Goal: Task Accomplishment & Management: Manage account settings

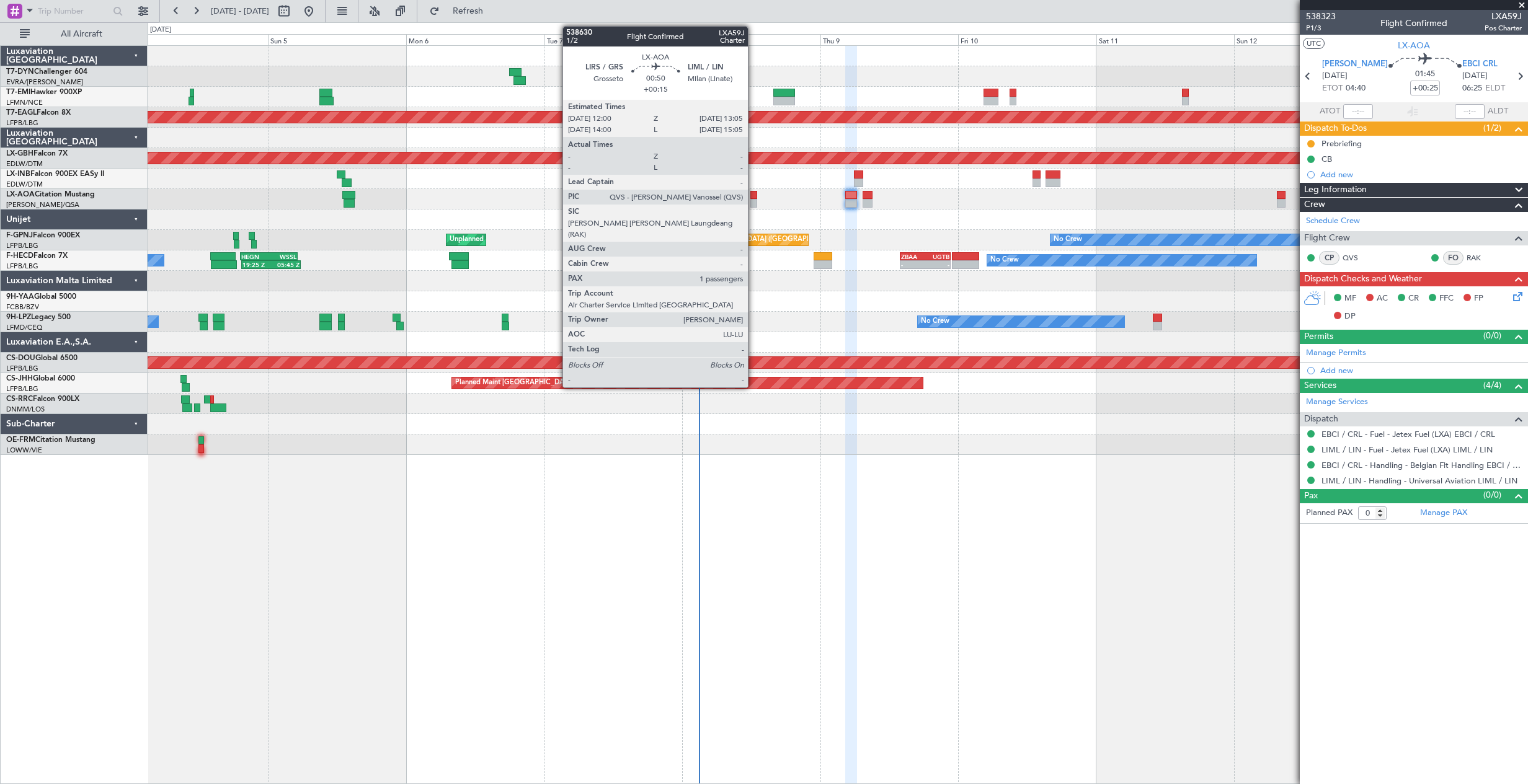
click at [753, 197] on div at bounding box center [754, 195] width 7 height 9
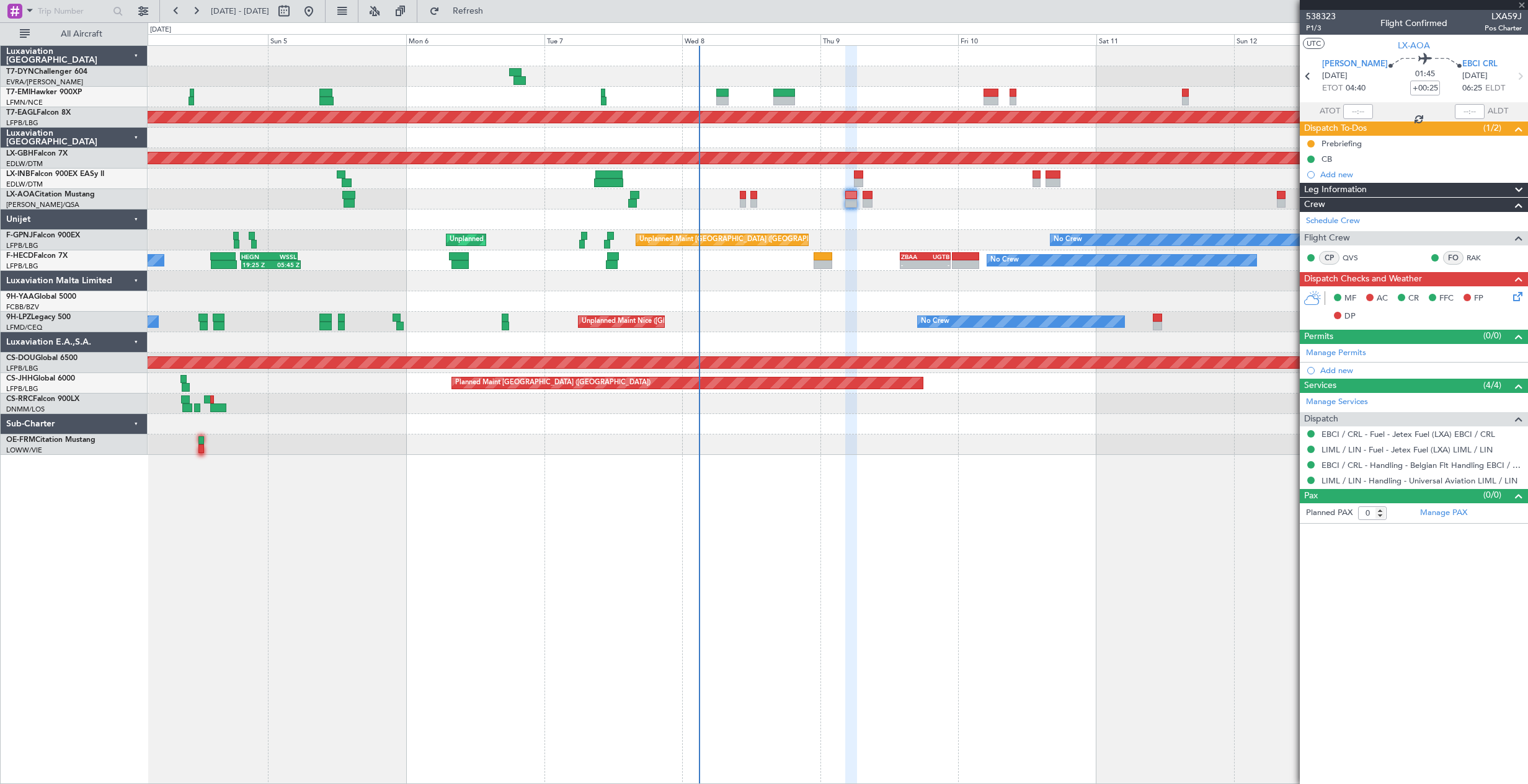
type input "+00:15"
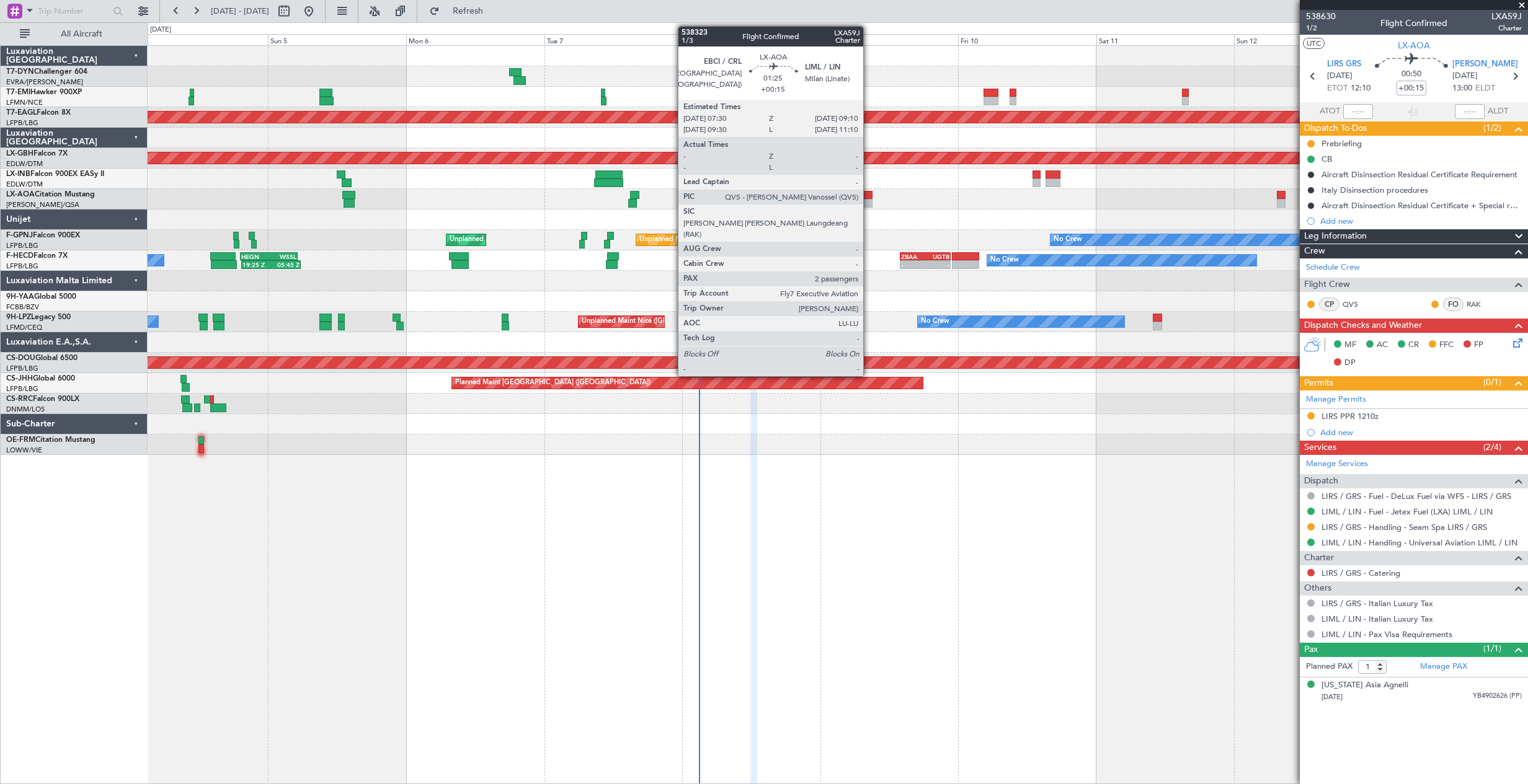
click at [869, 194] on div at bounding box center [867, 195] width 10 height 9
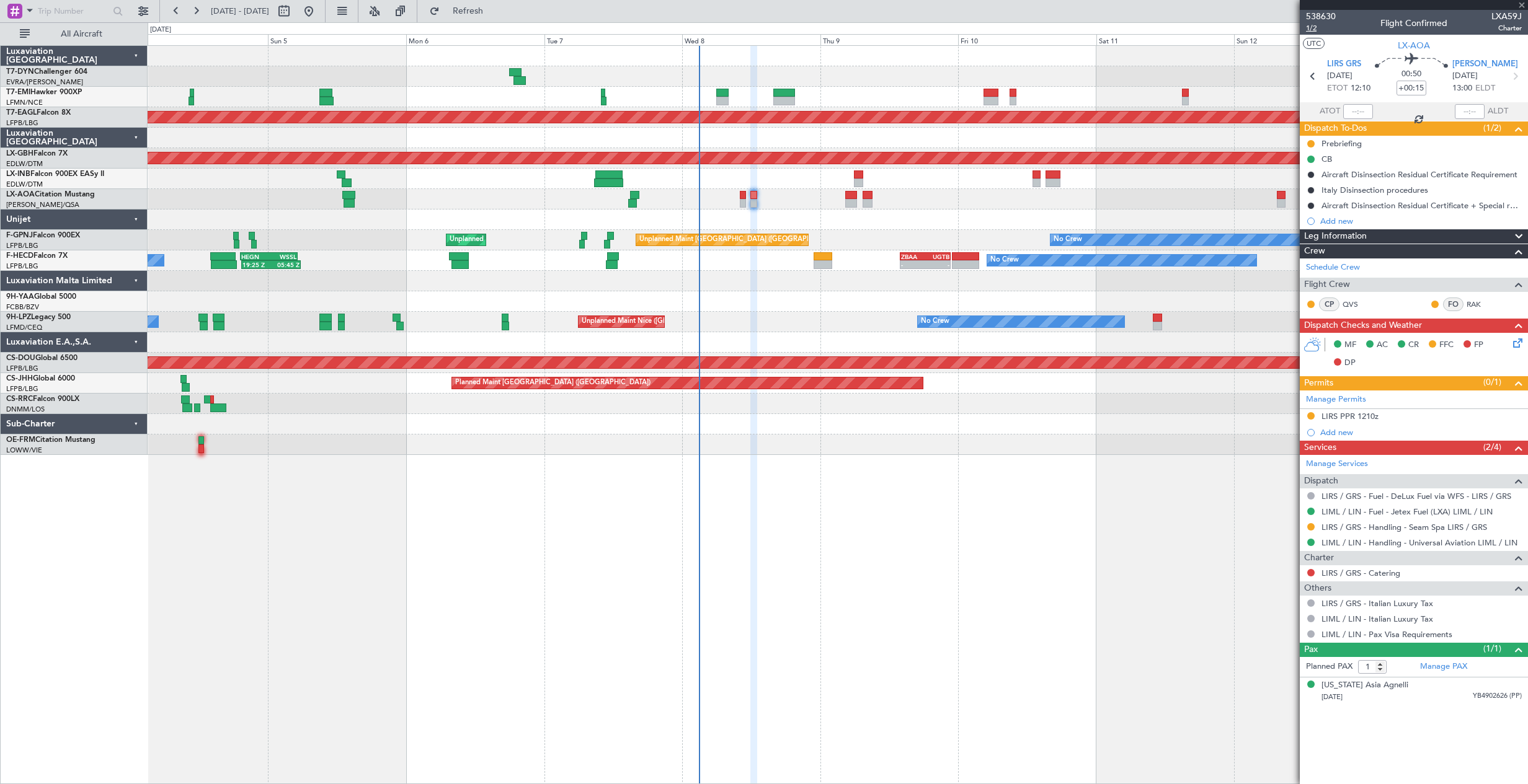
type input "2"
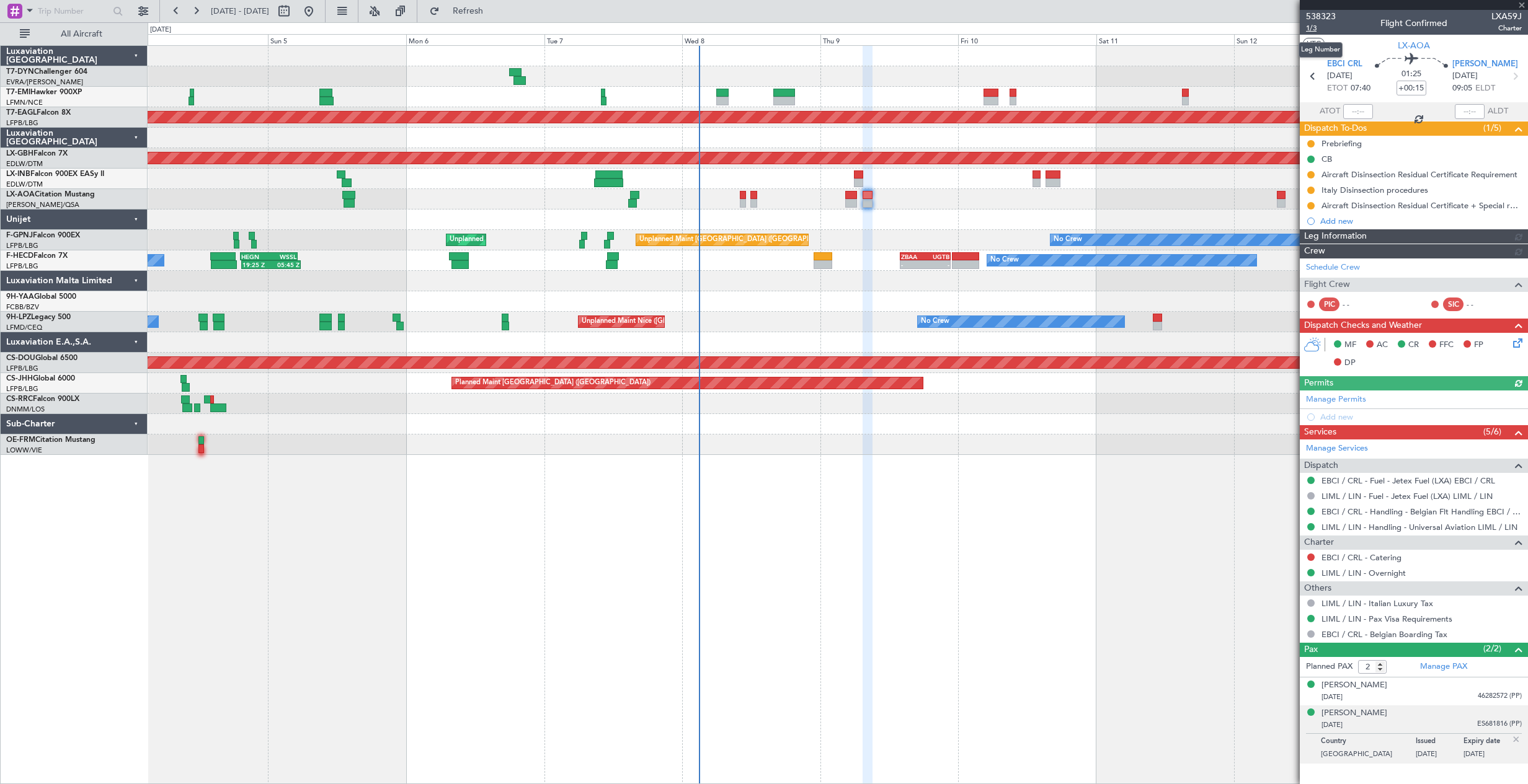
click at [1315, 23] on span "1/3" at bounding box center [1320, 28] width 30 height 11
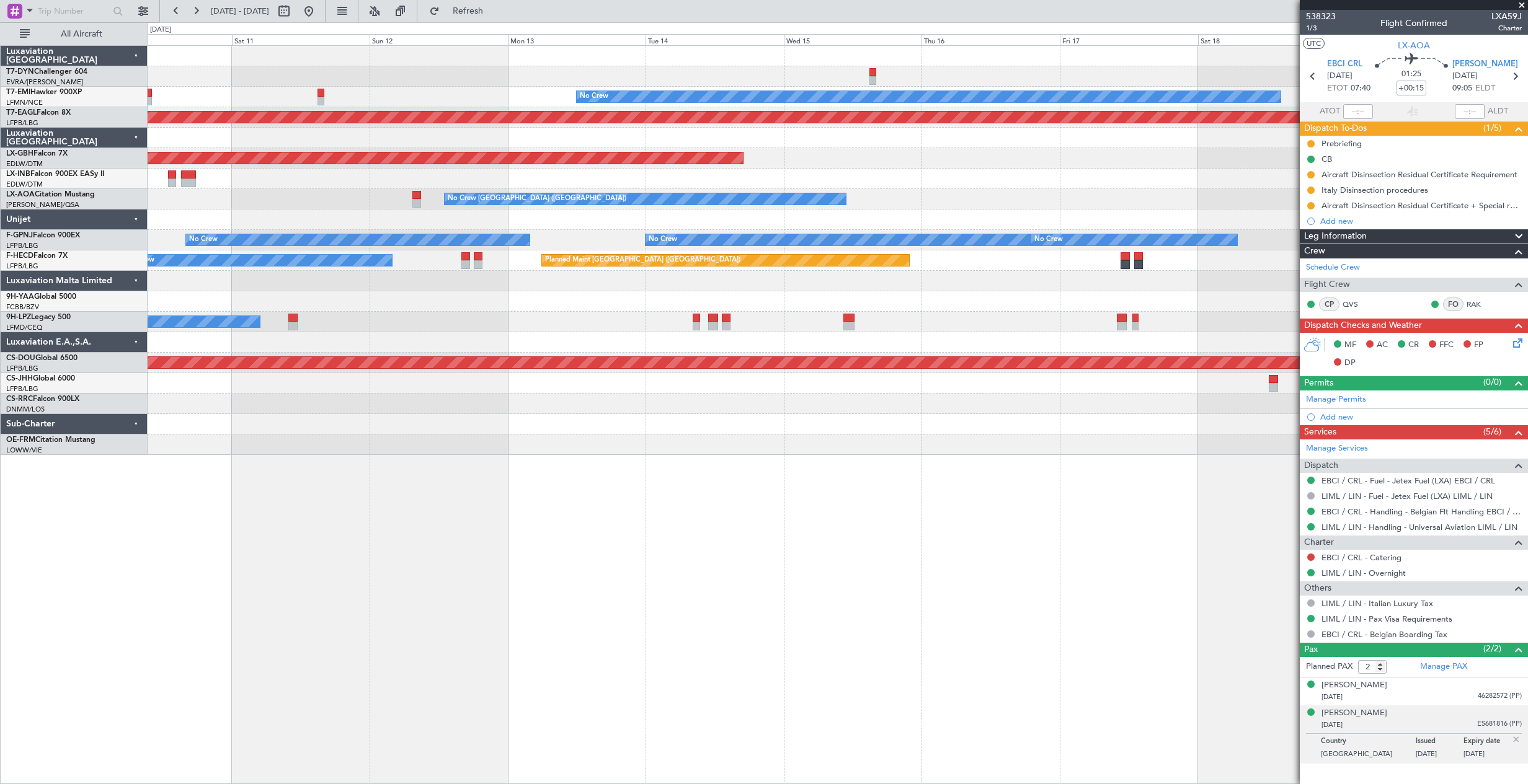
click at [234, 343] on div "No Crew Planned Maint Dubai (Al Maktoum Intl) Planned Maint Nurnberg No Crew Ch…" at bounding box center [837, 250] width 1380 height 409
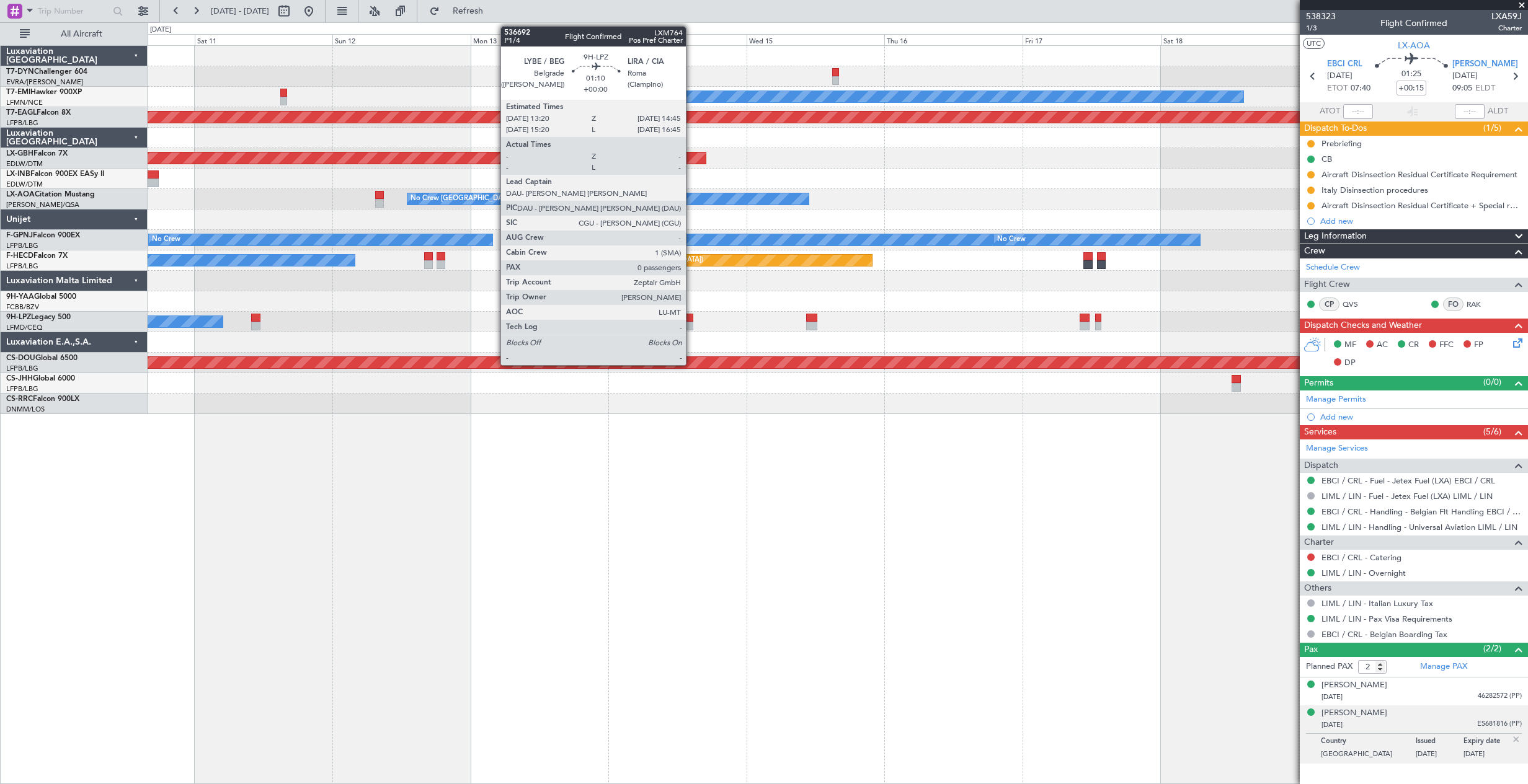
click at [692, 323] on div at bounding box center [688, 326] width 9 height 9
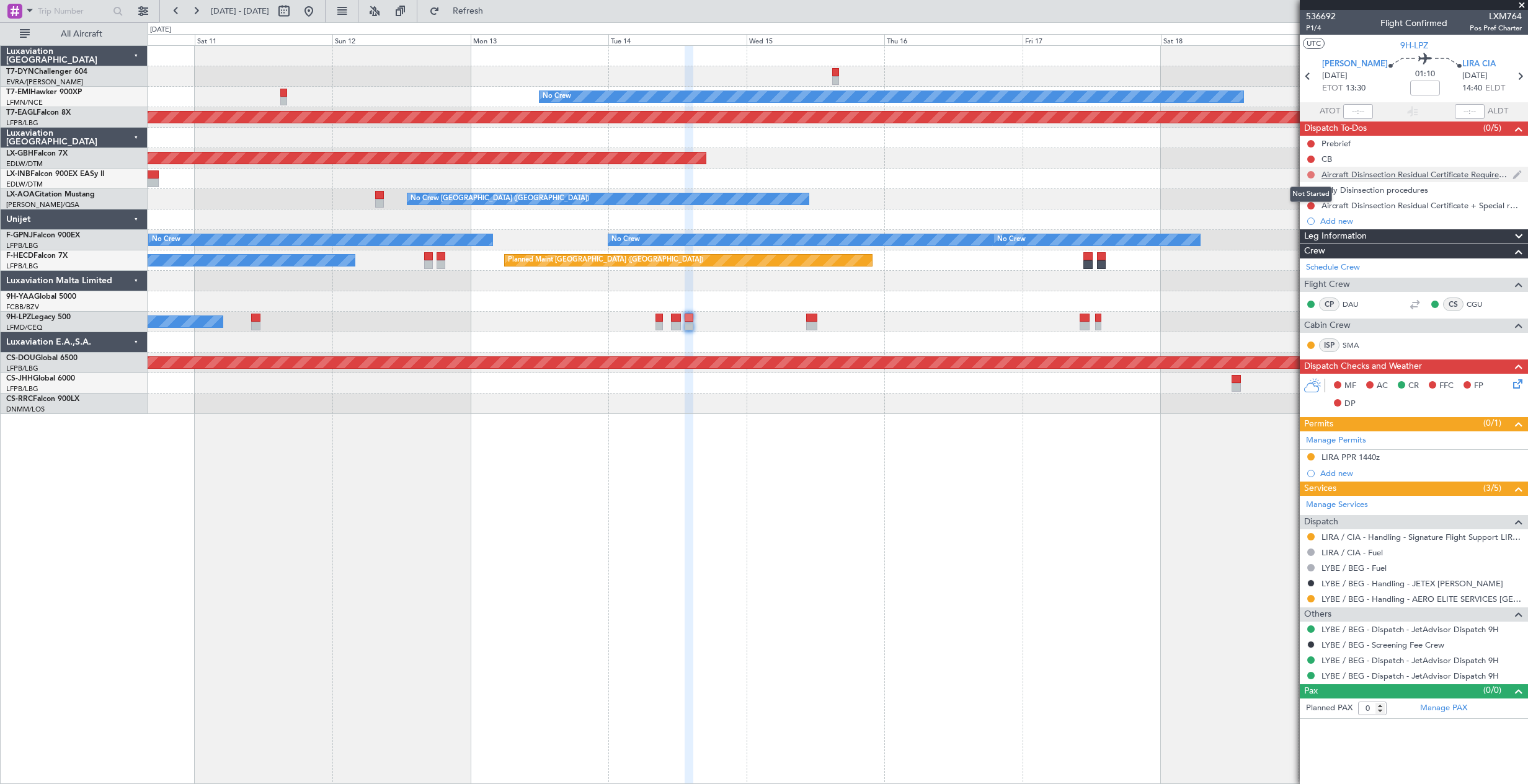
click at [1309, 176] on button at bounding box center [1310, 174] width 7 height 7
click at [1314, 212] on span "In Progress" at bounding box center [1316, 210] width 42 height 13
click at [1313, 189] on button at bounding box center [1310, 190] width 7 height 7
click at [1316, 226] on span "In Progress" at bounding box center [1316, 226] width 42 height 13
click at [1312, 204] on button at bounding box center [1310, 206] width 7 height 7
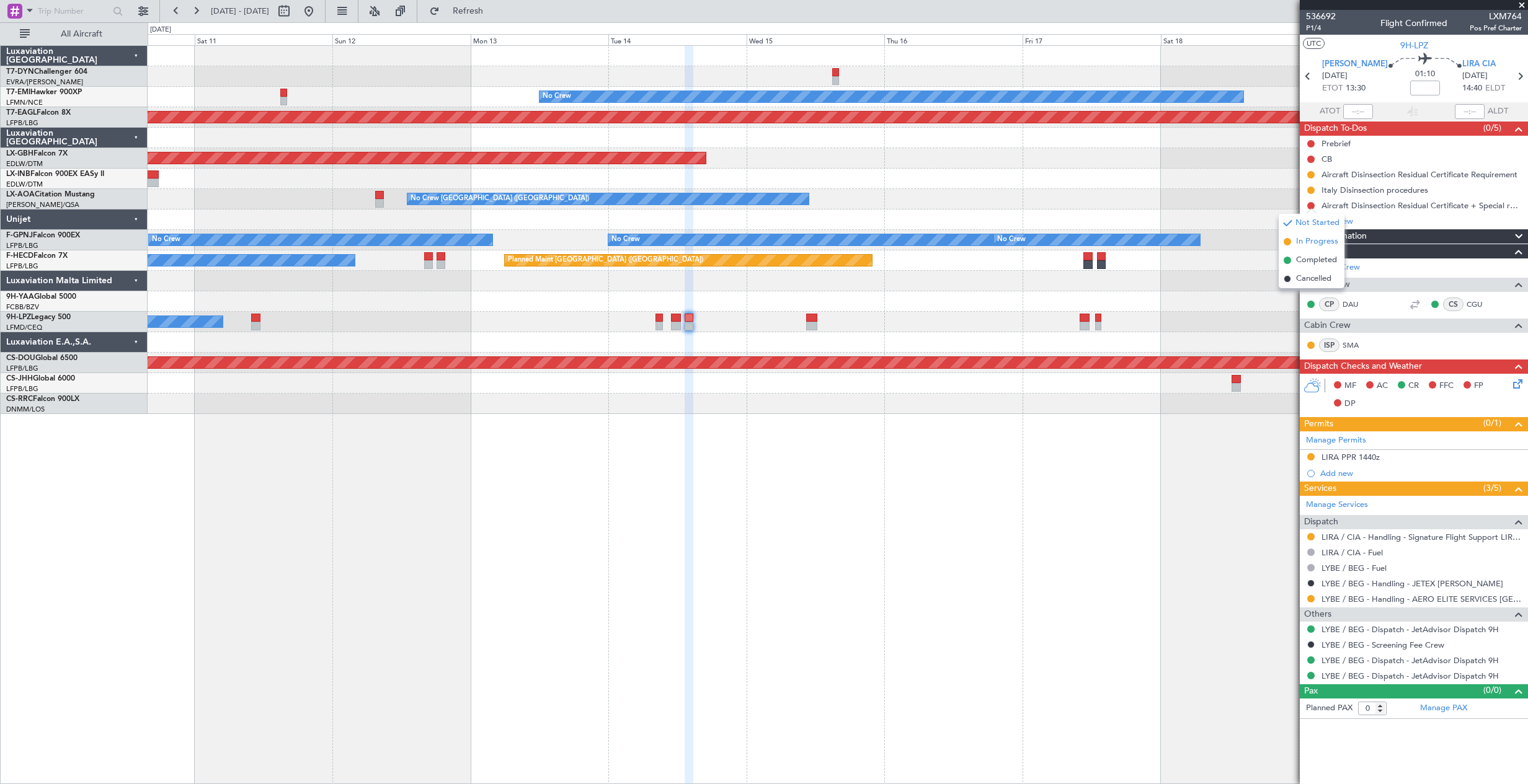
click at [1316, 244] on span "In Progress" at bounding box center [1316, 242] width 42 height 13
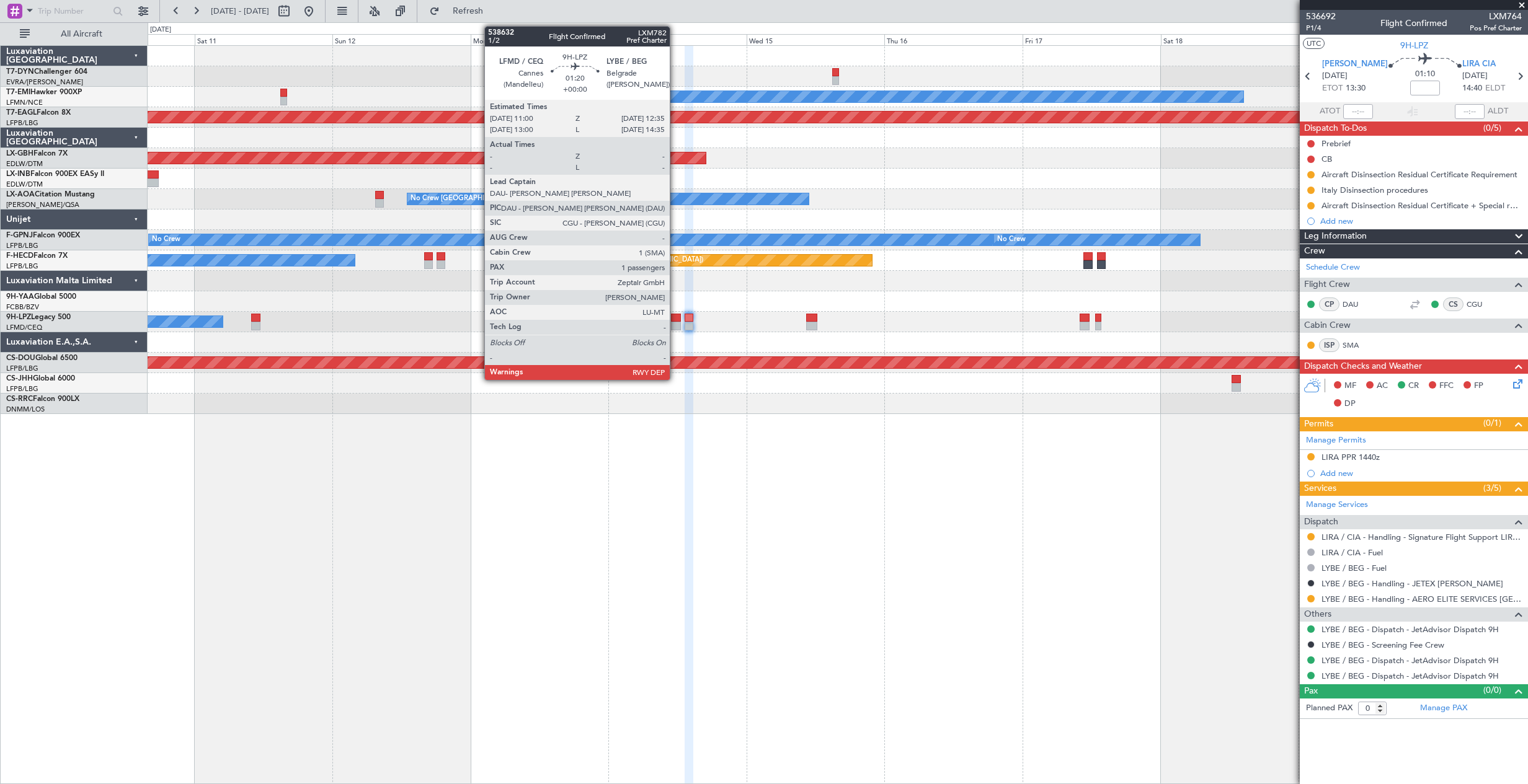
click at [676, 321] on div at bounding box center [675, 318] width 9 height 9
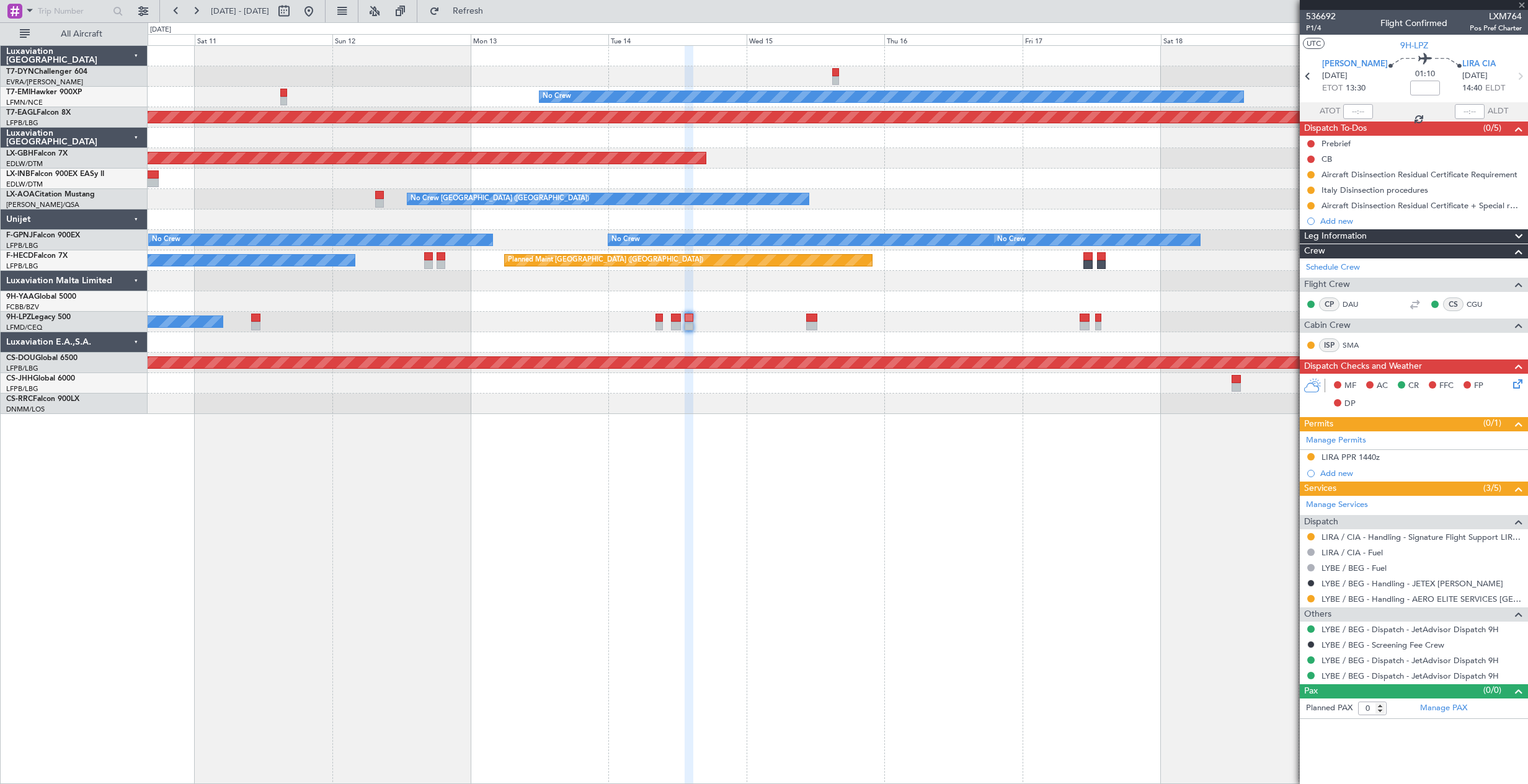
type input "1"
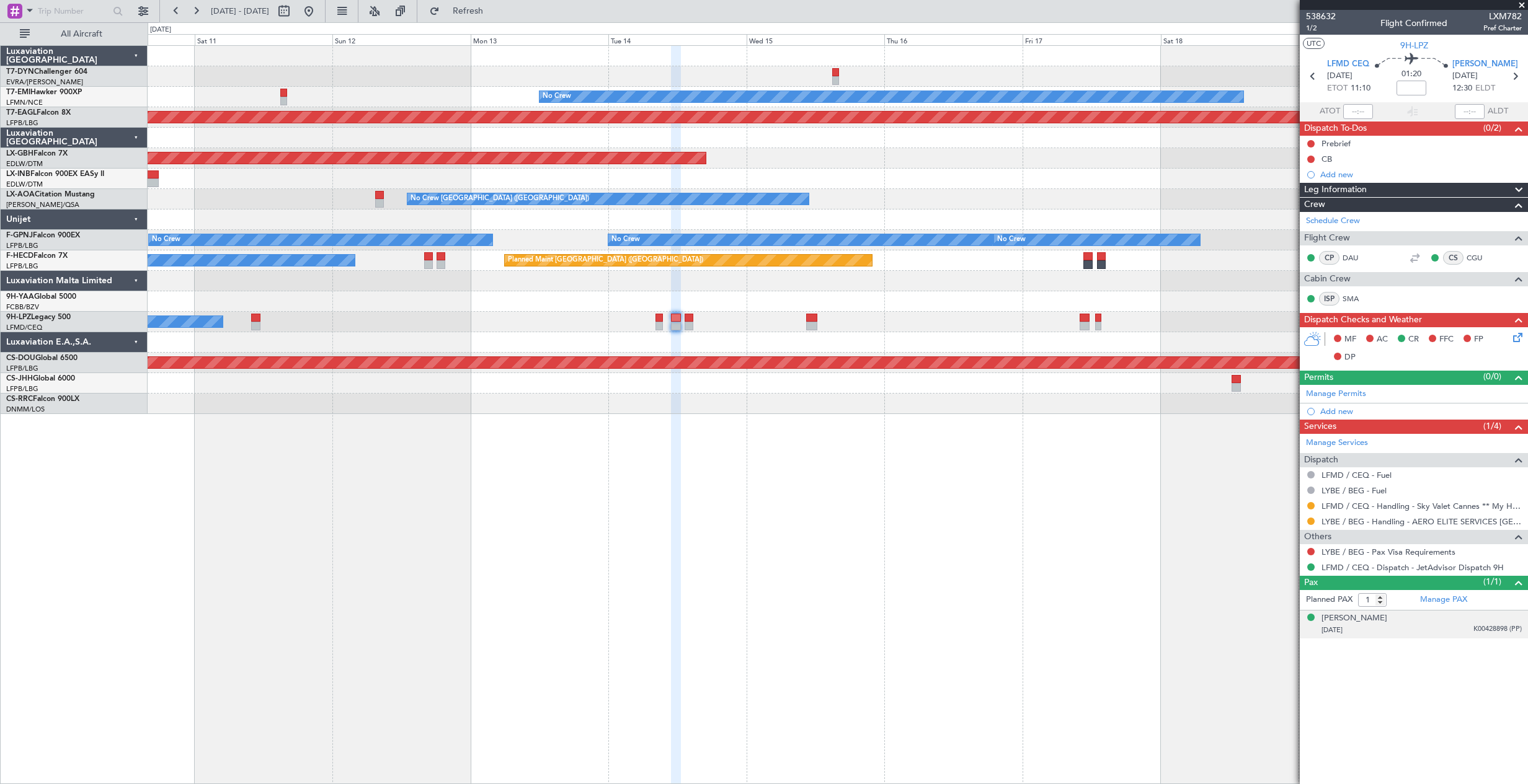
click at [1378, 622] on div "Philip ZEPTER 23/11/1950 K00428898 (PP)" at bounding box center [1422, 624] width 200 height 24
click at [1364, 622] on div "[PERSON_NAME]" at bounding box center [1354, 618] width 65 height 13
click at [319, 9] on button at bounding box center [309, 11] width 20 height 20
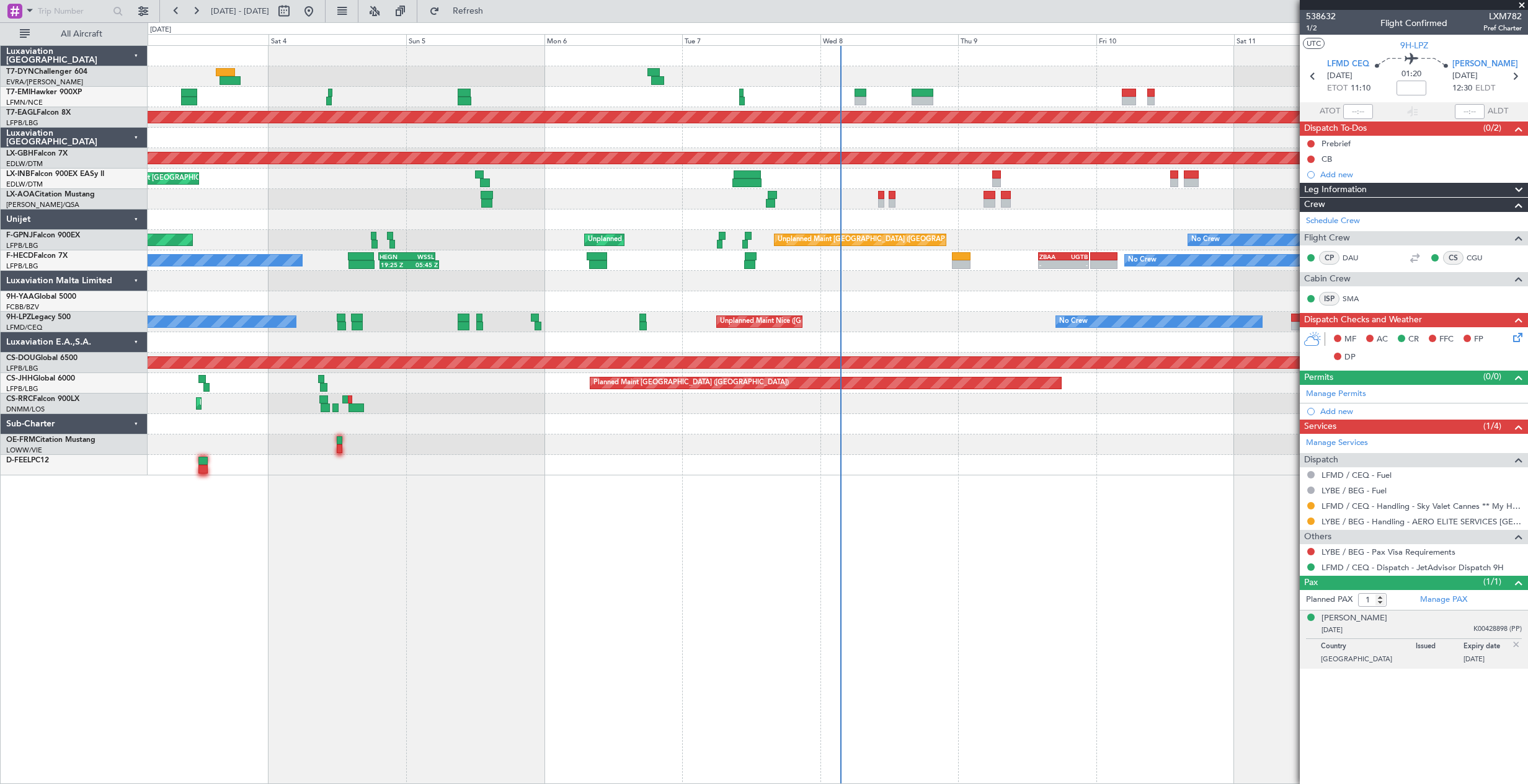
click at [886, 200] on div "No Crew Charleroi (Brussels South) No Crew Antwerp (Deurne)" at bounding box center [837, 199] width 1380 height 21
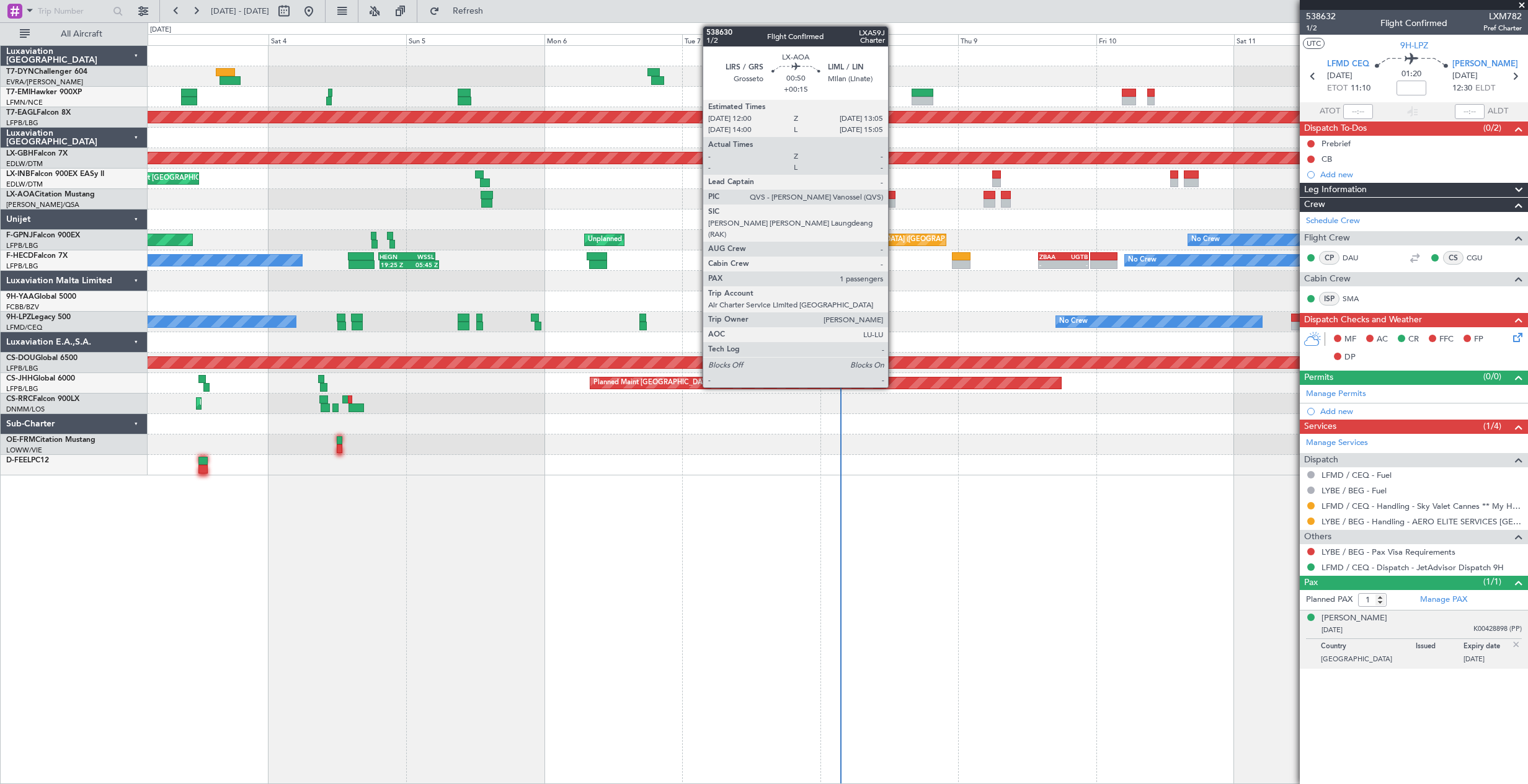
click at [893, 202] on div at bounding box center [892, 203] width 7 height 9
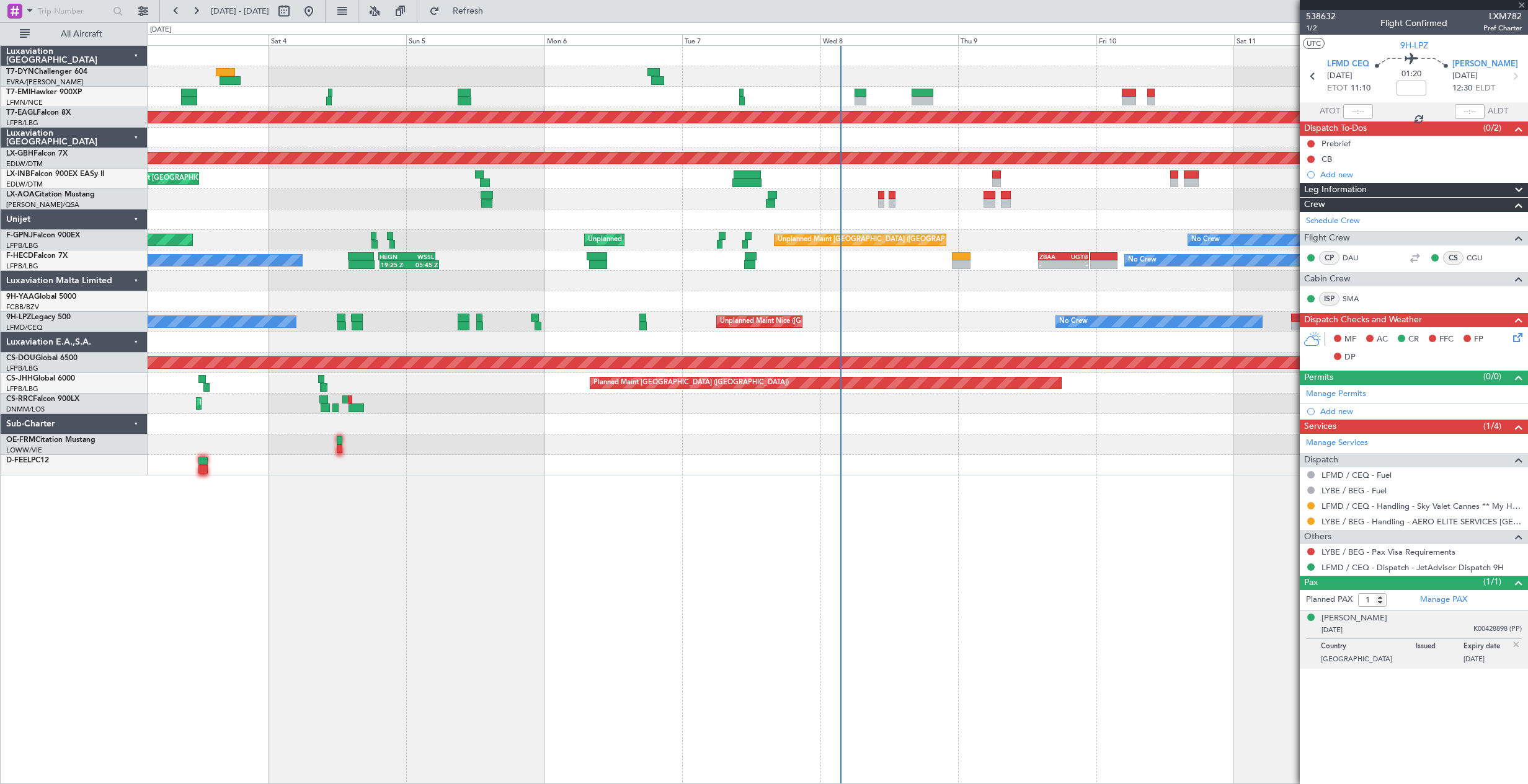
type input "+00:15"
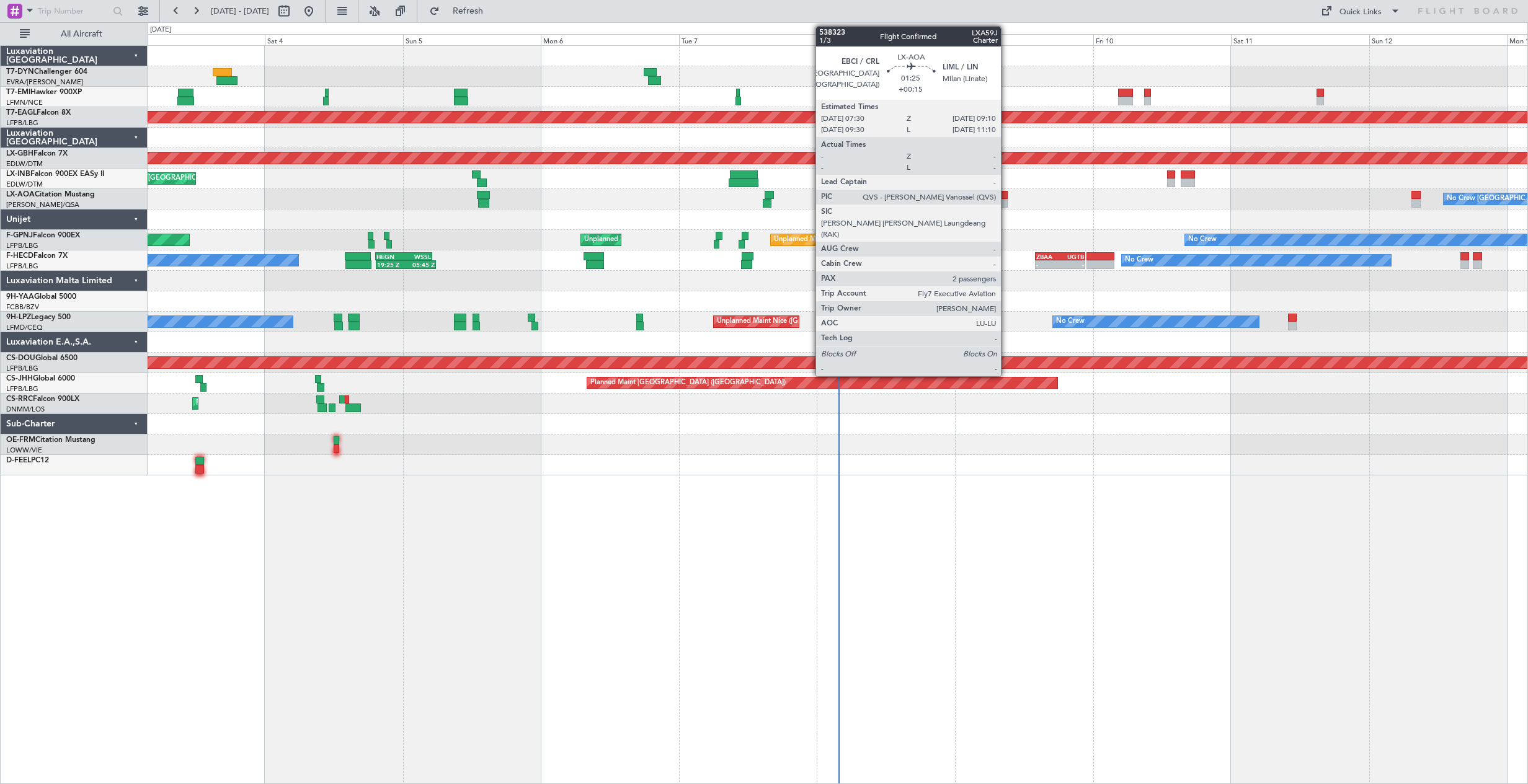
click at [1006, 202] on div at bounding box center [1002, 203] width 10 height 9
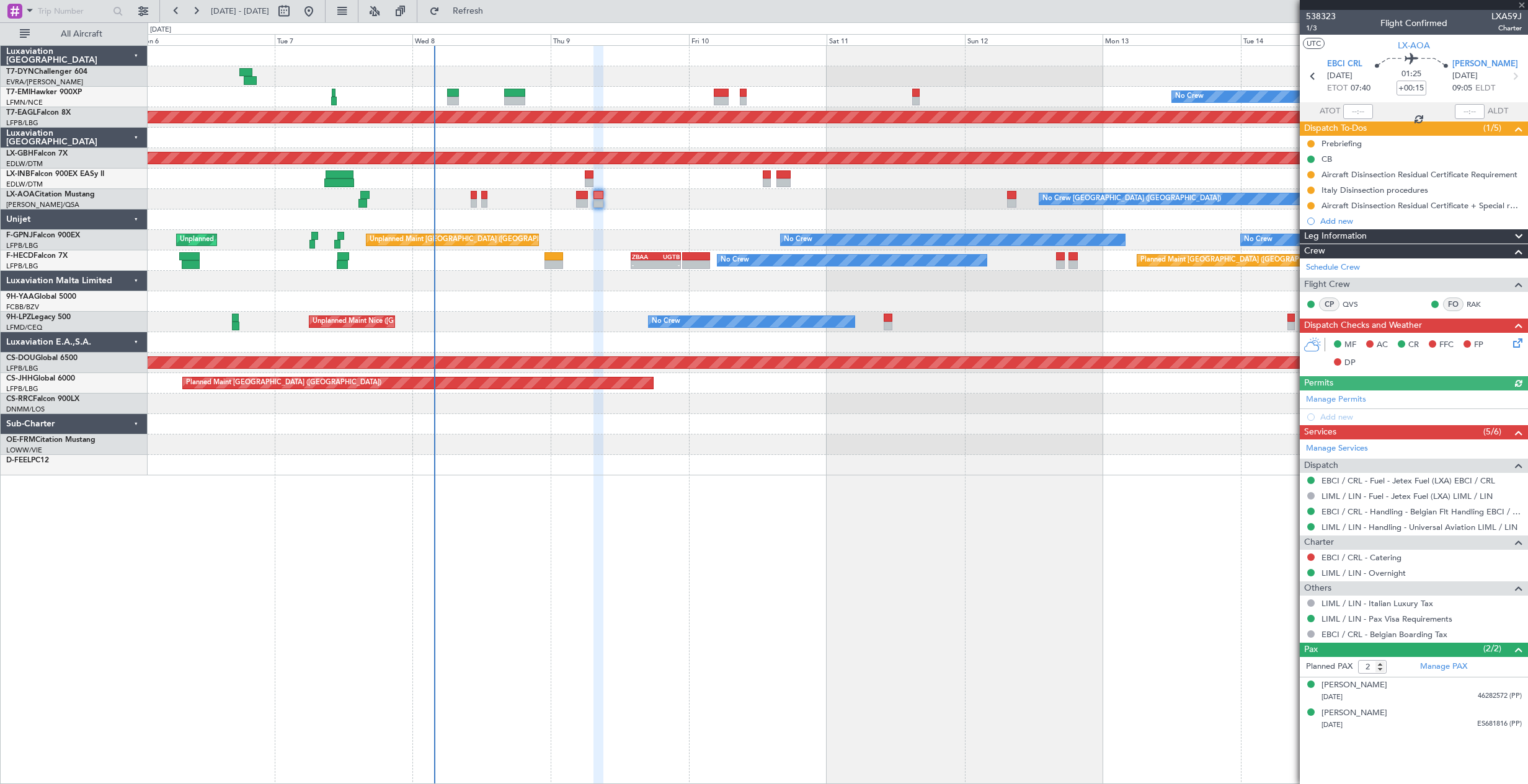
click at [740, 235] on div "No Crew Planned Maint [GEOGRAPHIC_DATA] (Al Maktoum Intl) Planned Maint Nurnber…" at bounding box center [837, 260] width 1380 height 429
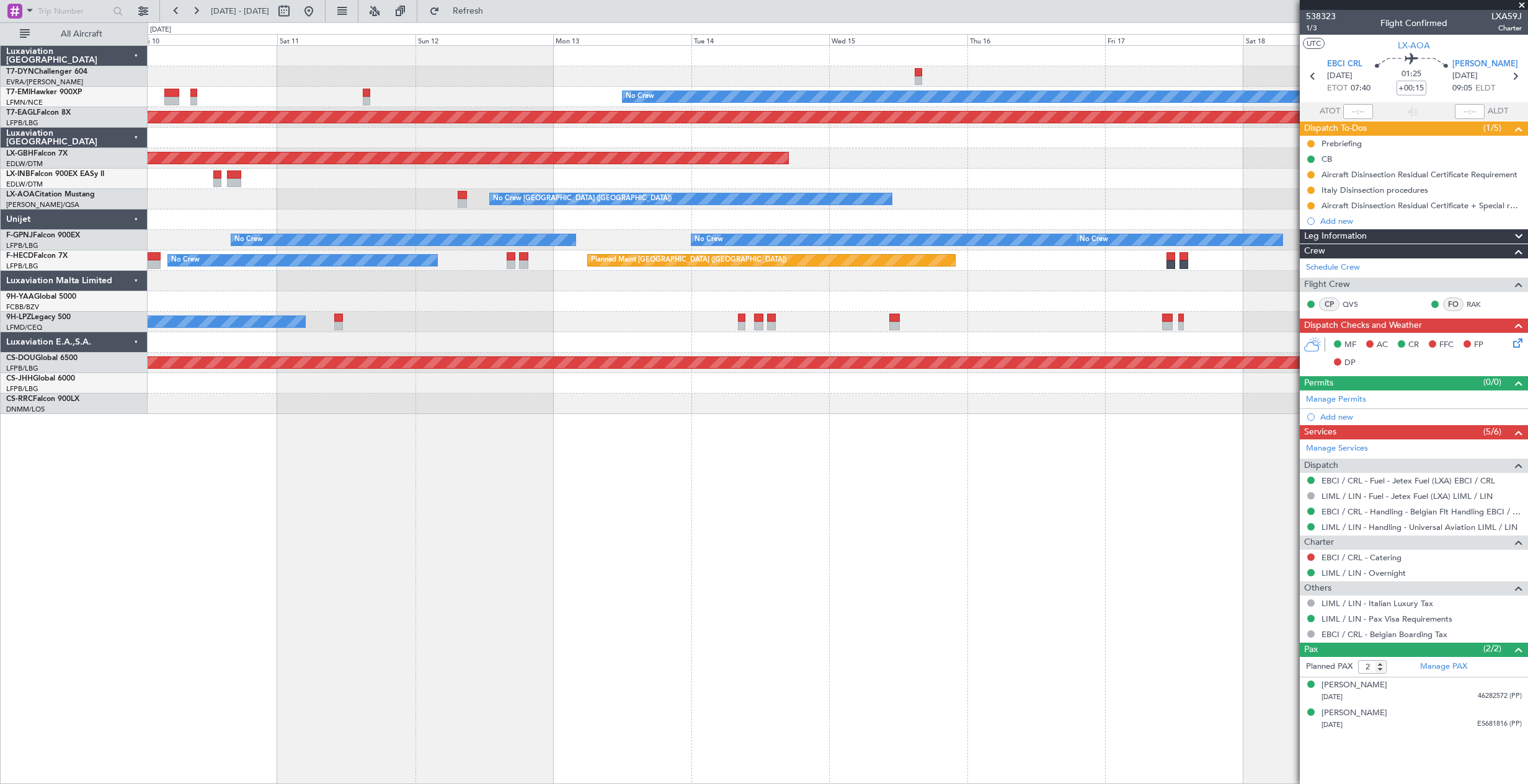
click at [577, 321] on div "No Crew Planned Maint [GEOGRAPHIC_DATA] (Al Maktoum Intl) Planned Maint Nurnber…" at bounding box center [837, 230] width 1380 height 368
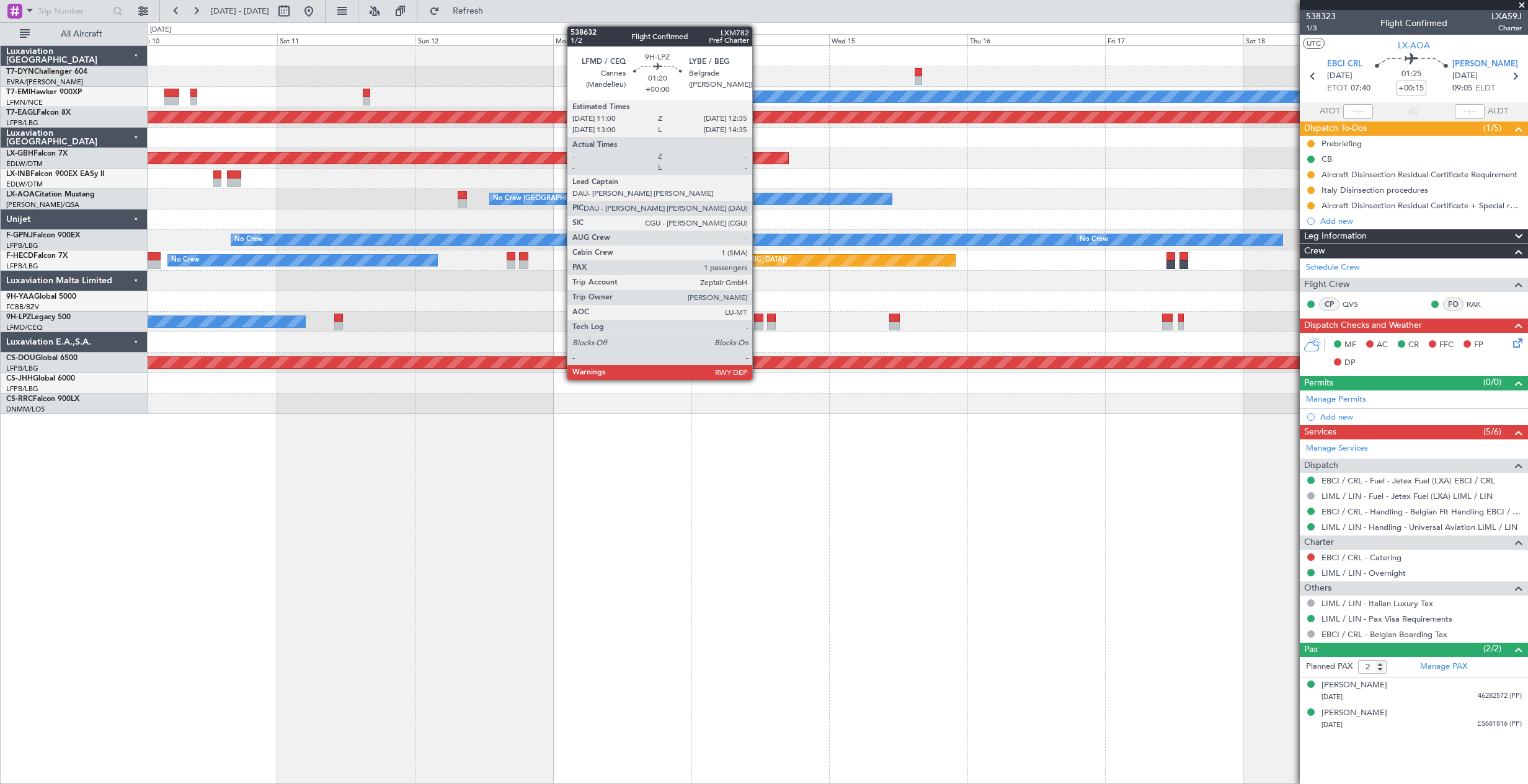
click at [758, 323] on div at bounding box center [758, 326] width 9 height 9
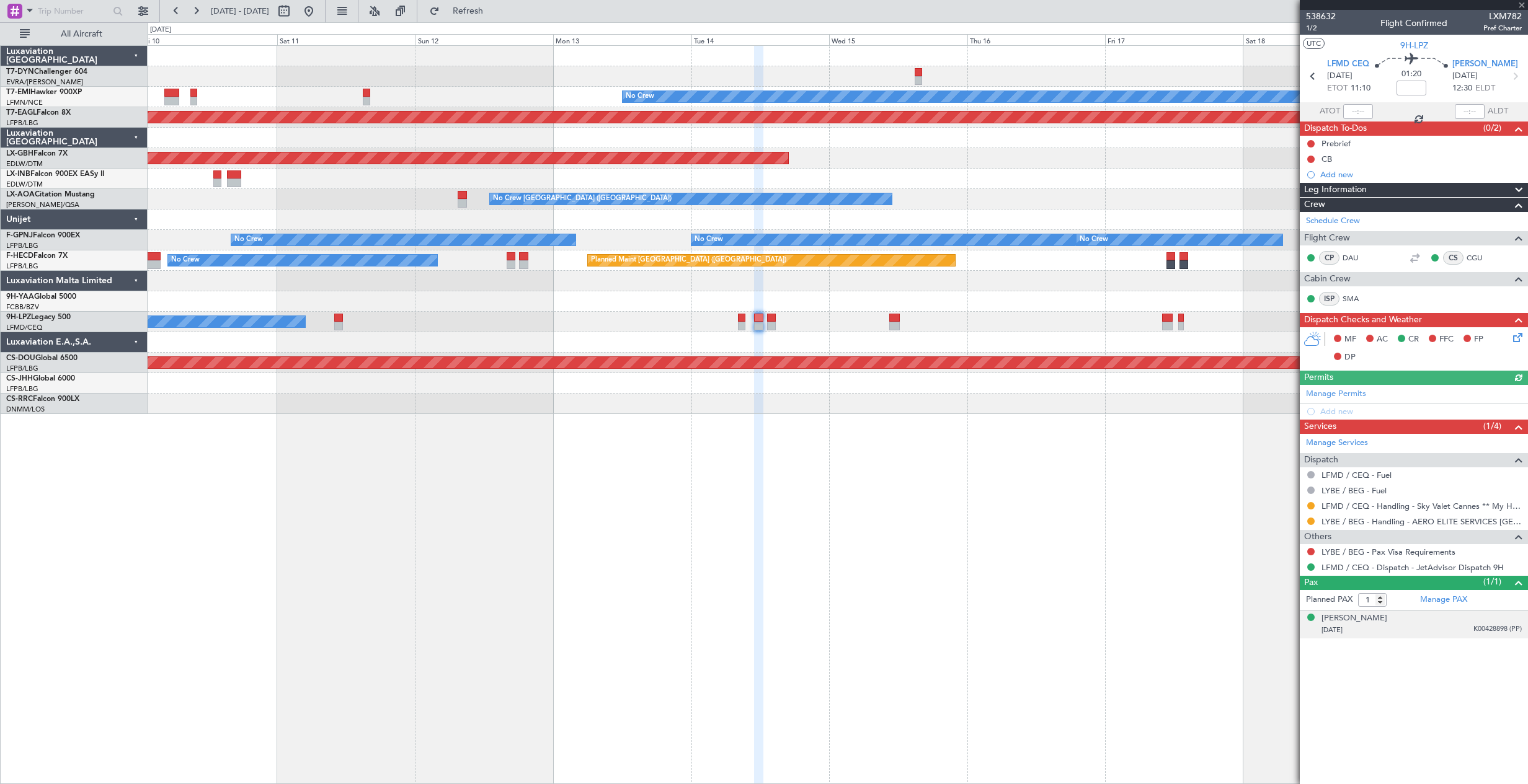
click at [1411, 627] on div "[DATE] K00428898 (PP)" at bounding box center [1422, 630] width 200 height 13
click at [1312, 553] on button at bounding box center [1310, 551] width 7 height 7
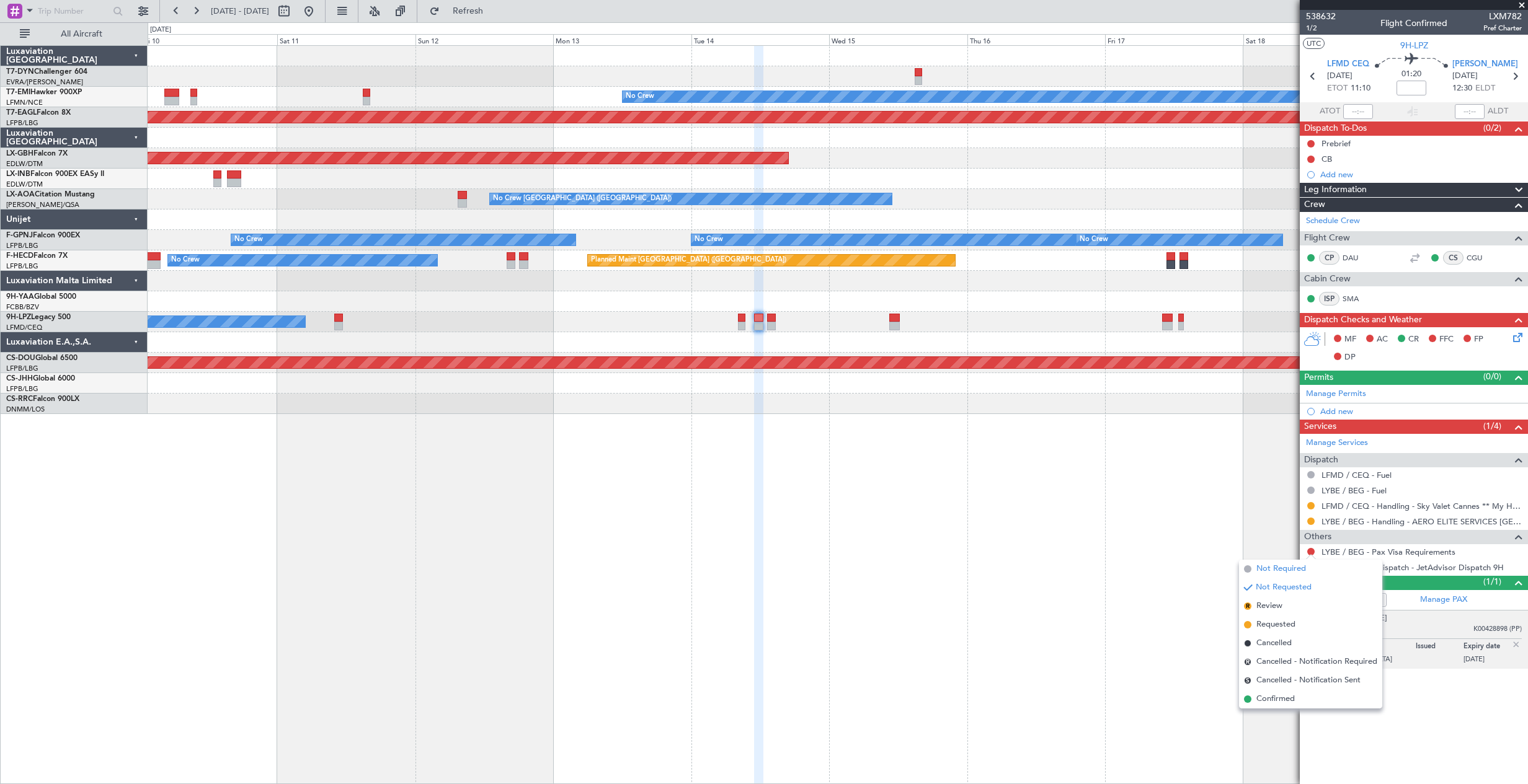
click at [1278, 570] on span "Not Required" at bounding box center [1281, 569] width 49 height 13
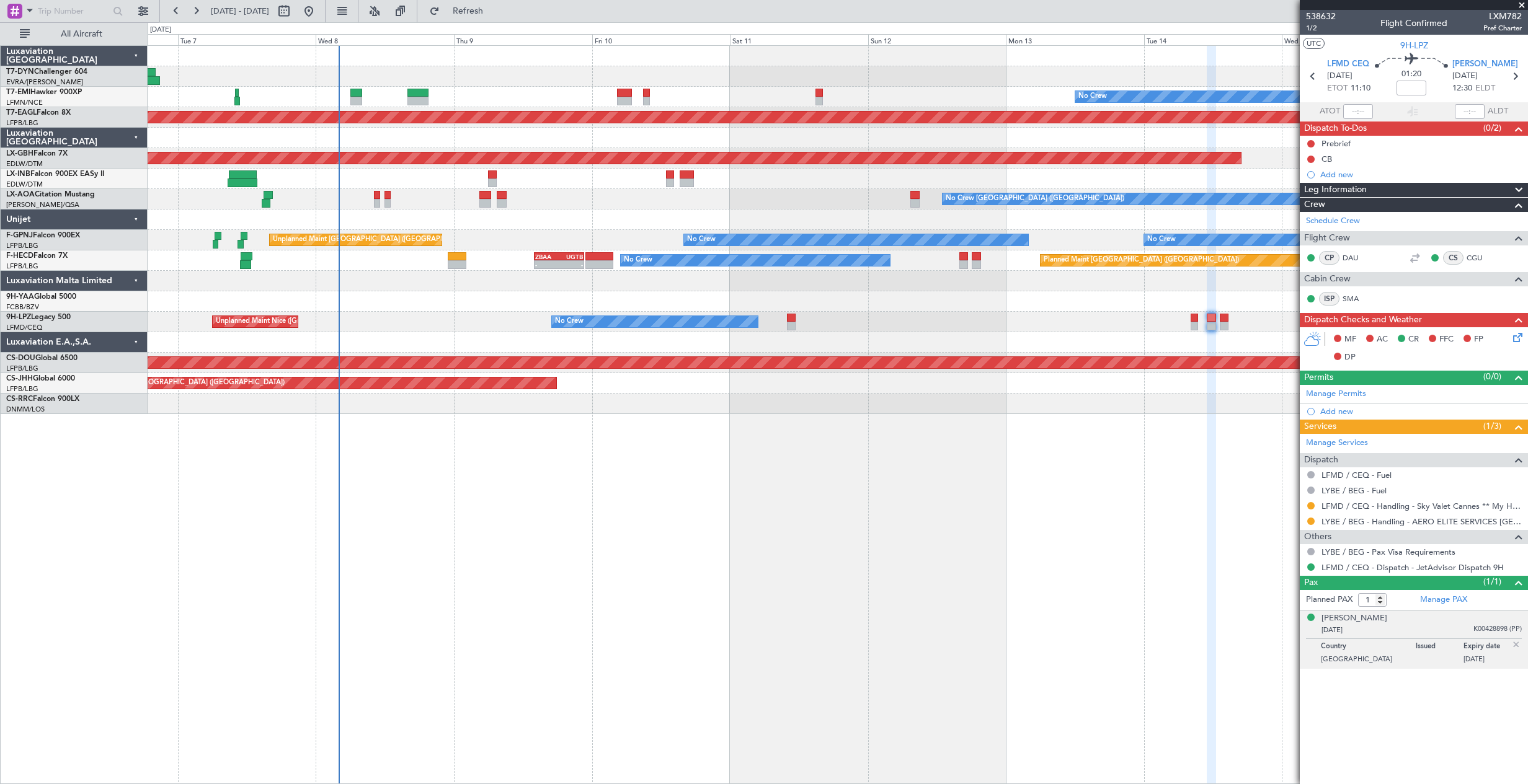
click at [815, 189] on div "No Crew Planned Maint [GEOGRAPHIC_DATA] (Al Maktoum Intl) Planned Maint Nurnber…" at bounding box center [837, 230] width 1380 height 368
click at [985, 57] on div at bounding box center [837, 56] width 1380 height 21
click at [980, 63] on div at bounding box center [837, 56] width 1380 height 21
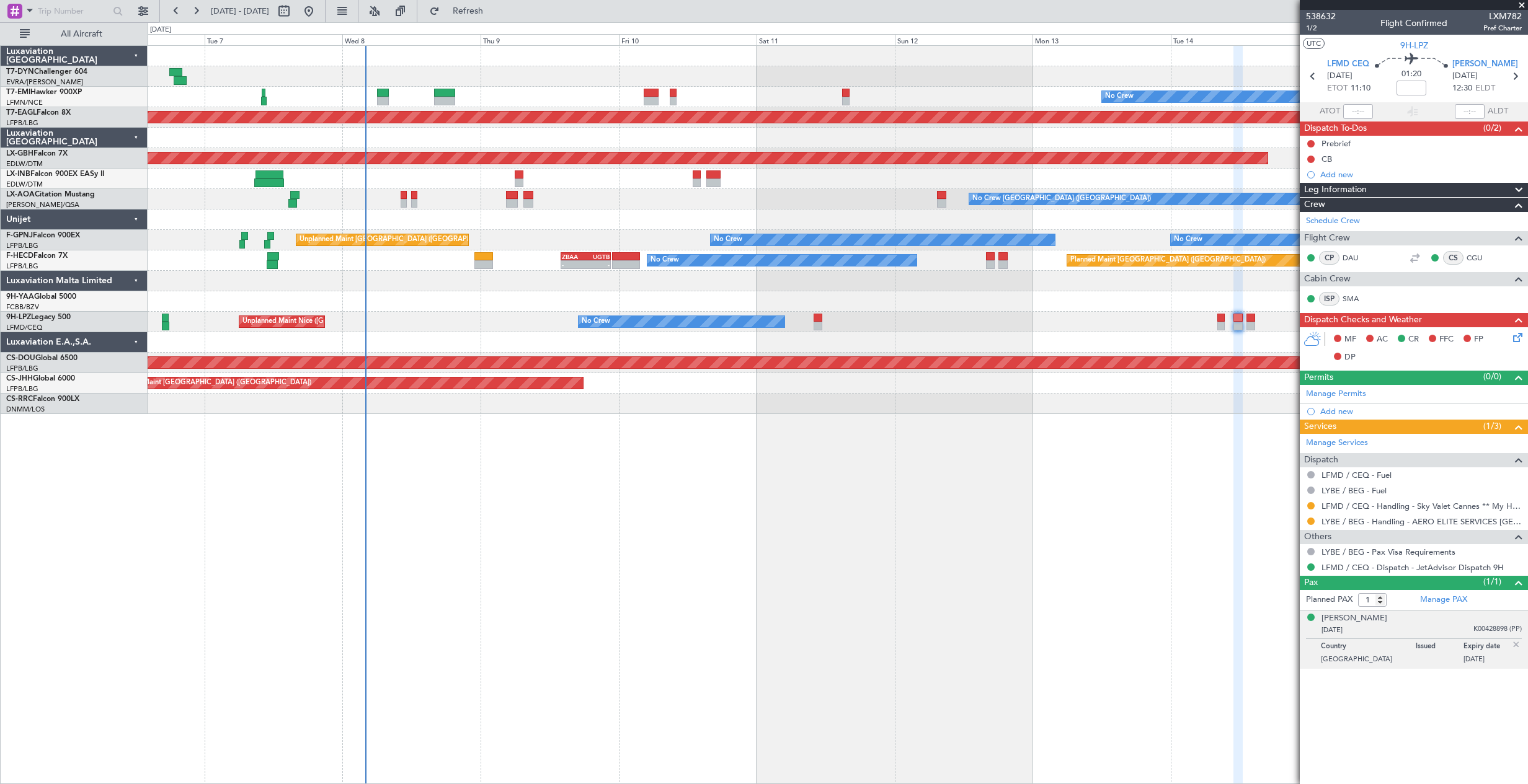
click at [561, 95] on div "No Crew Planned Maint [GEOGRAPHIC_DATA] (Al Maktoum Intl) Planned Maint Nurnber…" at bounding box center [837, 230] width 1380 height 368
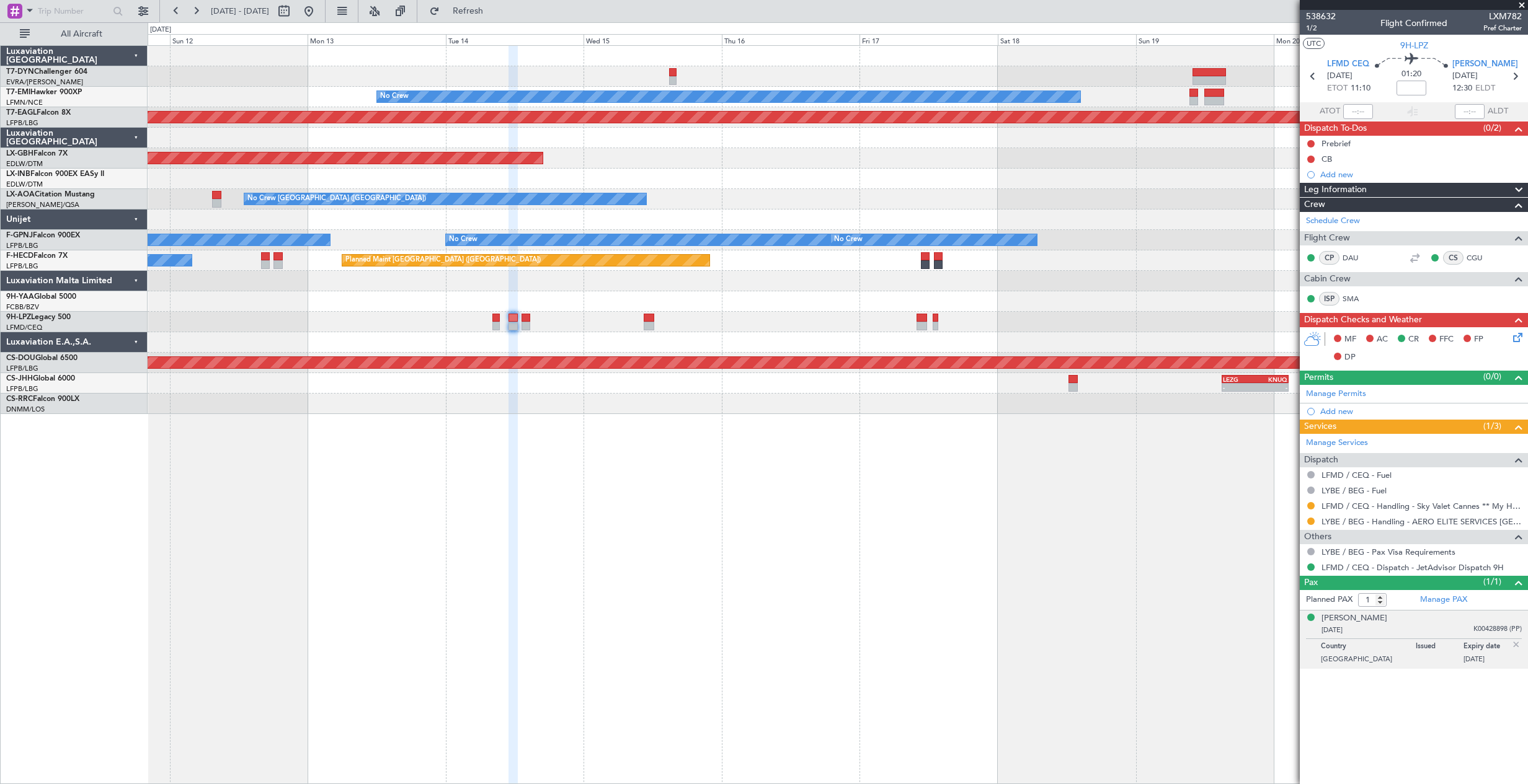
click at [247, 124] on div "No Crew Planned Maint [GEOGRAPHIC_DATA] (Al Maktoum Intl) Planned Maint Nurnber…" at bounding box center [837, 230] width 1380 height 368
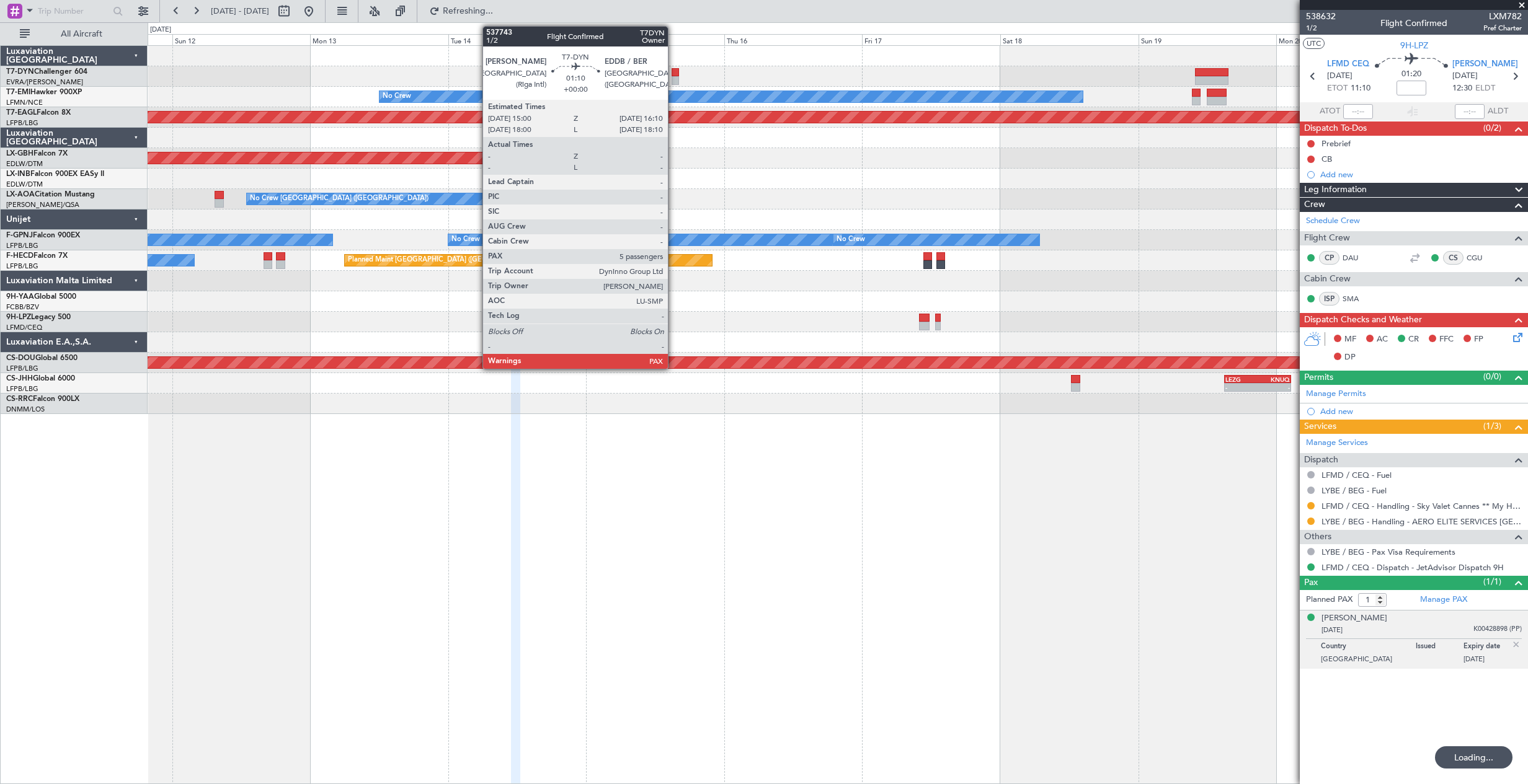
click at [673, 73] on div at bounding box center [675, 72] width 7 height 9
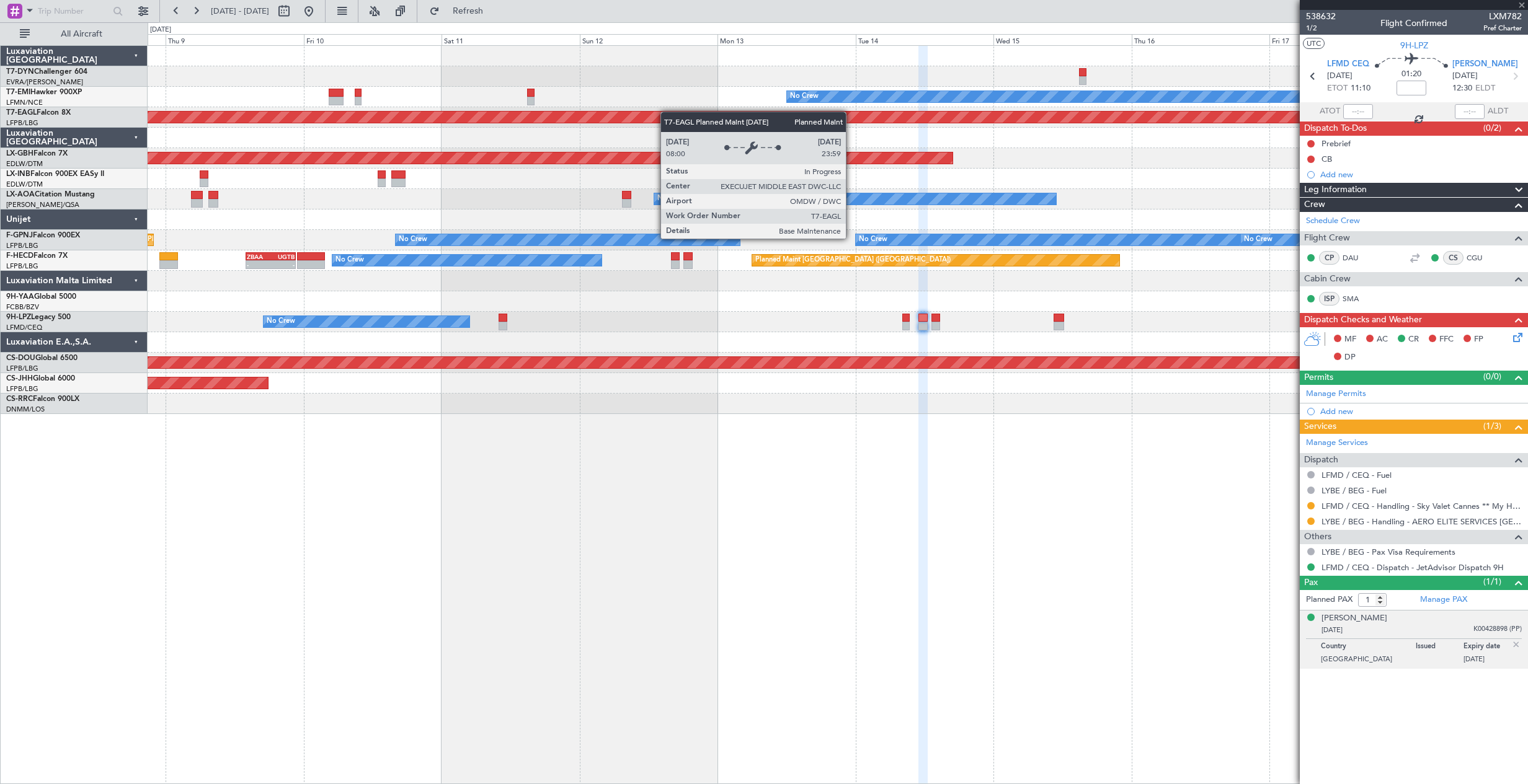
type input "5"
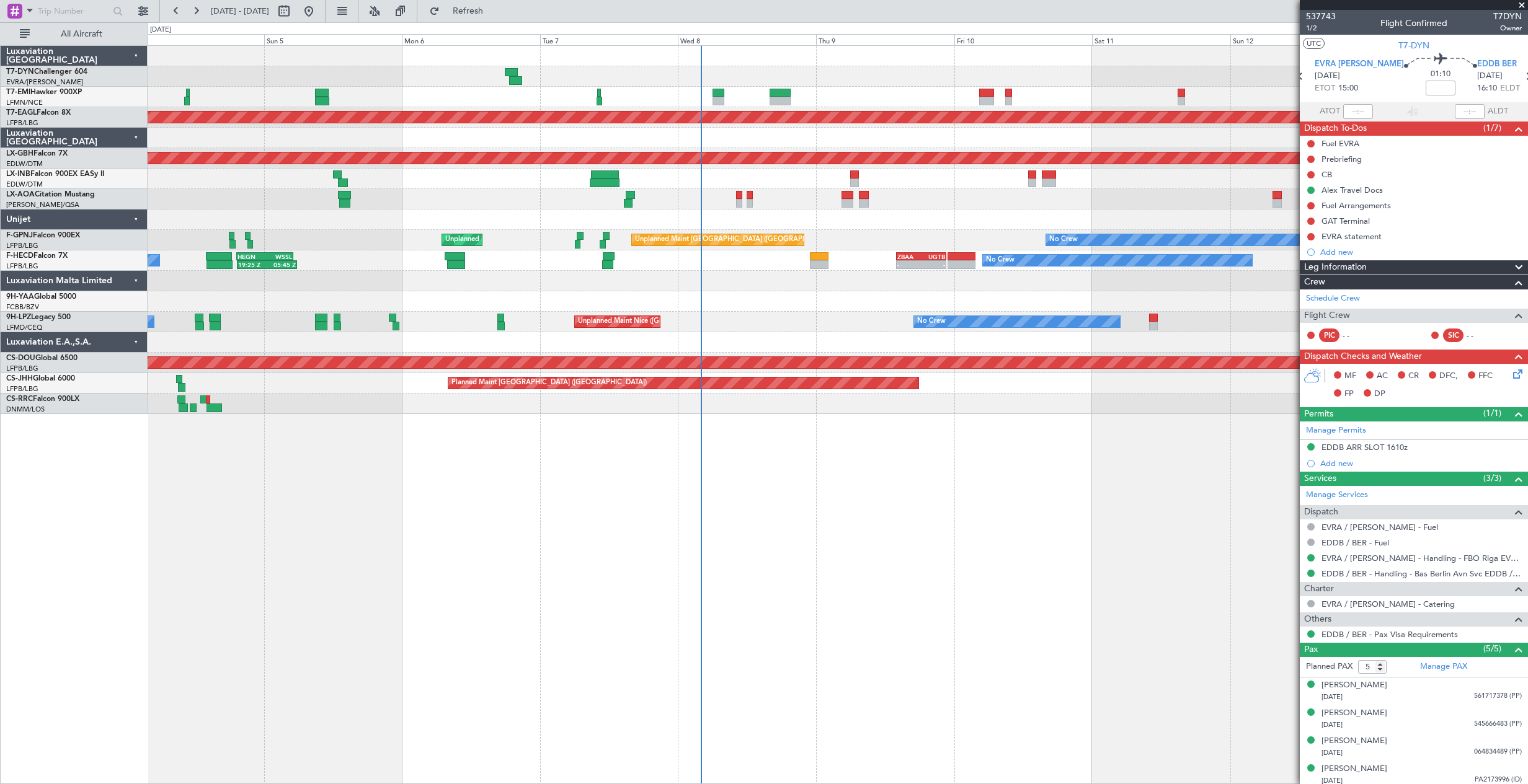
click at [1074, 93] on div "No Crew Planned Maint [GEOGRAPHIC_DATA] (Al Maktoum Intl) Planned Maint Nurnber…" at bounding box center [837, 230] width 1380 height 368
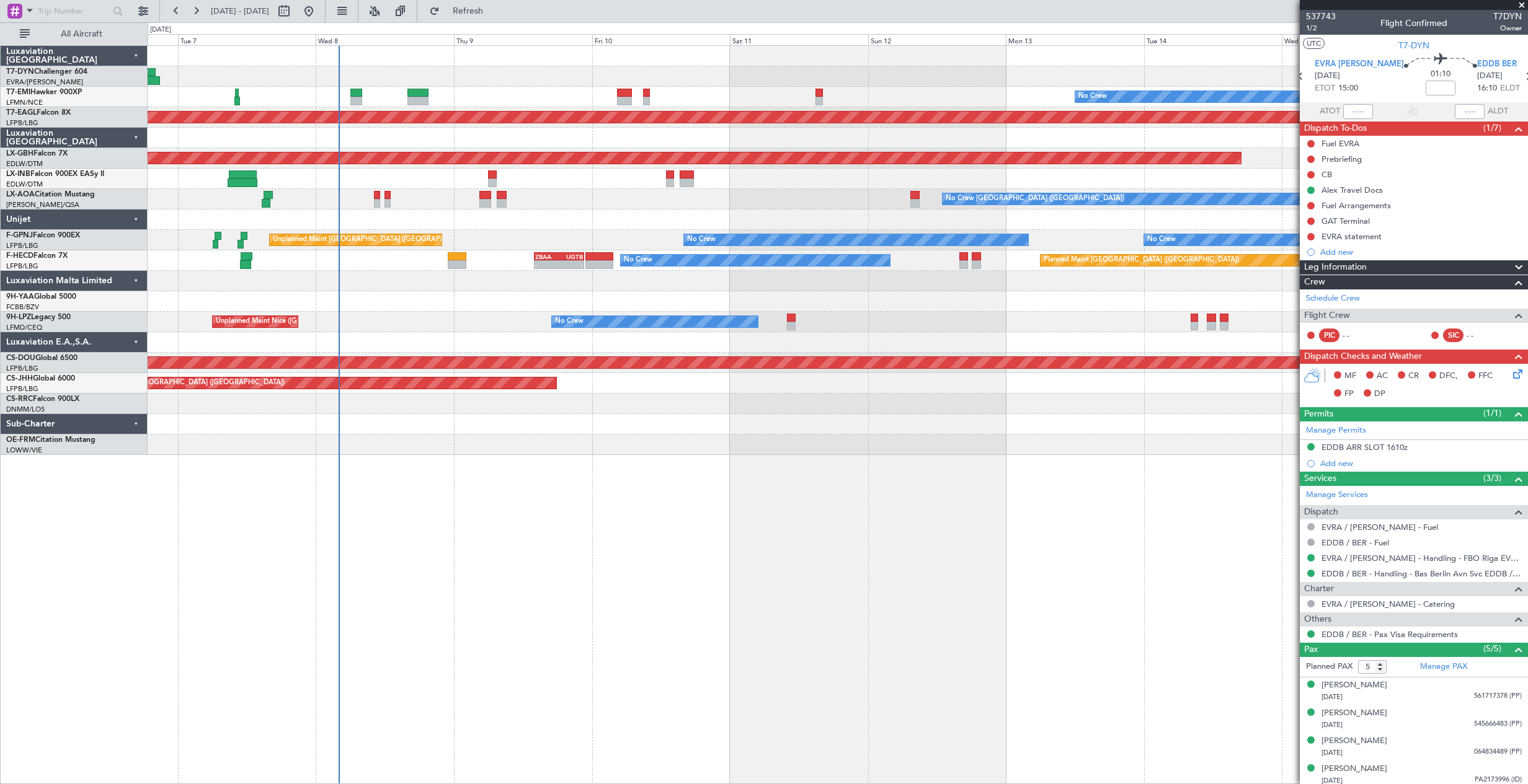
click at [672, 136] on div at bounding box center [837, 138] width 1380 height 21
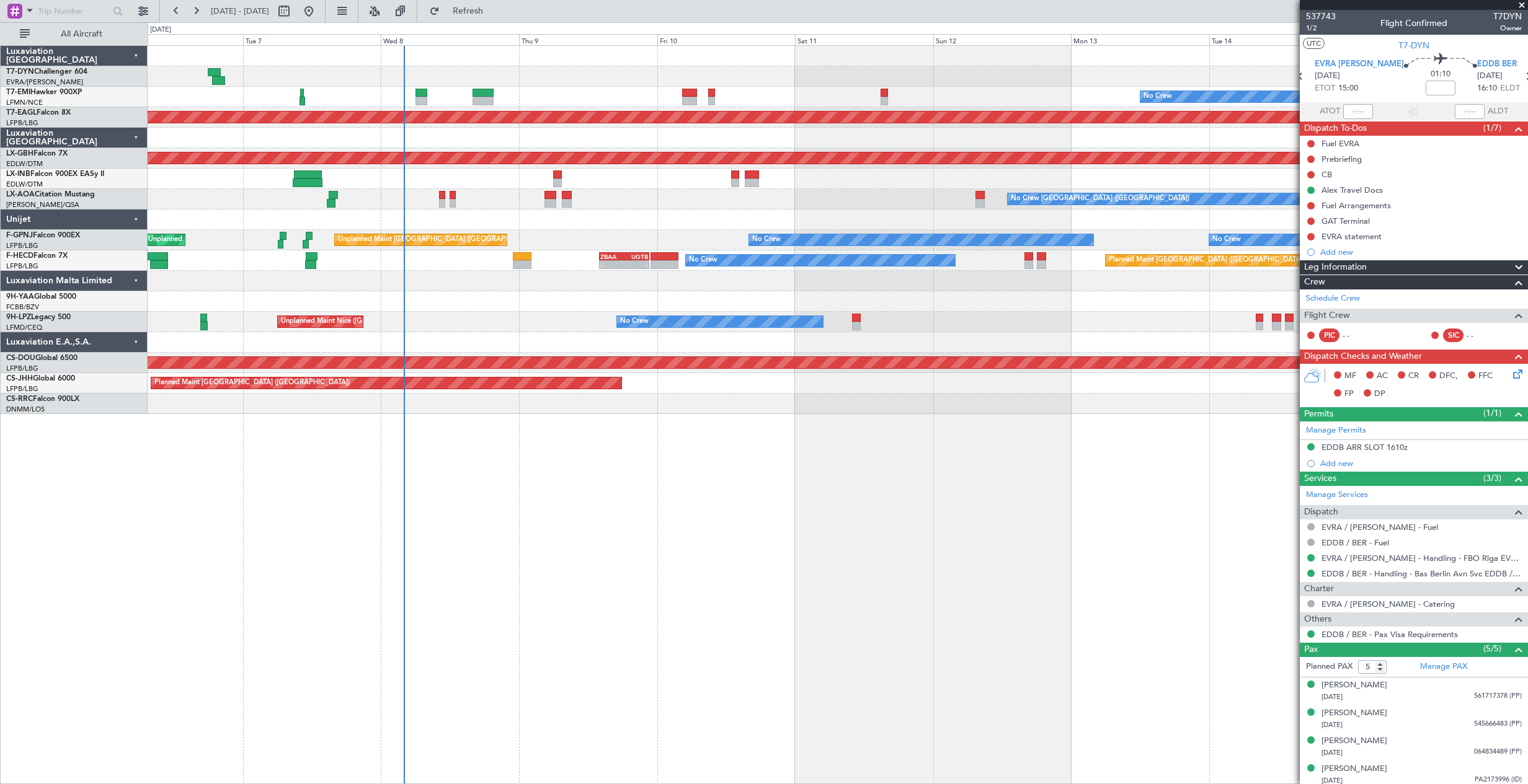
click at [607, 85] on div at bounding box center [837, 76] width 1380 height 21
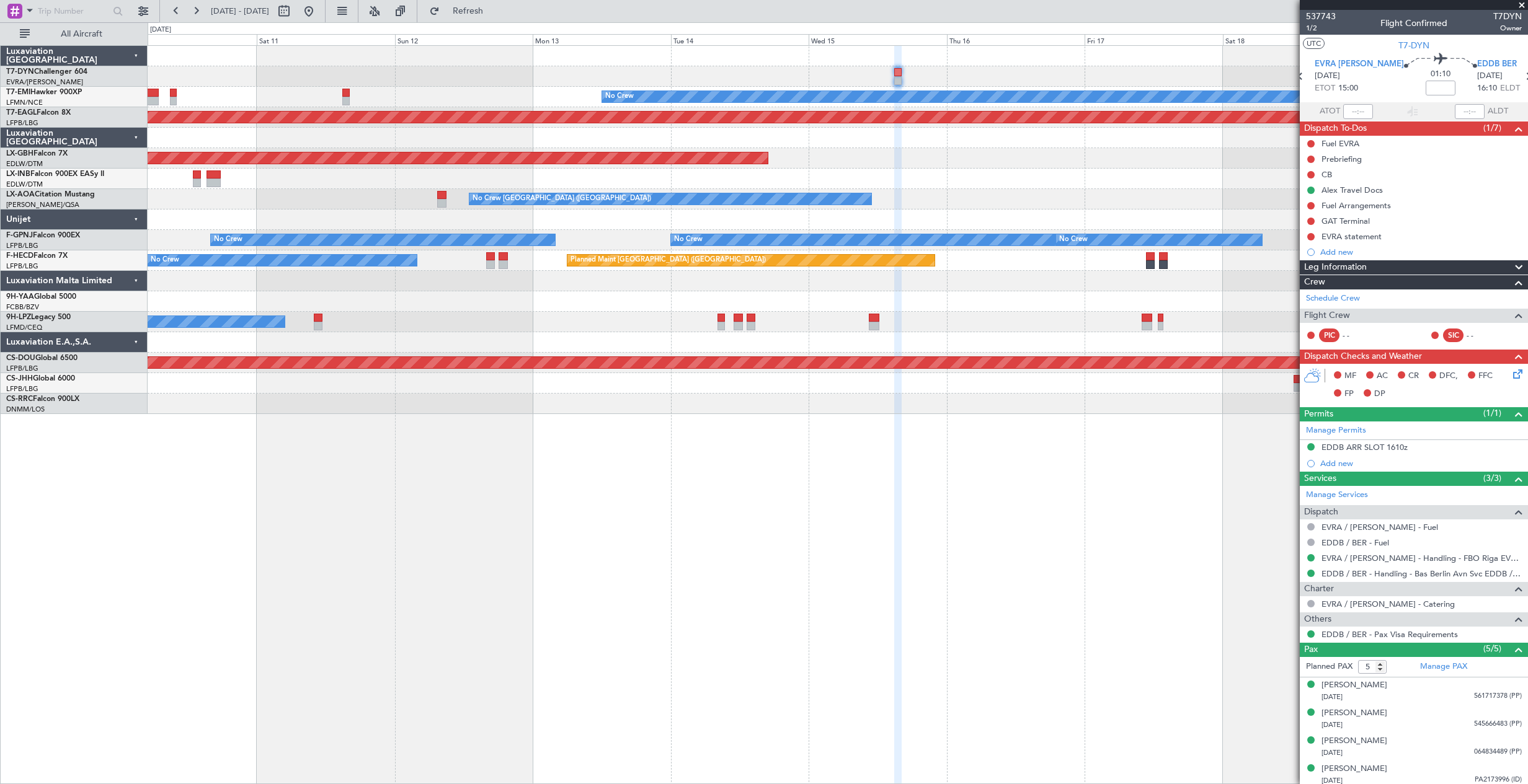
click at [456, 99] on div "No Crew" at bounding box center [837, 97] width 1380 height 21
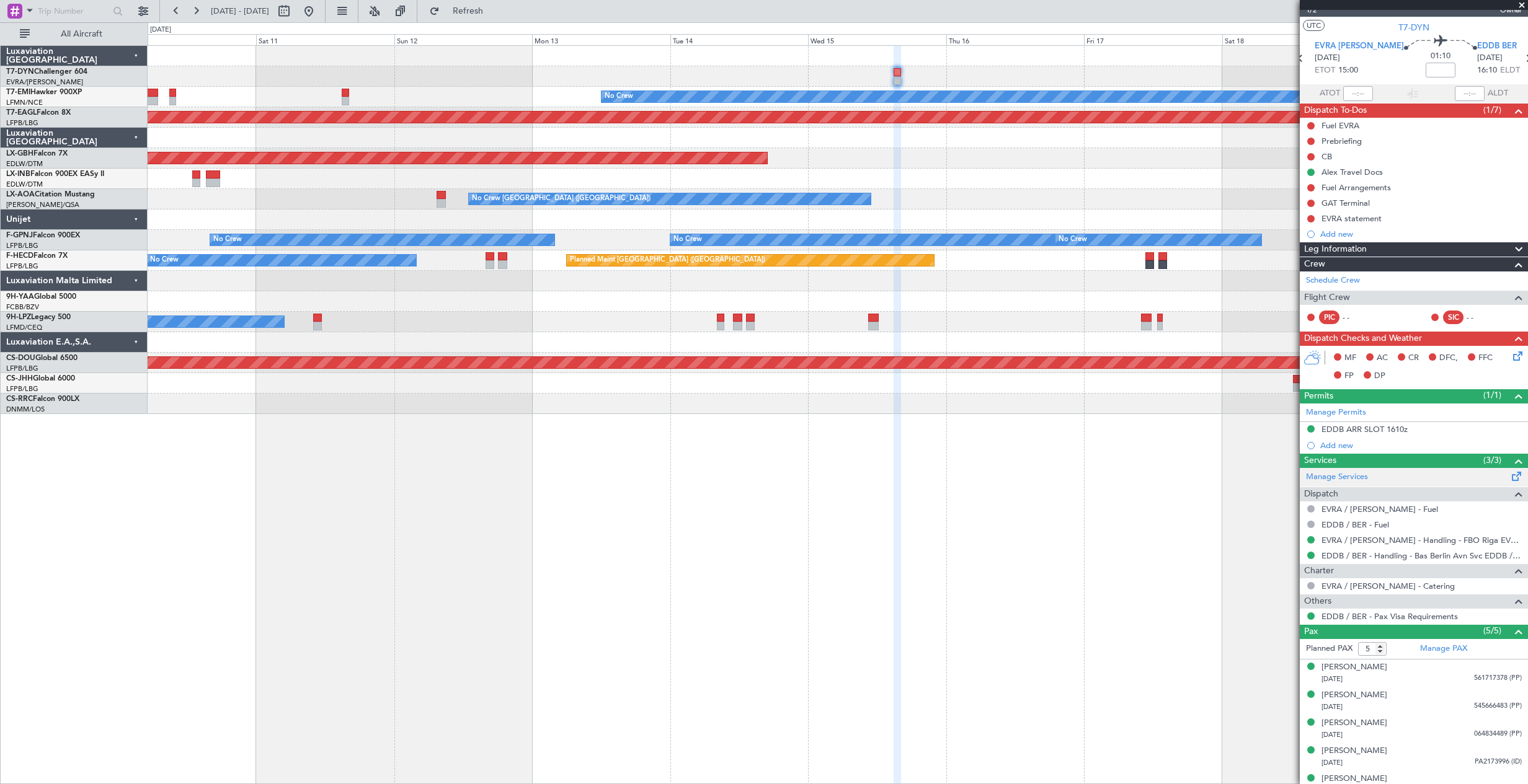
scroll to position [32, 0]
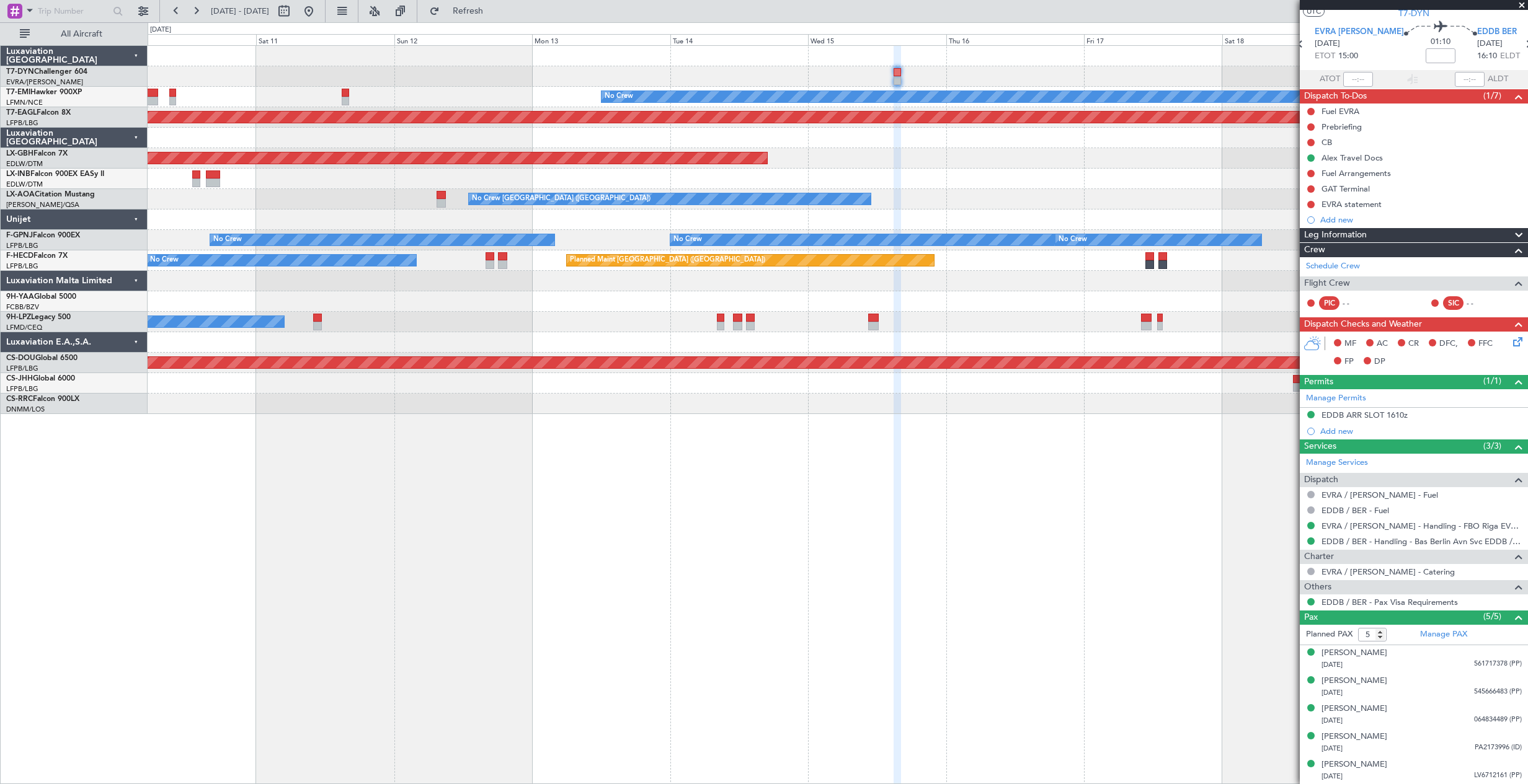
click at [849, 217] on div at bounding box center [837, 220] width 1380 height 21
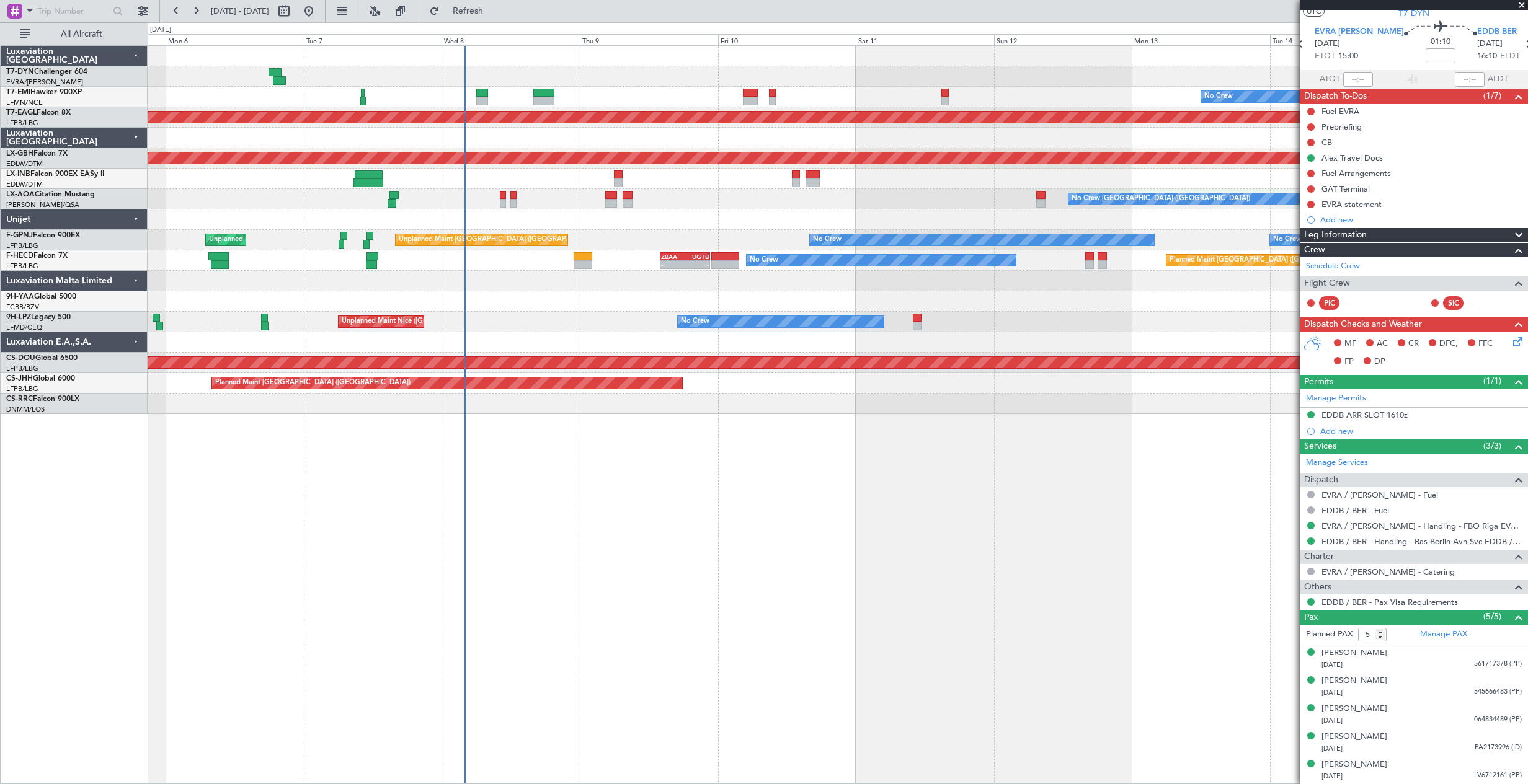
click at [989, 102] on div "No Crew Planned Maint [GEOGRAPHIC_DATA] (Al Maktoum Intl) Planned Maint Nurnber…" at bounding box center [837, 230] width 1380 height 368
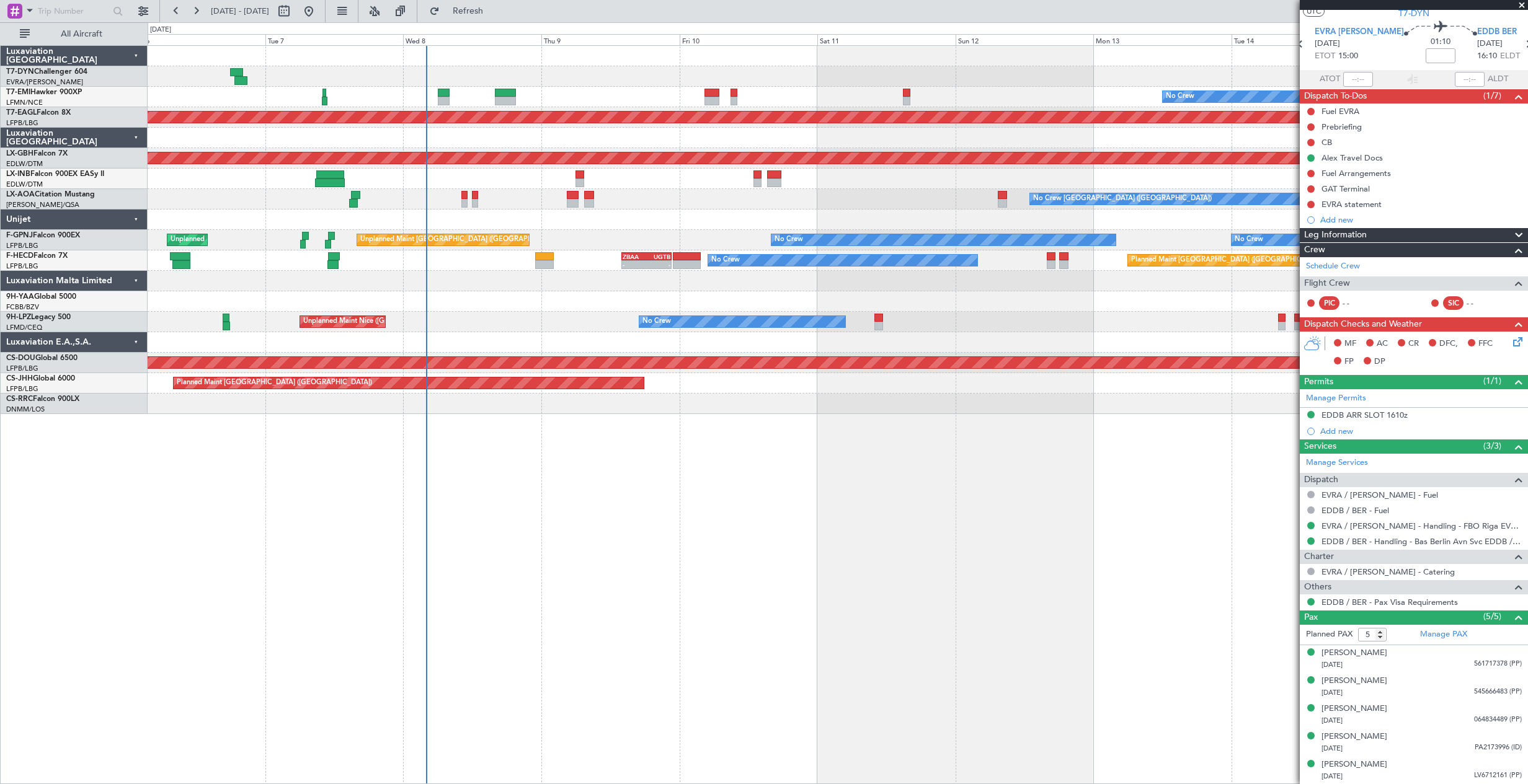
click at [1104, 81] on div at bounding box center [837, 76] width 1380 height 21
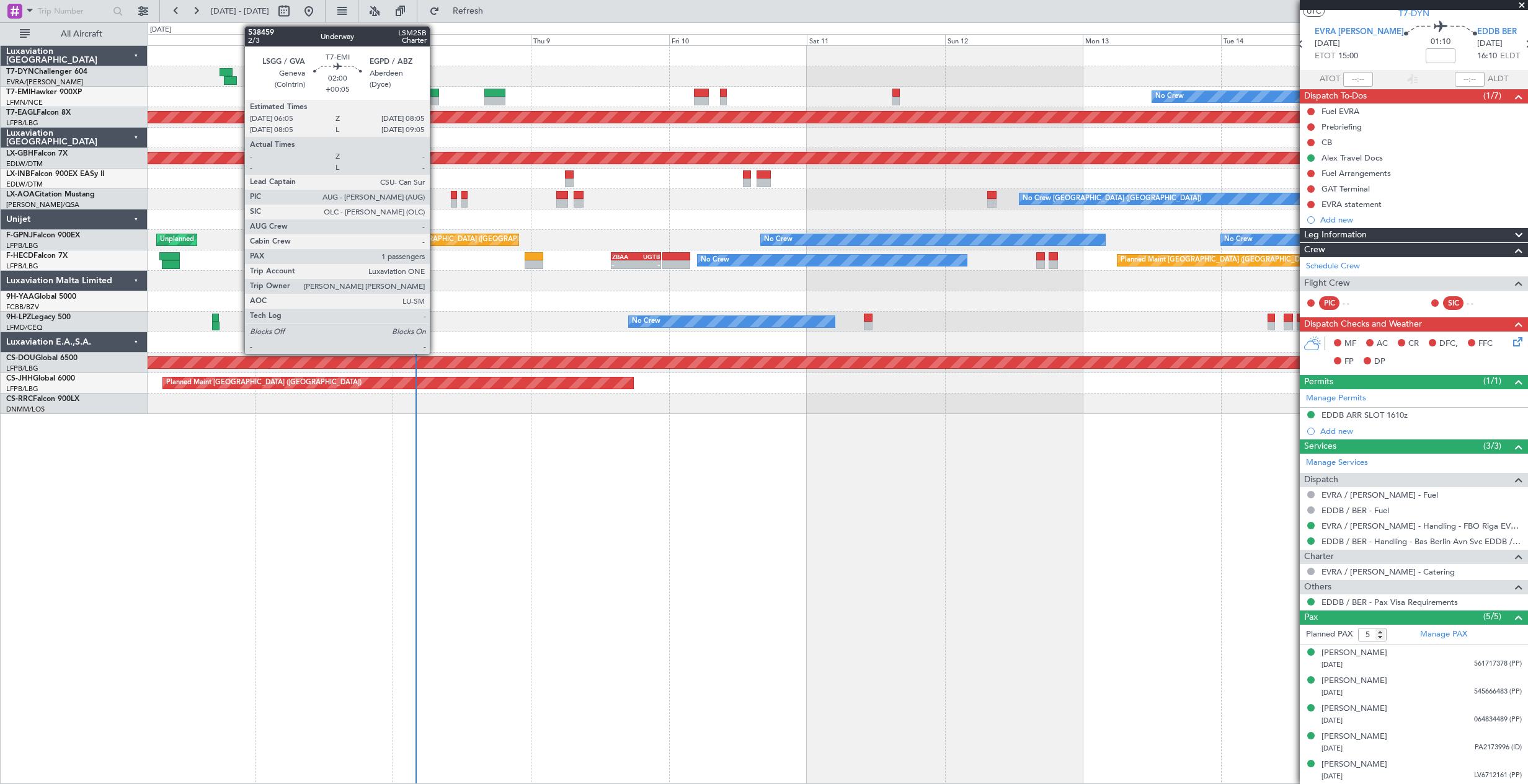
click at [435, 92] on div at bounding box center [433, 93] width 12 height 9
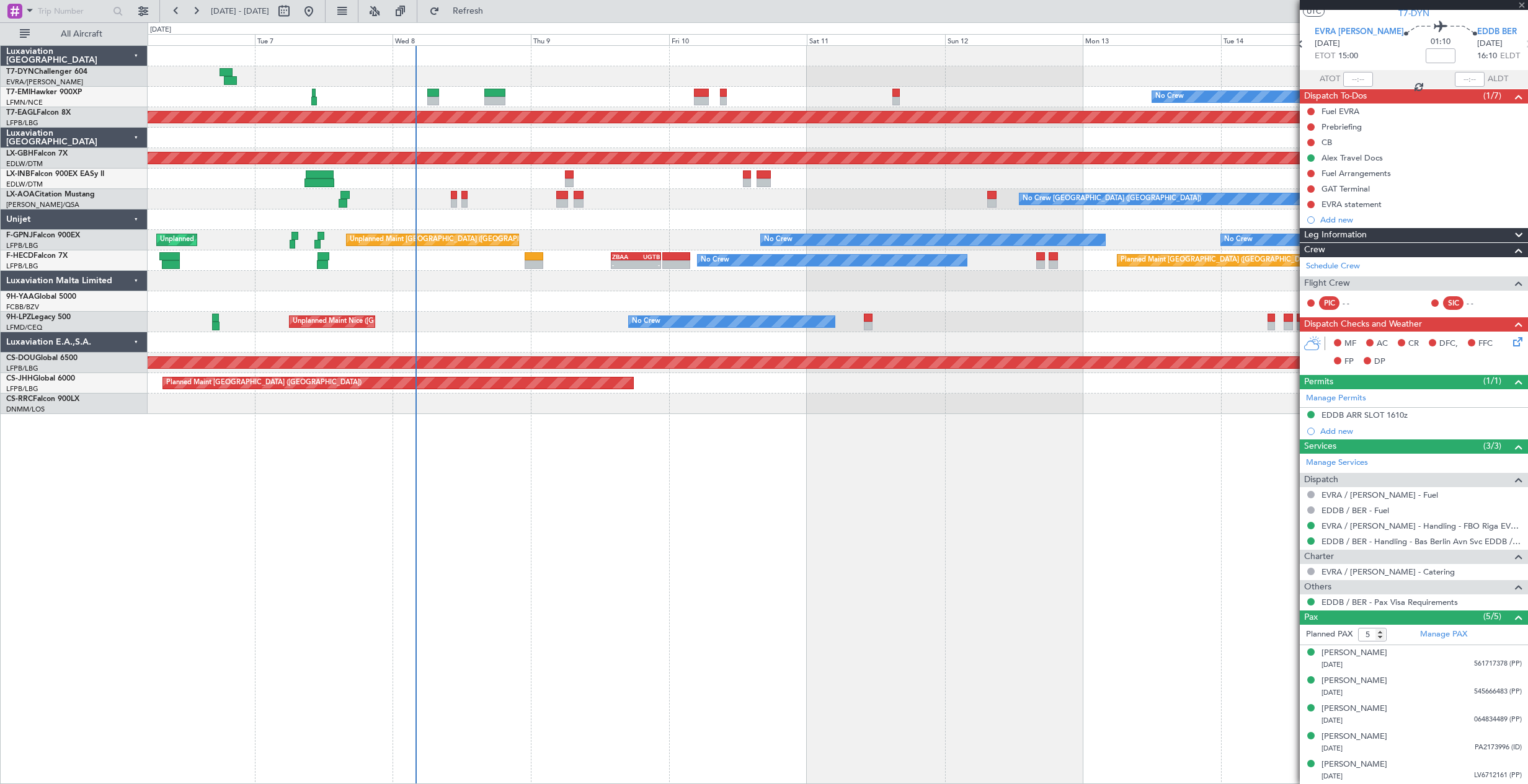
type input "+00:05"
type input "1"
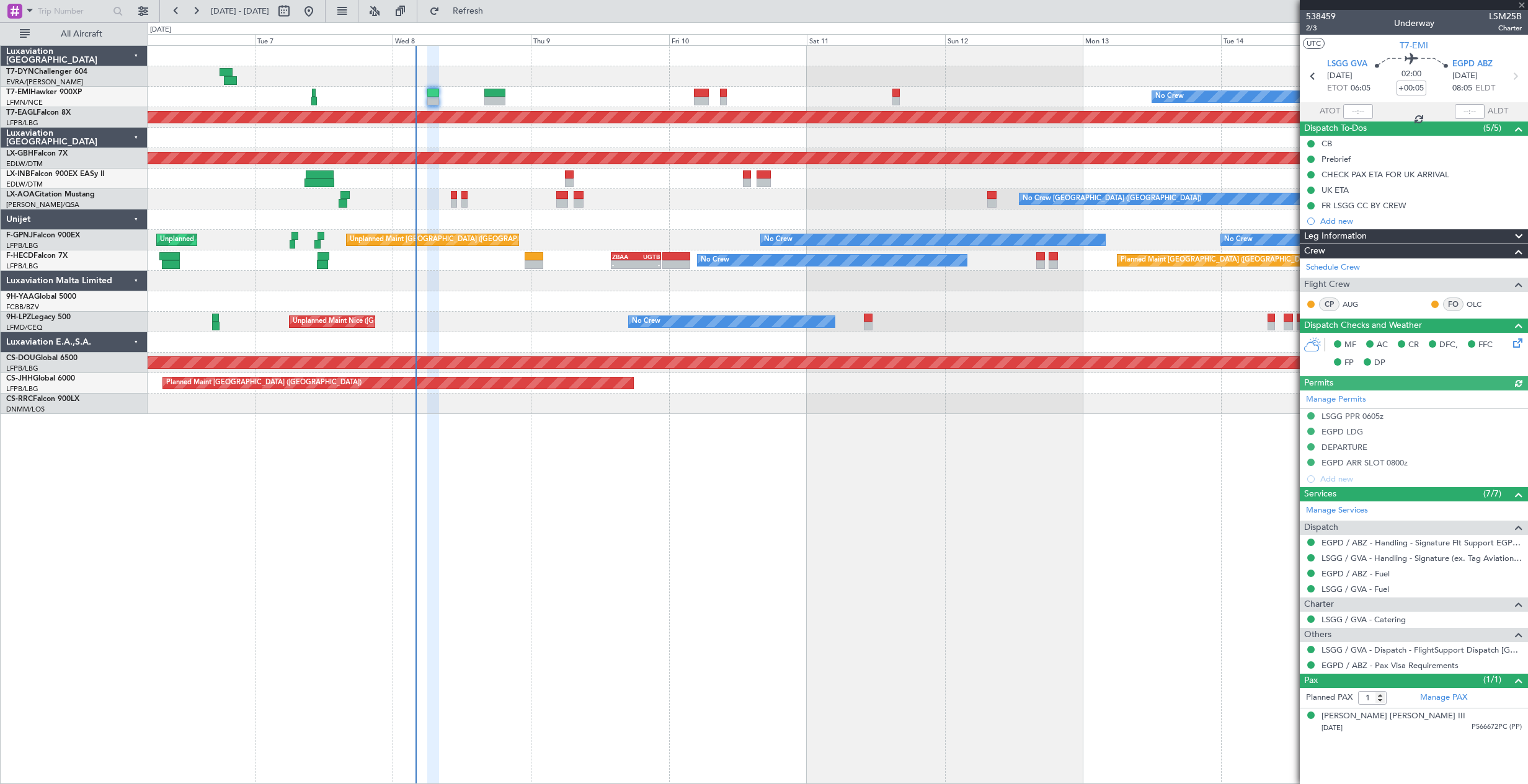
click at [698, 88] on div "No Crew Planned Maint [GEOGRAPHIC_DATA] (Al Maktoum Intl) Planned Maint Nurnber…" at bounding box center [837, 230] width 1380 height 368
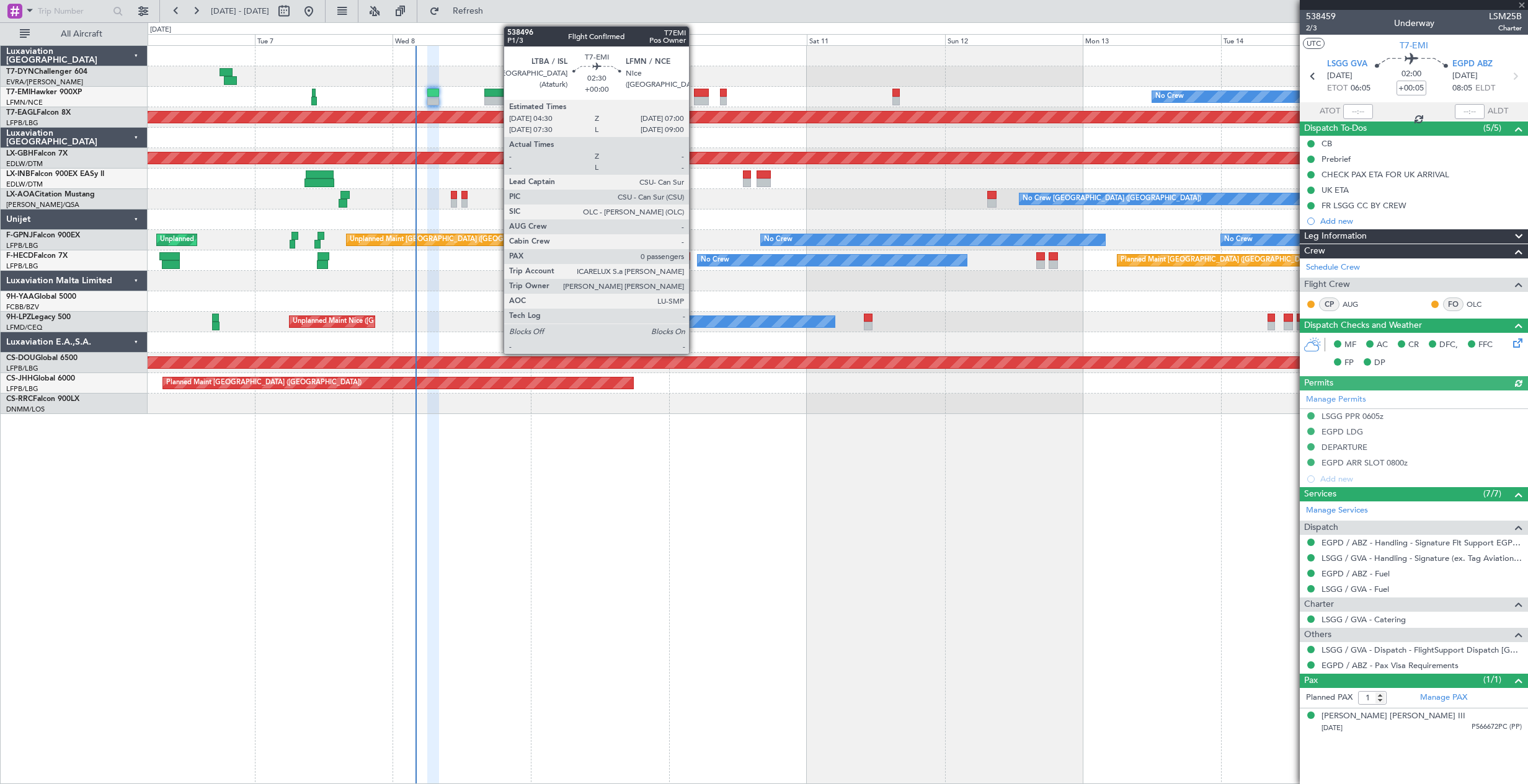
click at [694, 96] on div "No Crew" at bounding box center [837, 97] width 1380 height 21
click at [699, 97] on div at bounding box center [701, 101] width 15 height 9
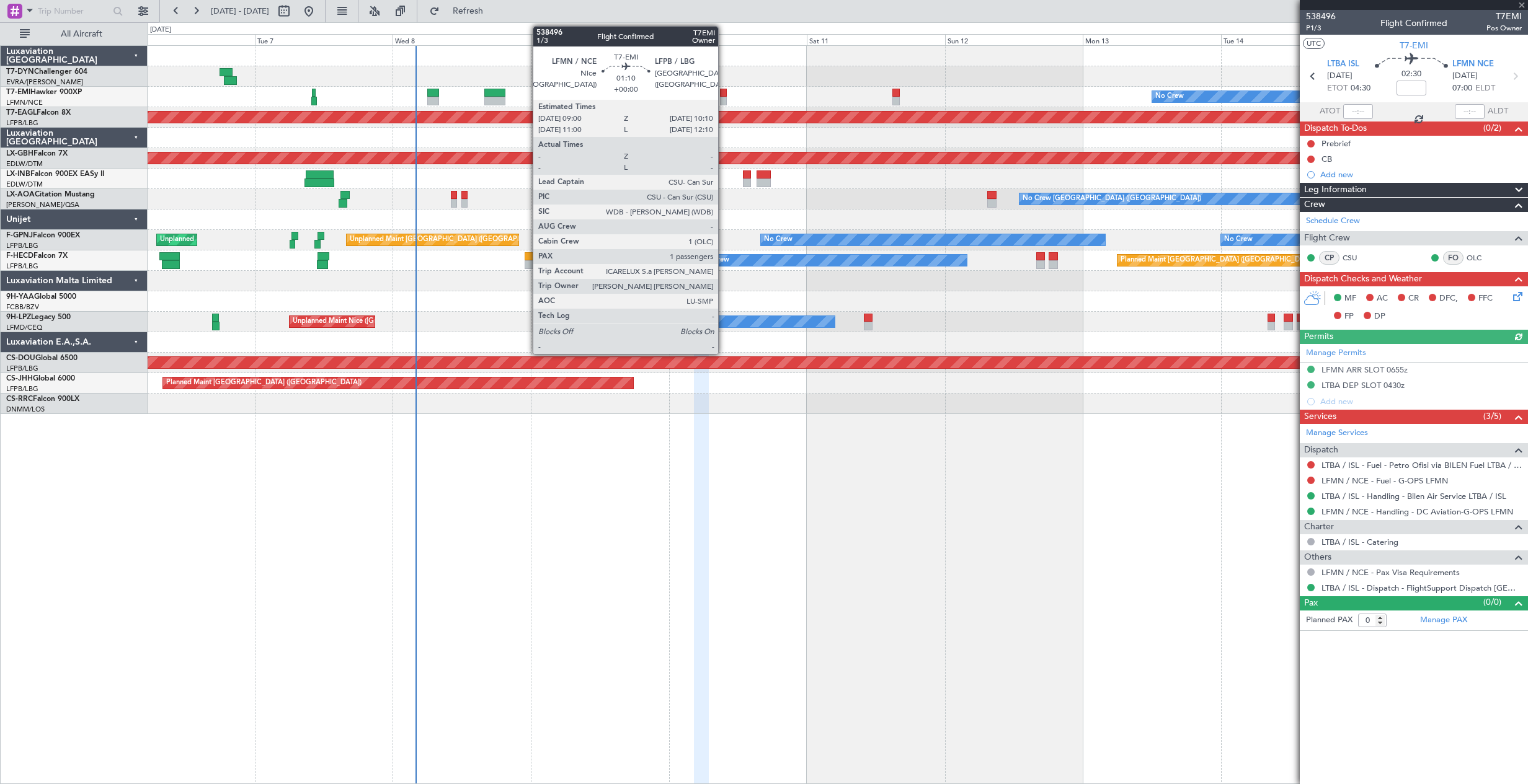
click at [724, 95] on div at bounding box center [723, 93] width 7 height 9
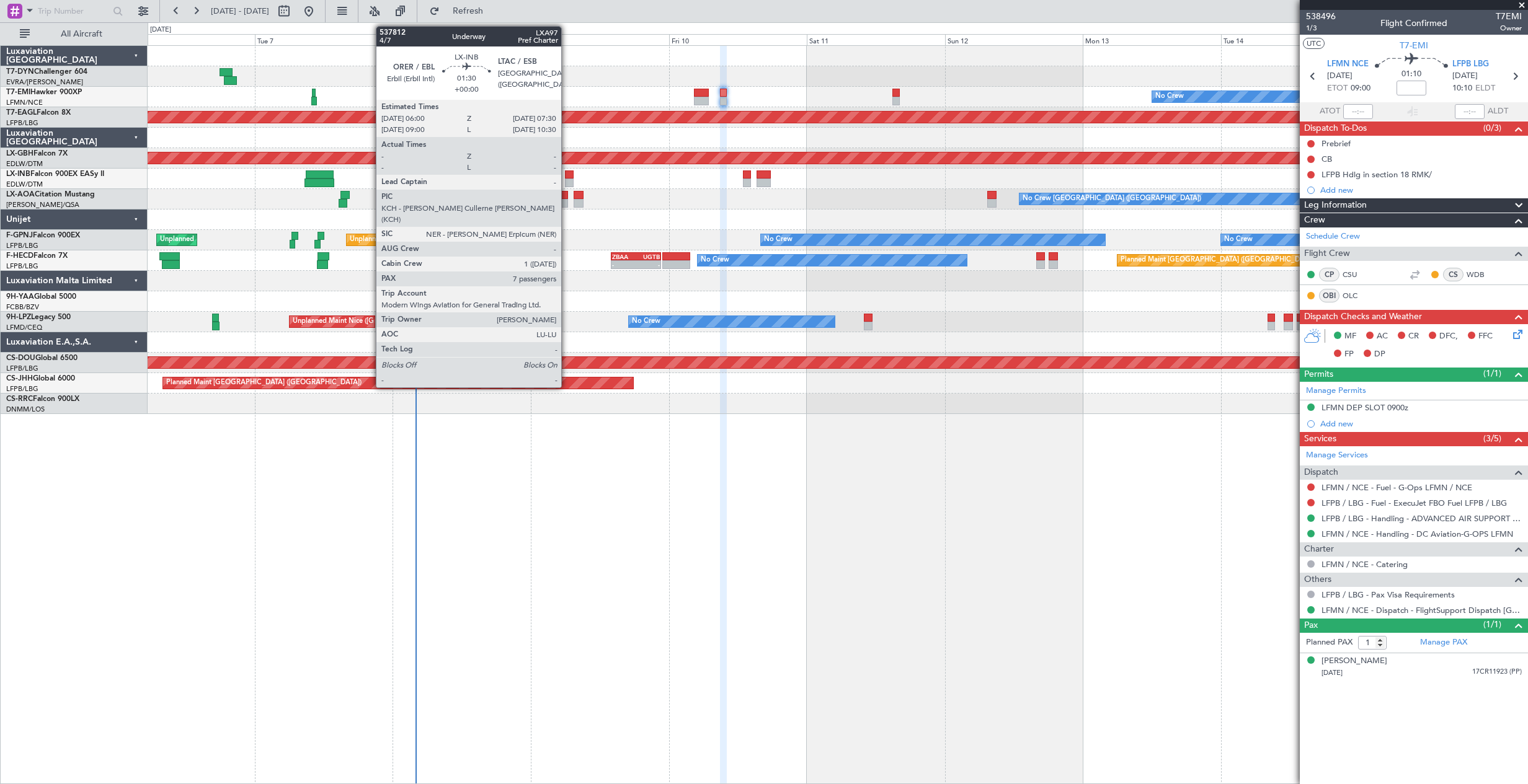
click at [567, 180] on div at bounding box center [569, 182] width 9 height 9
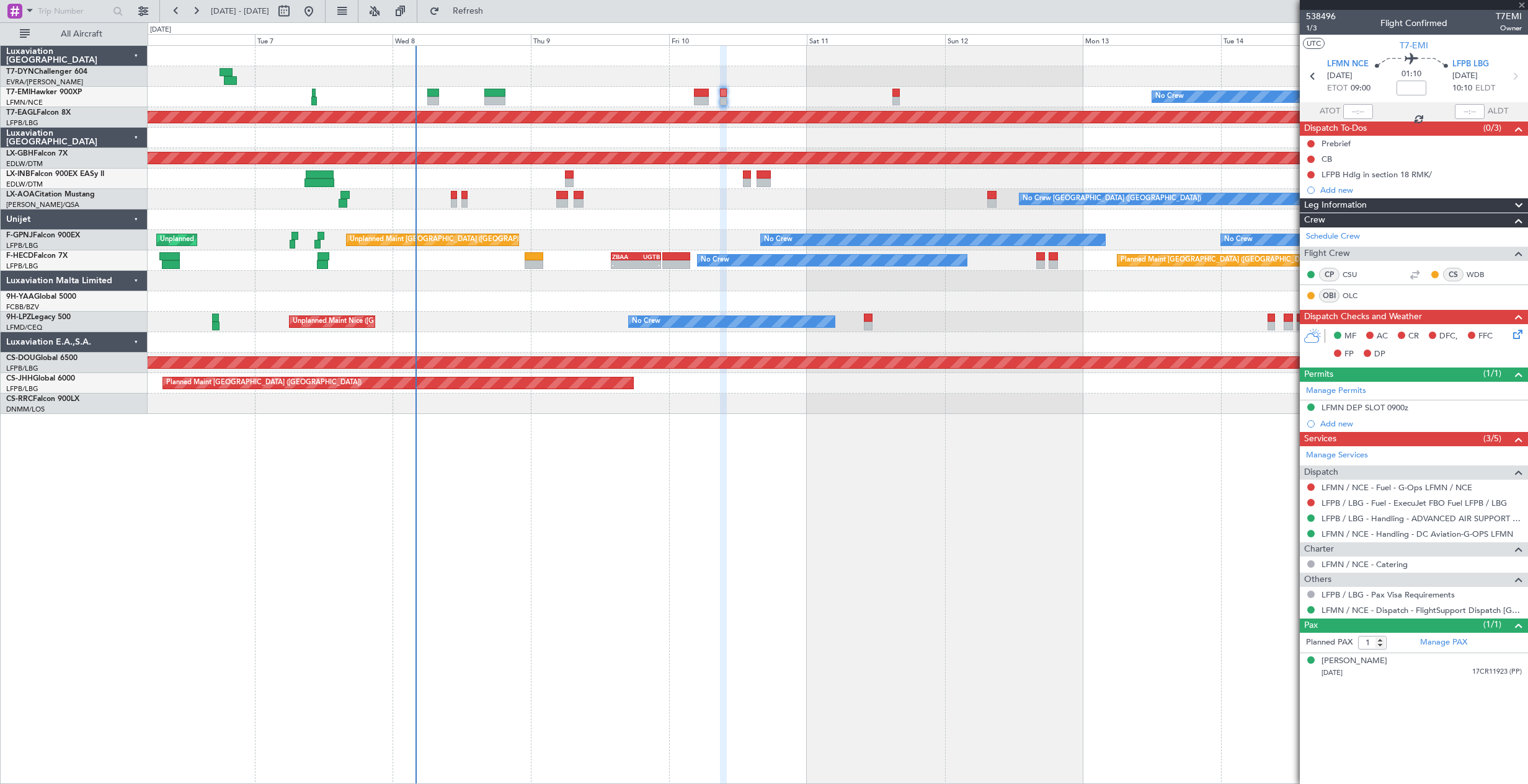
type input "7"
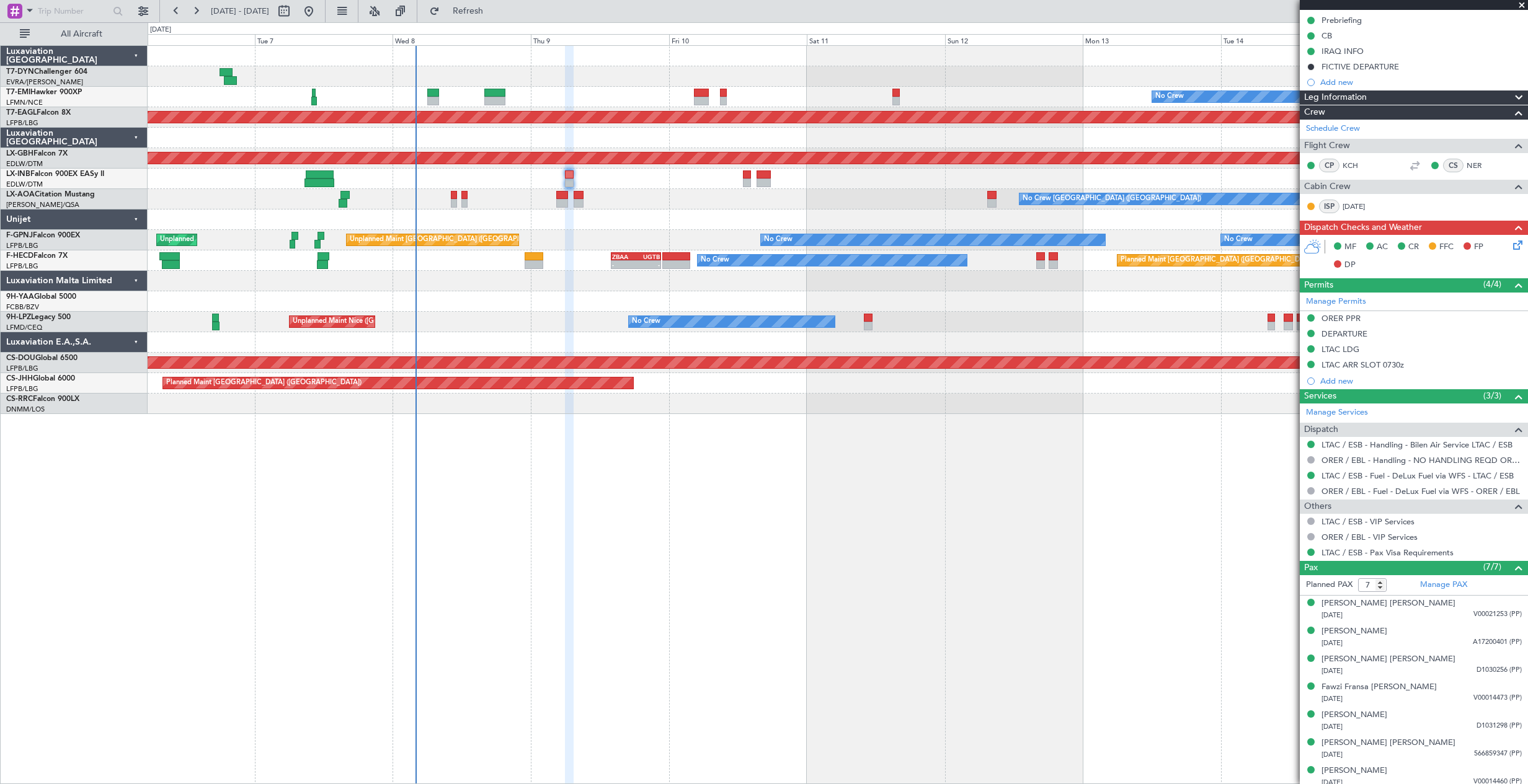
scroll to position [176, 0]
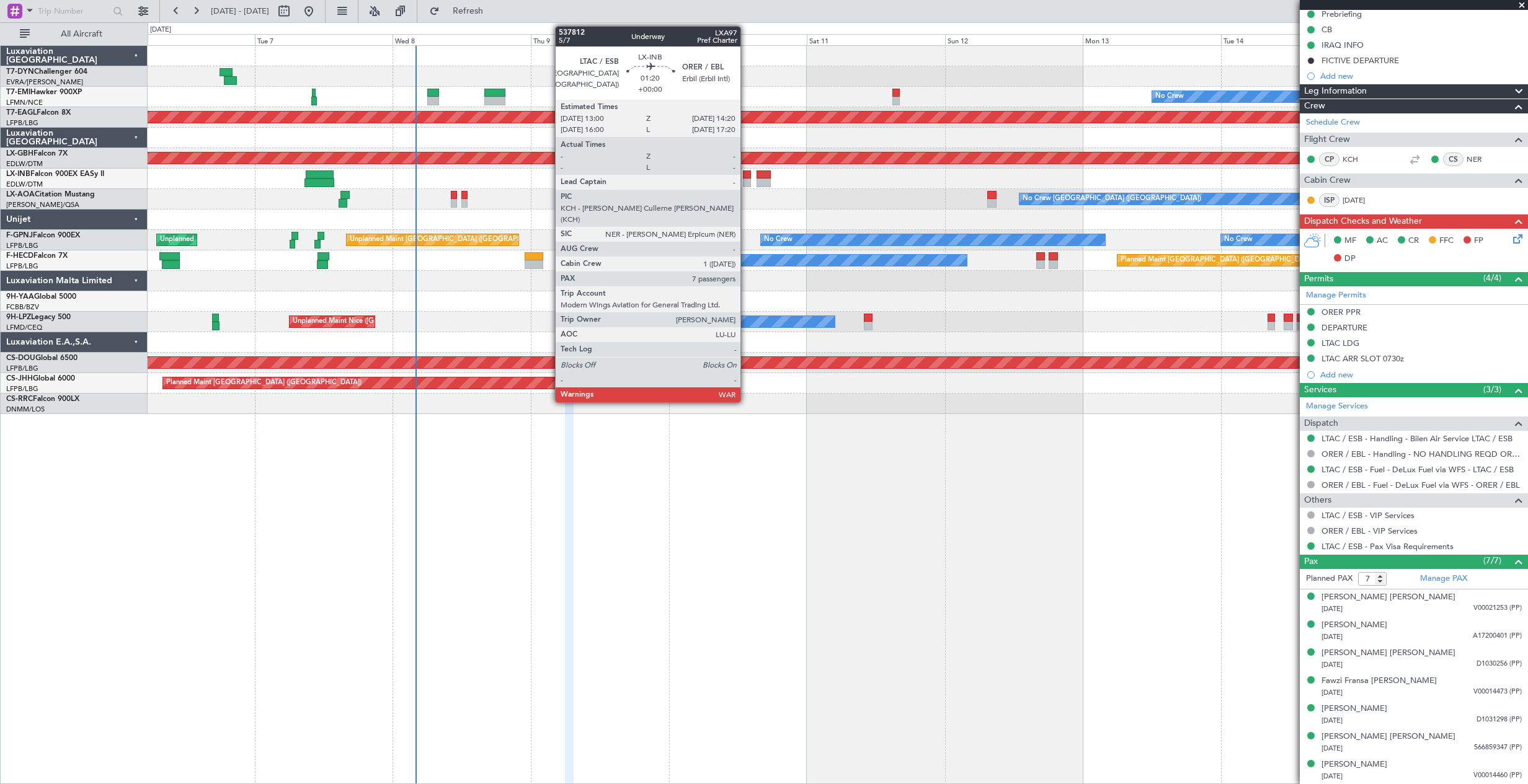
click at [746, 182] on div at bounding box center [747, 182] width 8 height 9
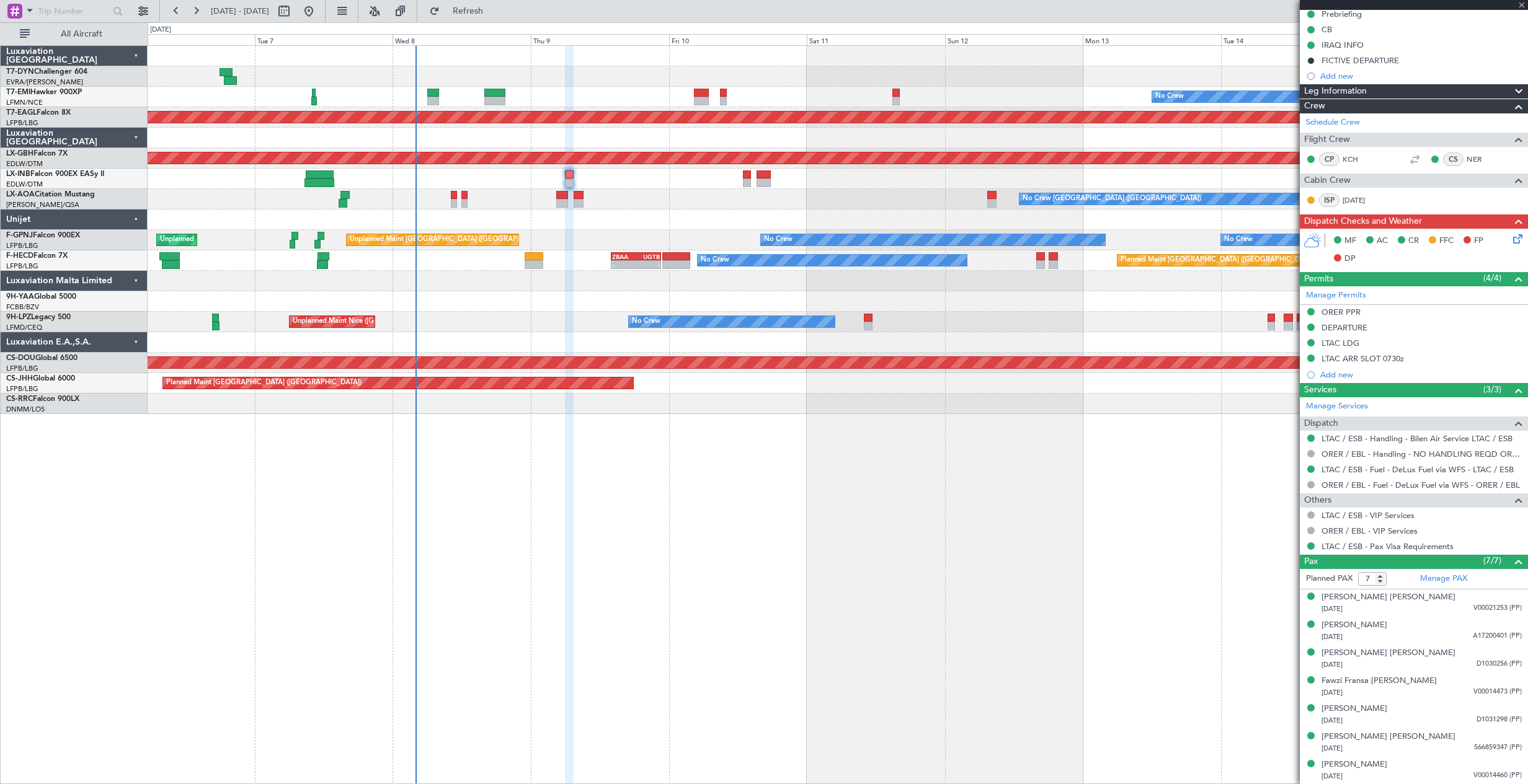
scroll to position [0, 0]
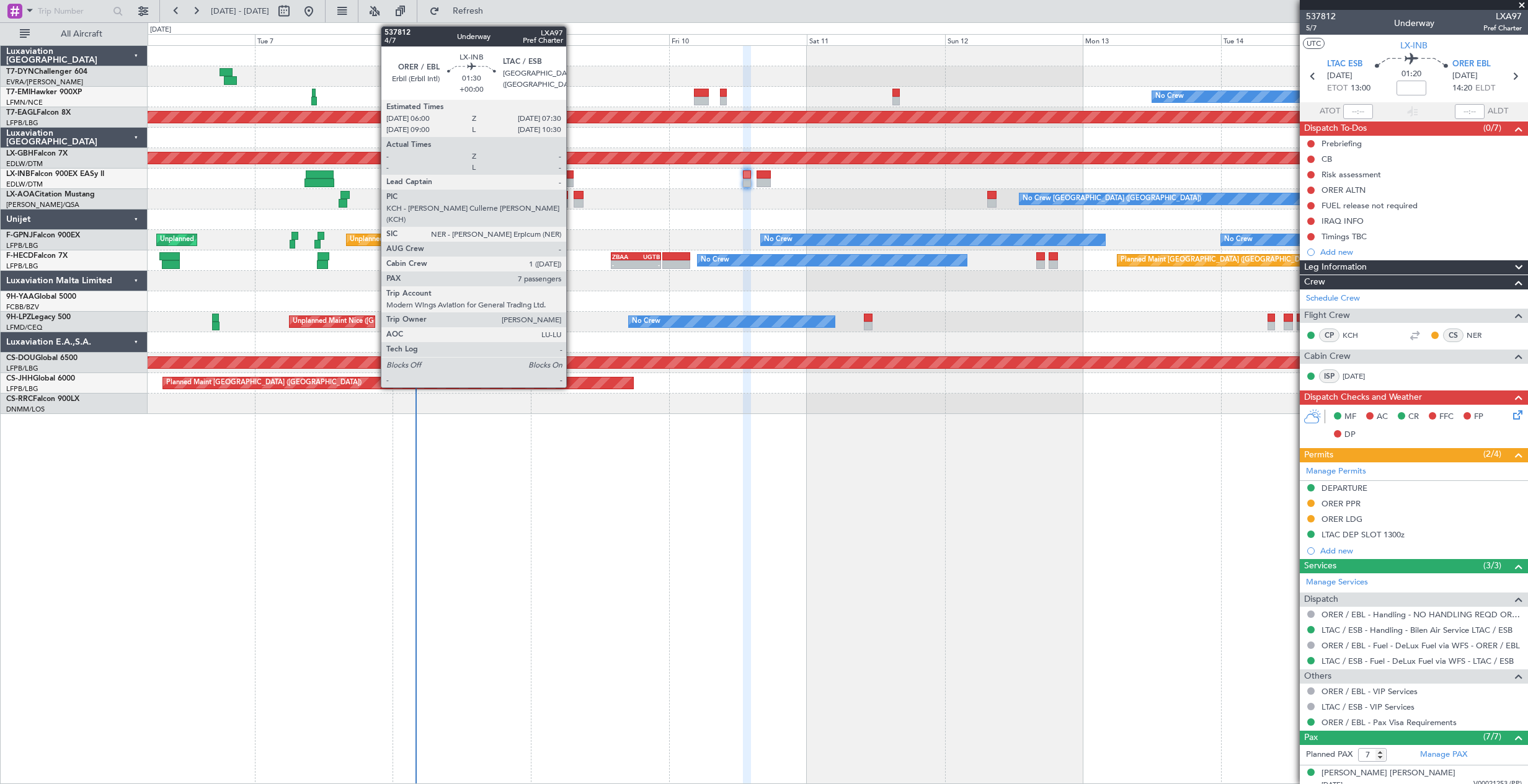
click at [572, 177] on div at bounding box center [569, 174] width 9 height 9
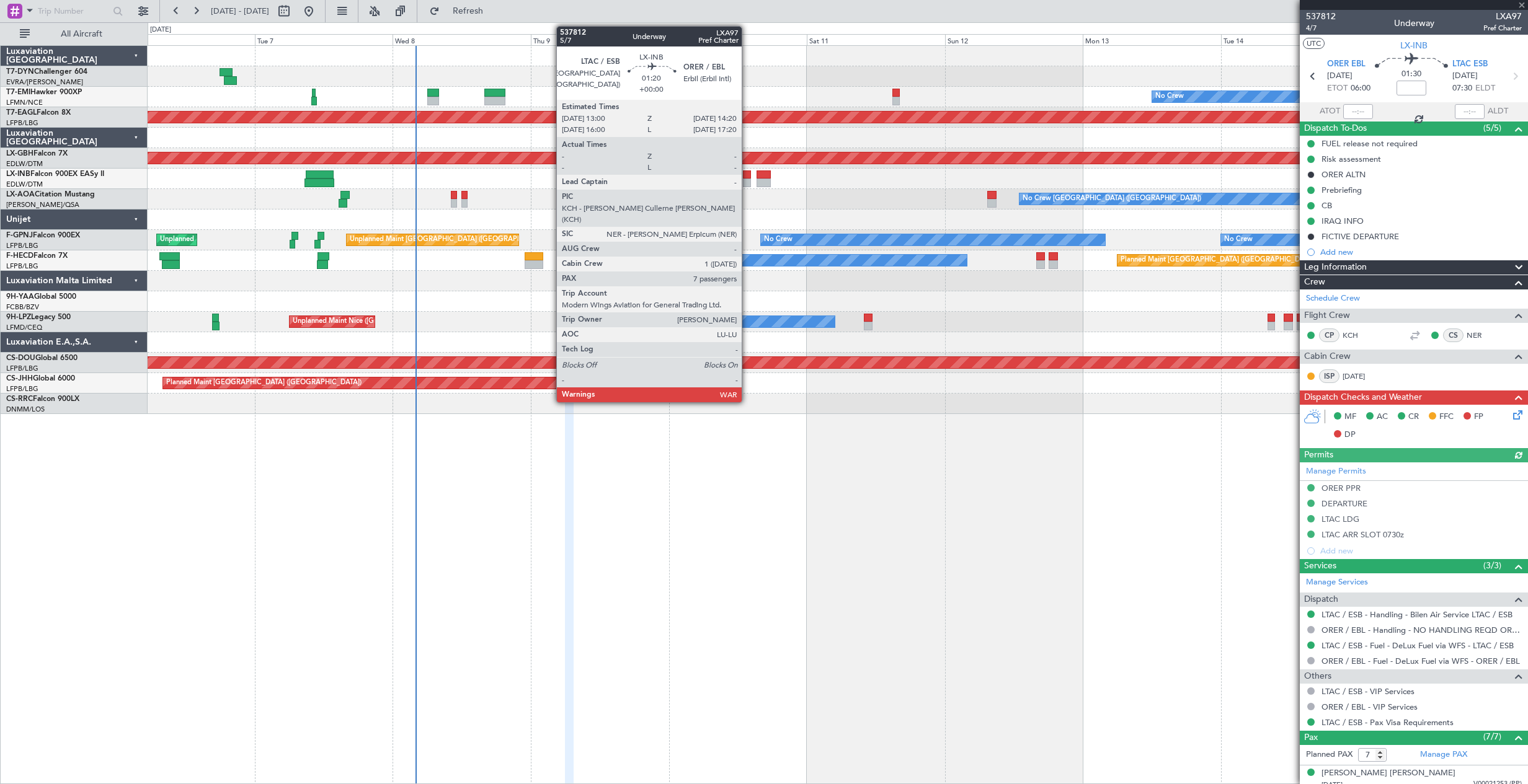
click at [747, 178] on div at bounding box center [747, 182] width 8 height 9
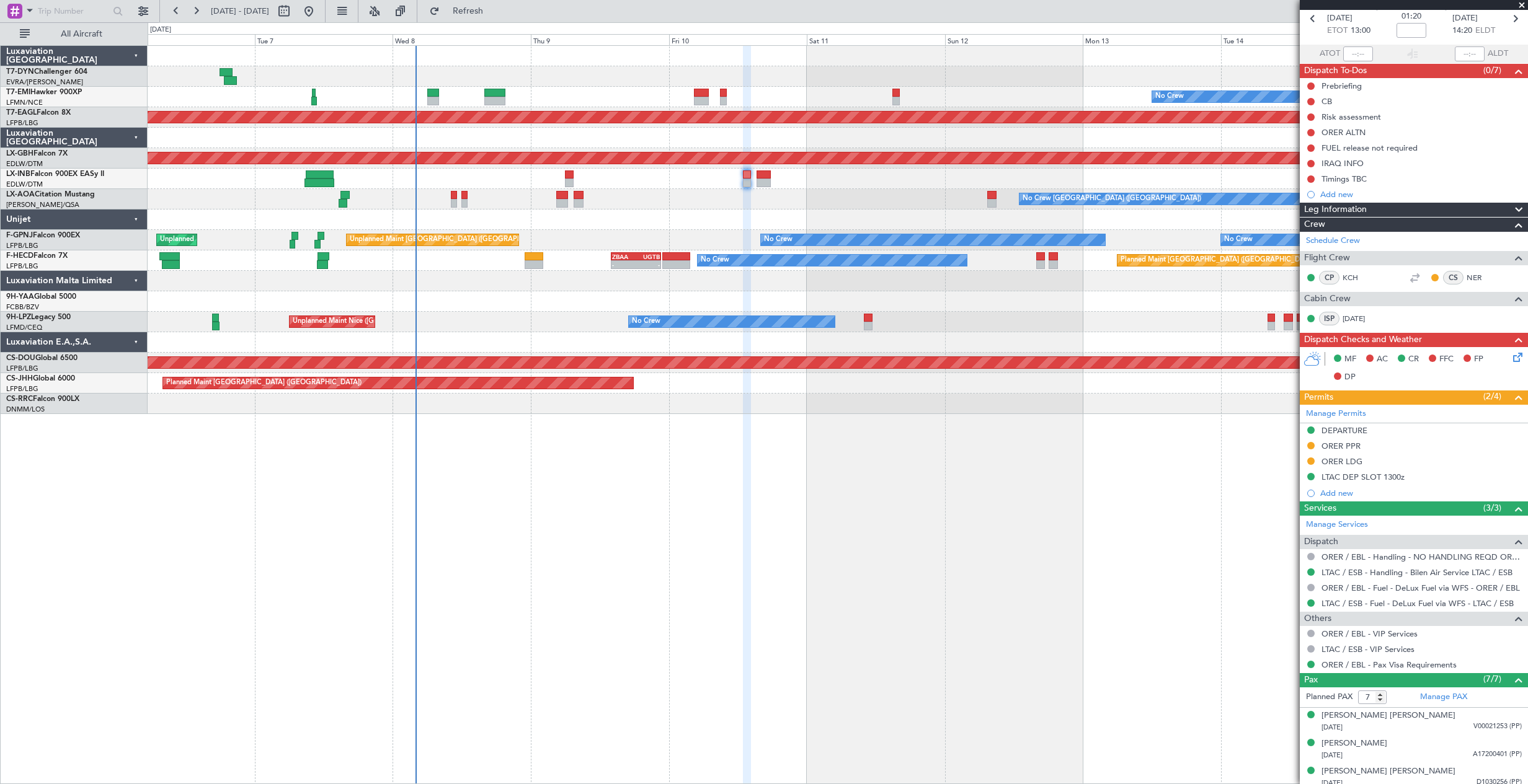
scroll to position [52, 0]
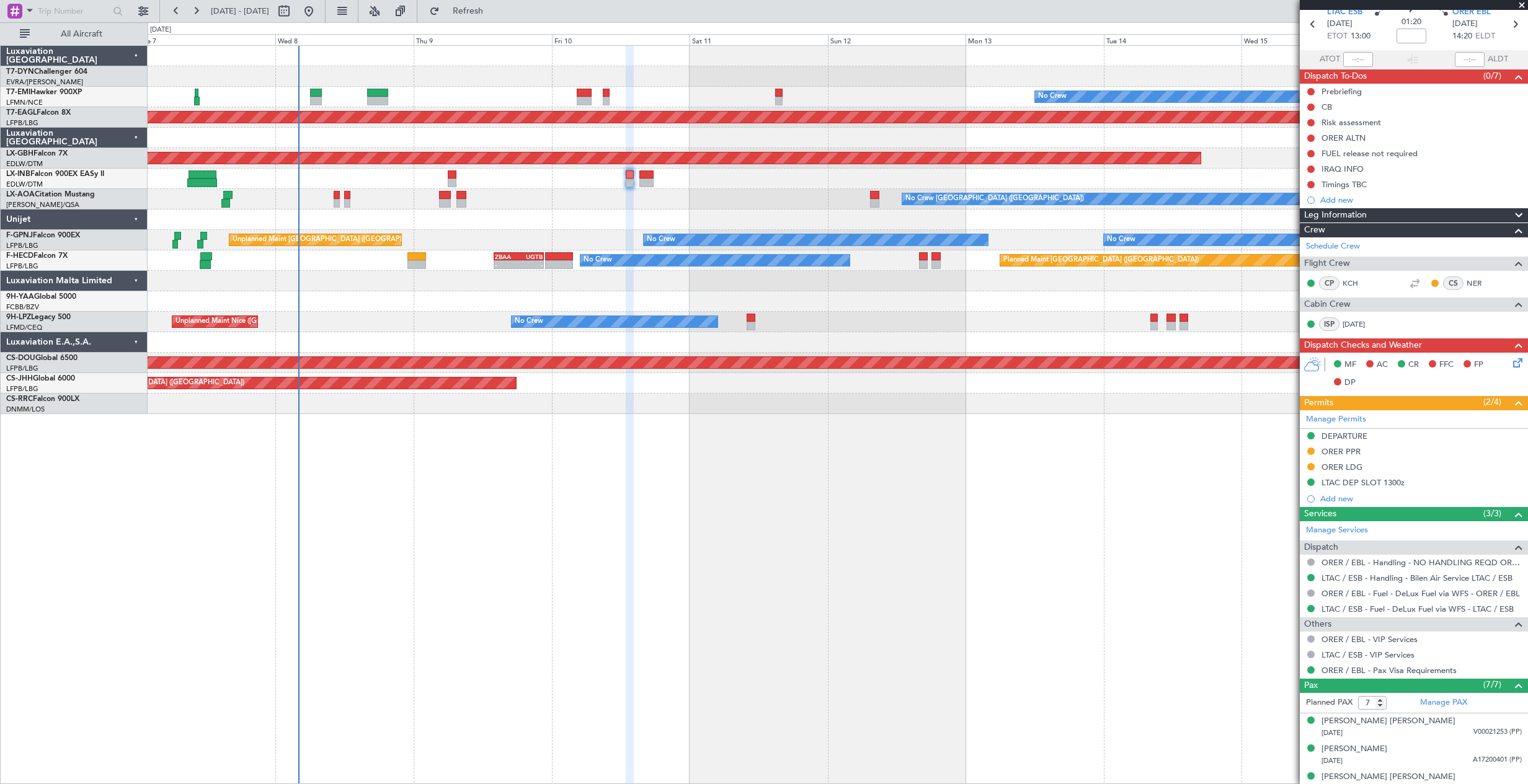
click at [797, 196] on div "No Crew Planned Maint [GEOGRAPHIC_DATA] (Al Maktoum Intl) Planned Maint Nurnber…" at bounding box center [837, 230] width 1380 height 368
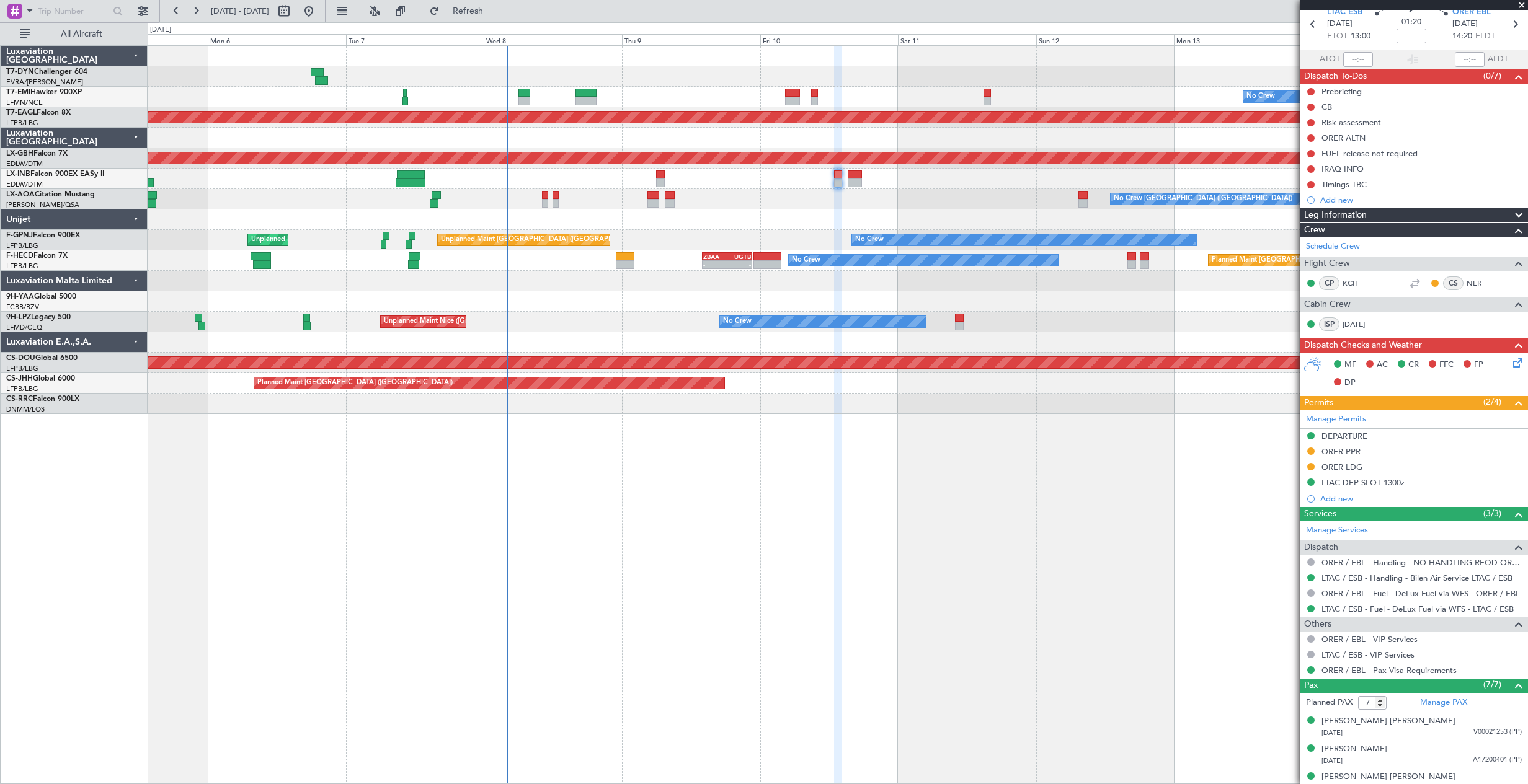
click at [870, 185] on div "No Crew Planned Maint [GEOGRAPHIC_DATA] (Al Maktoum Intl) Planned Maint Nurnber…" at bounding box center [837, 230] width 1380 height 368
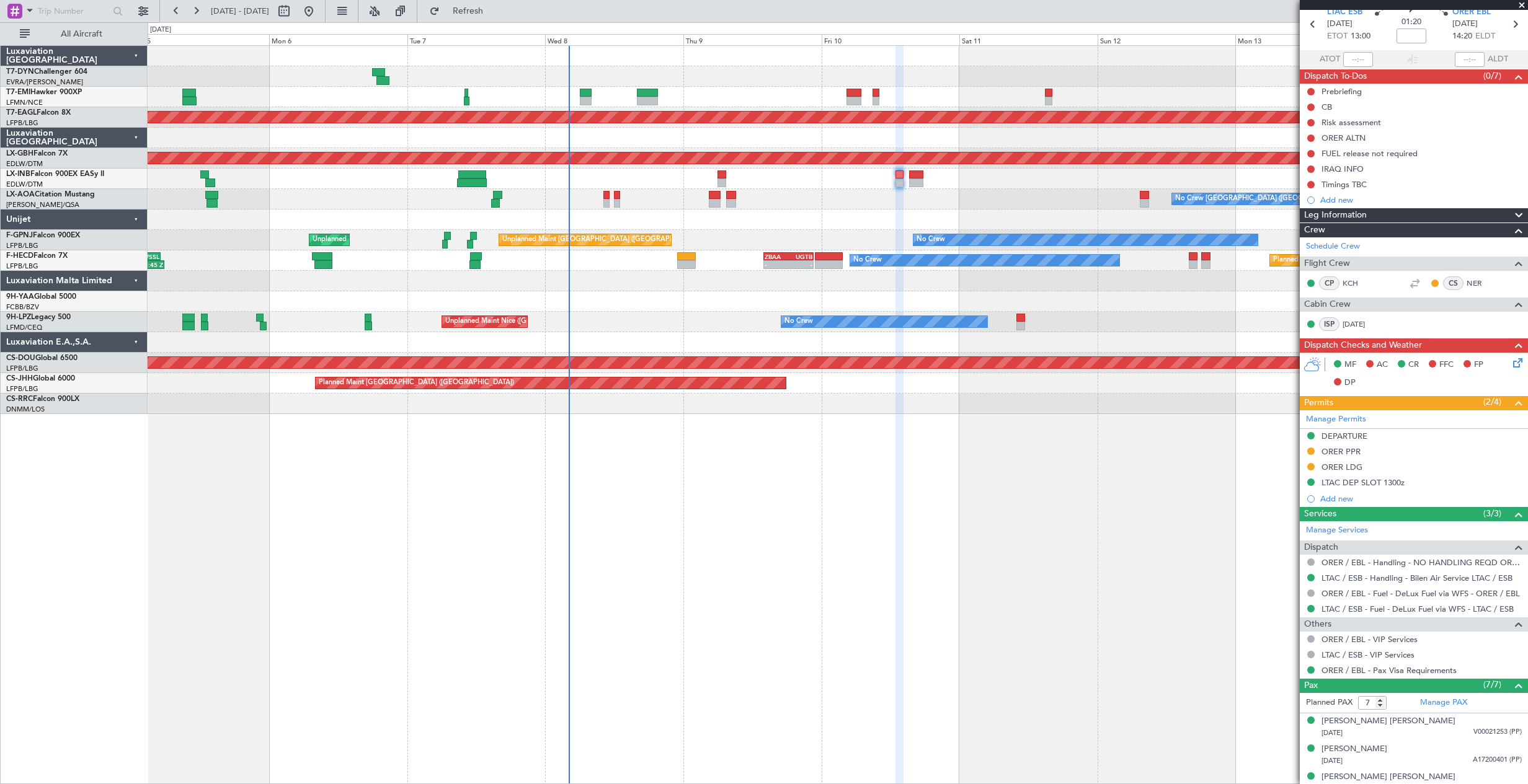
click at [633, 197] on div "No Crew [GEOGRAPHIC_DATA] ([GEOGRAPHIC_DATA])" at bounding box center [837, 199] width 1380 height 21
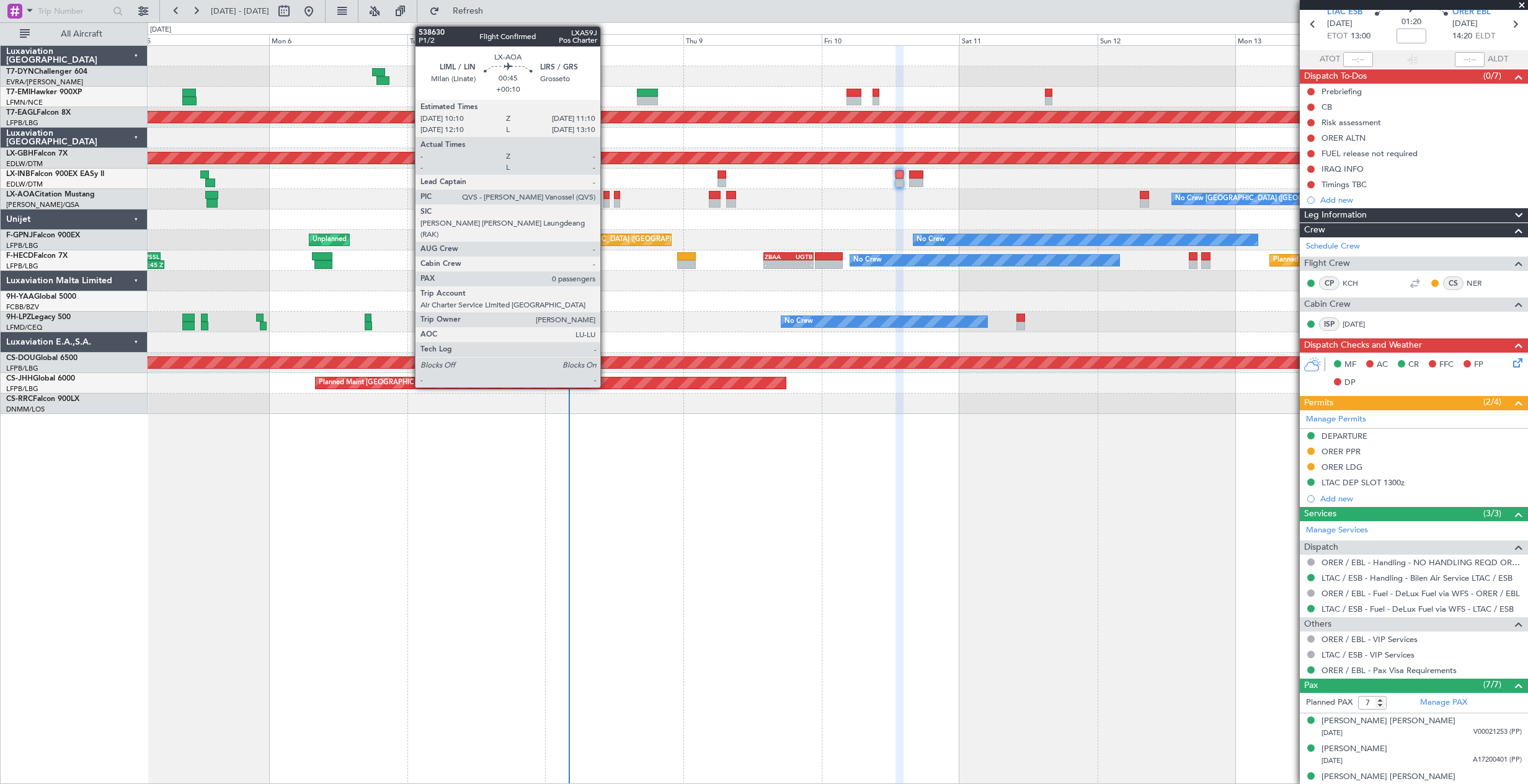
click at [606, 200] on div at bounding box center [606, 203] width 6 height 9
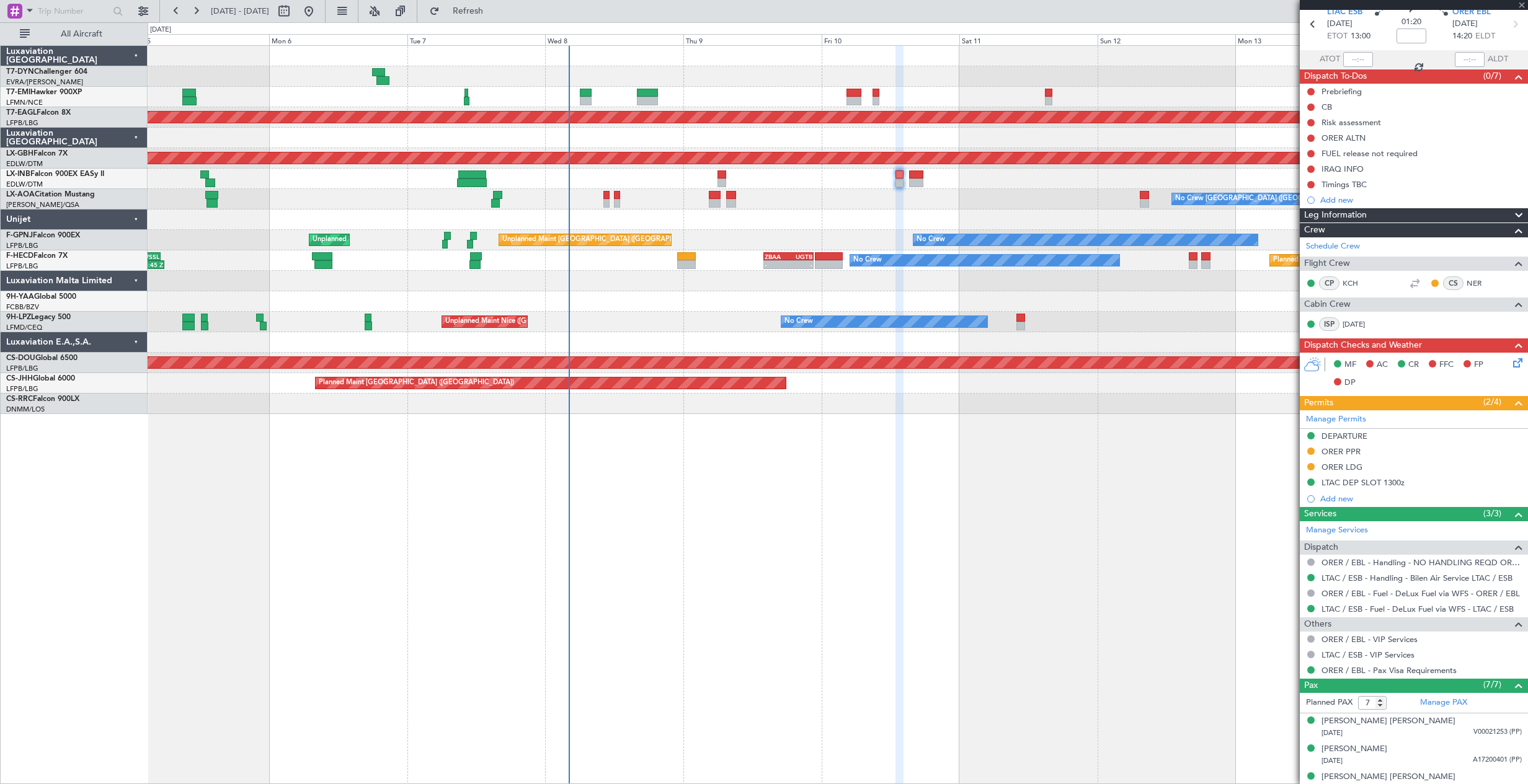
type input "+00:10"
type input "0"
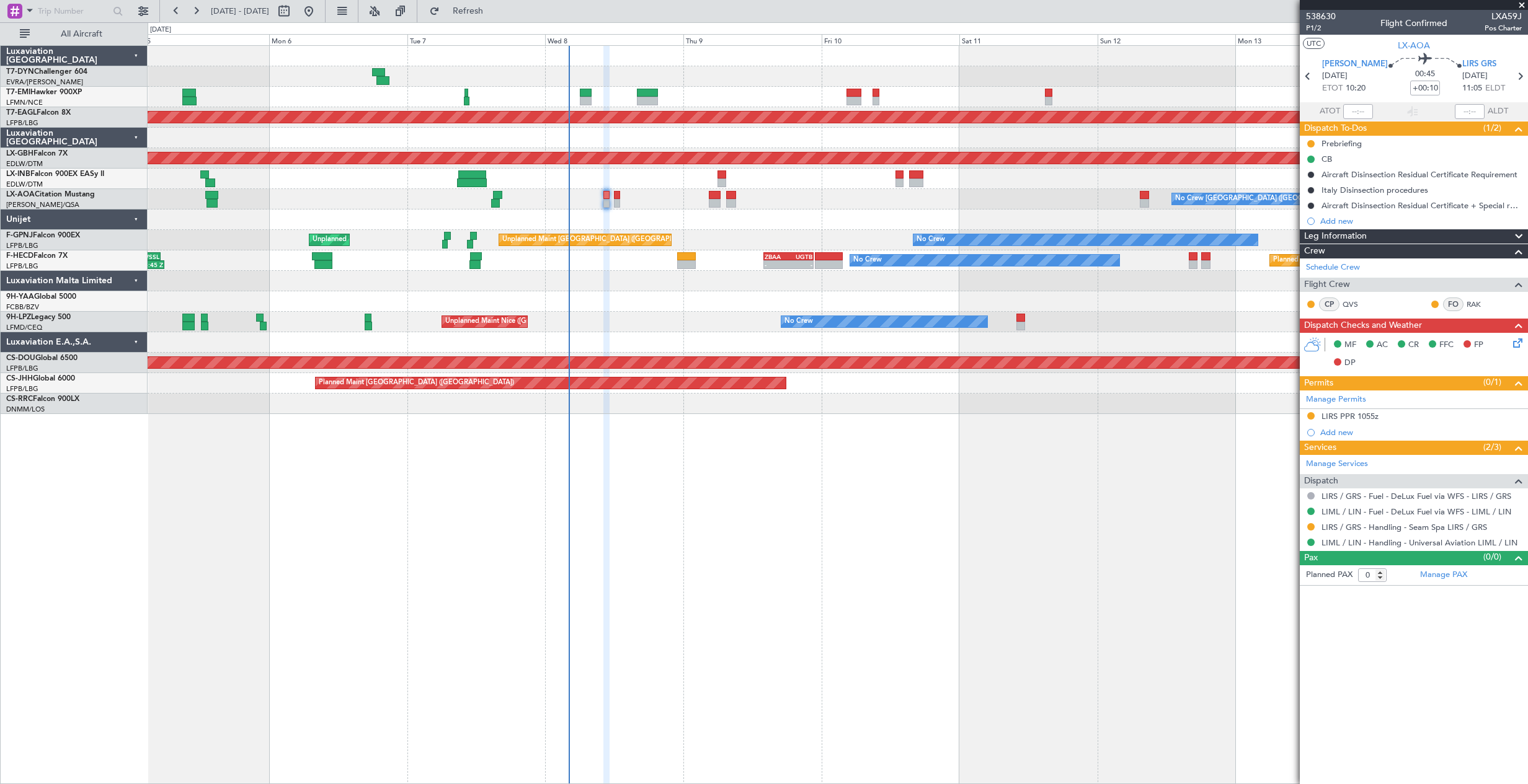
click at [577, 197] on div "No Crew [GEOGRAPHIC_DATA] ([GEOGRAPHIC_DATA])" at bounding box center [837, 199] width 1380 height 21
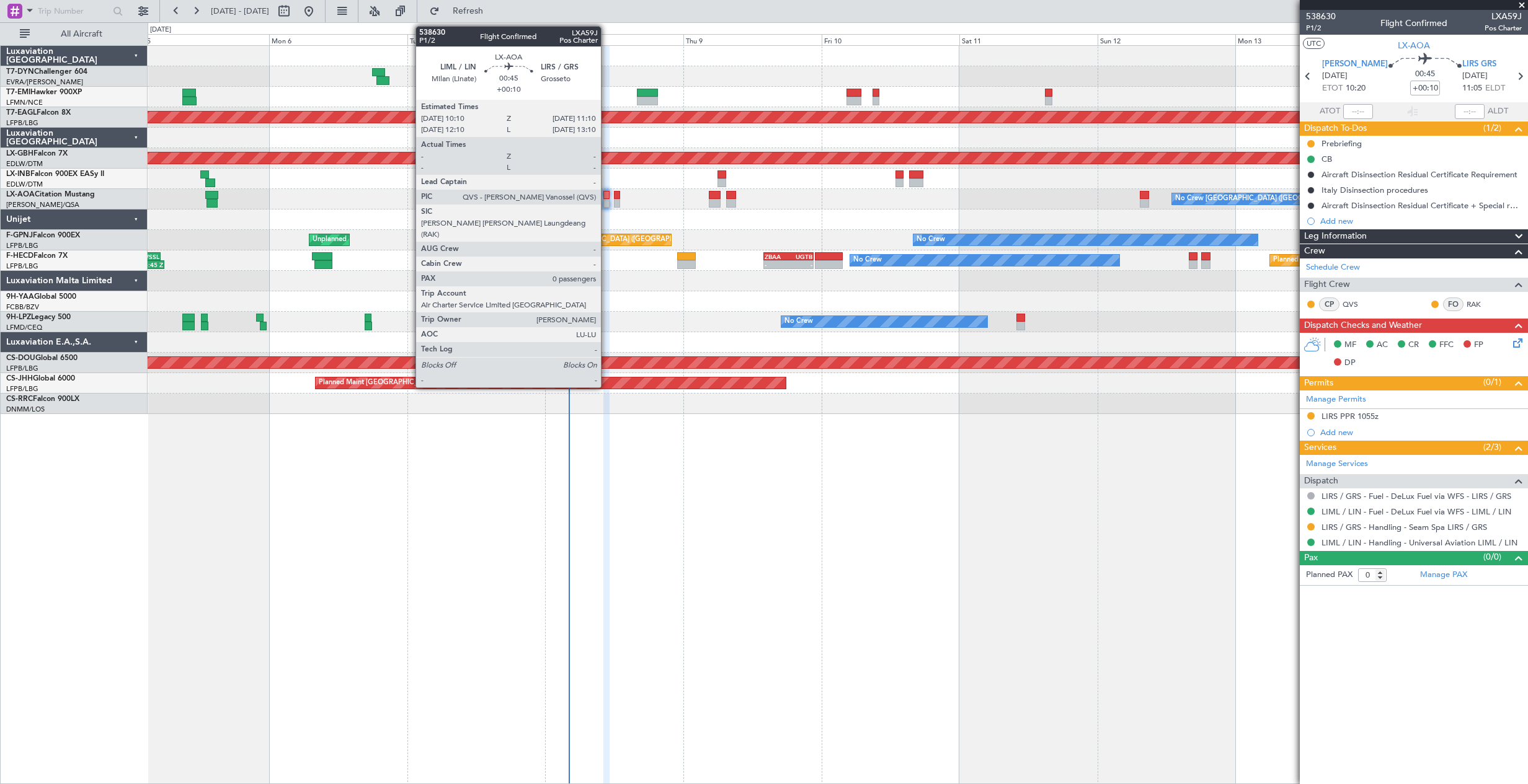
click at [607, 204] on div at bounding box center [606, 203] width 6 height 9
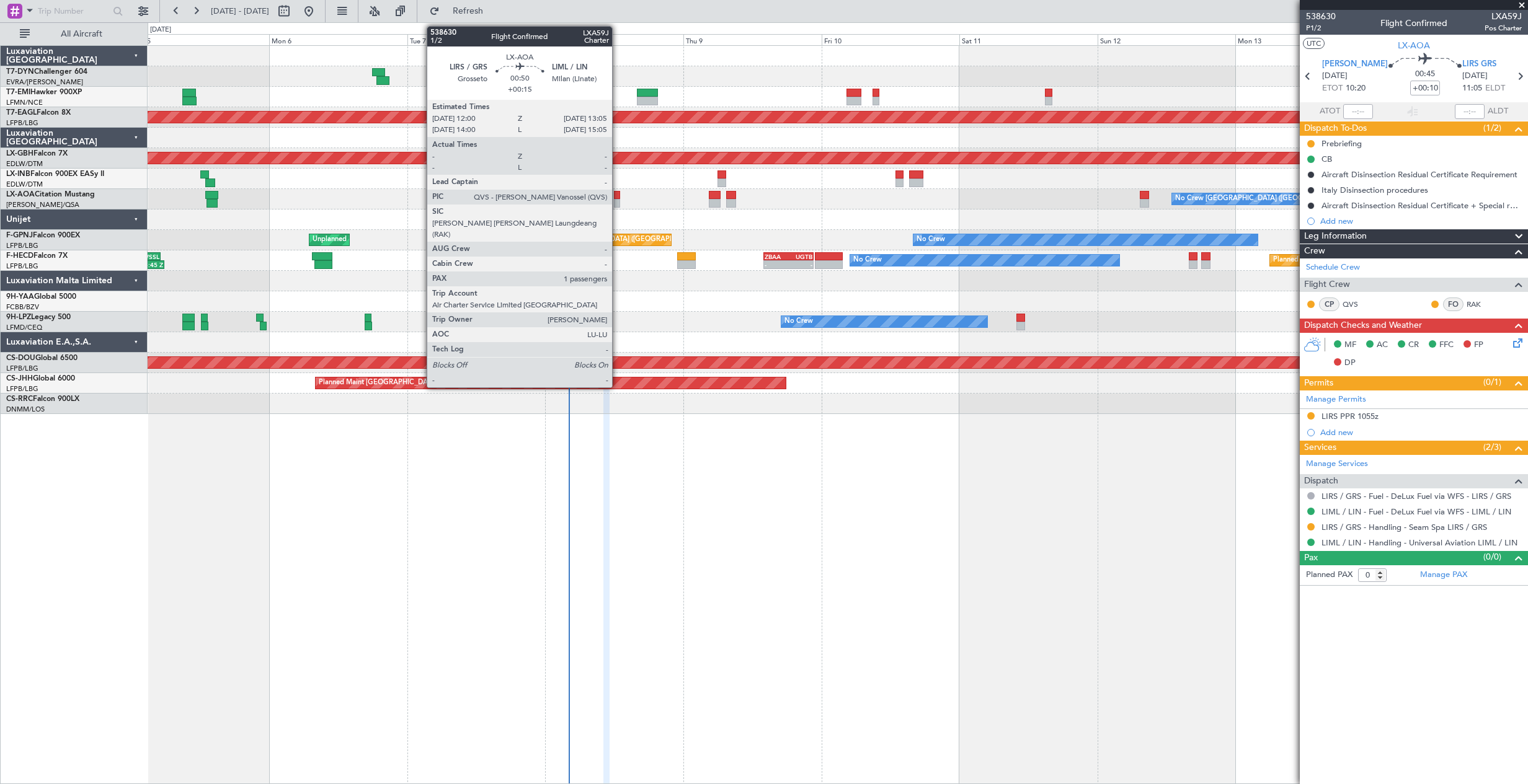
click at [617, 206] on div at bounding box center [617, 203] width 7 height 9
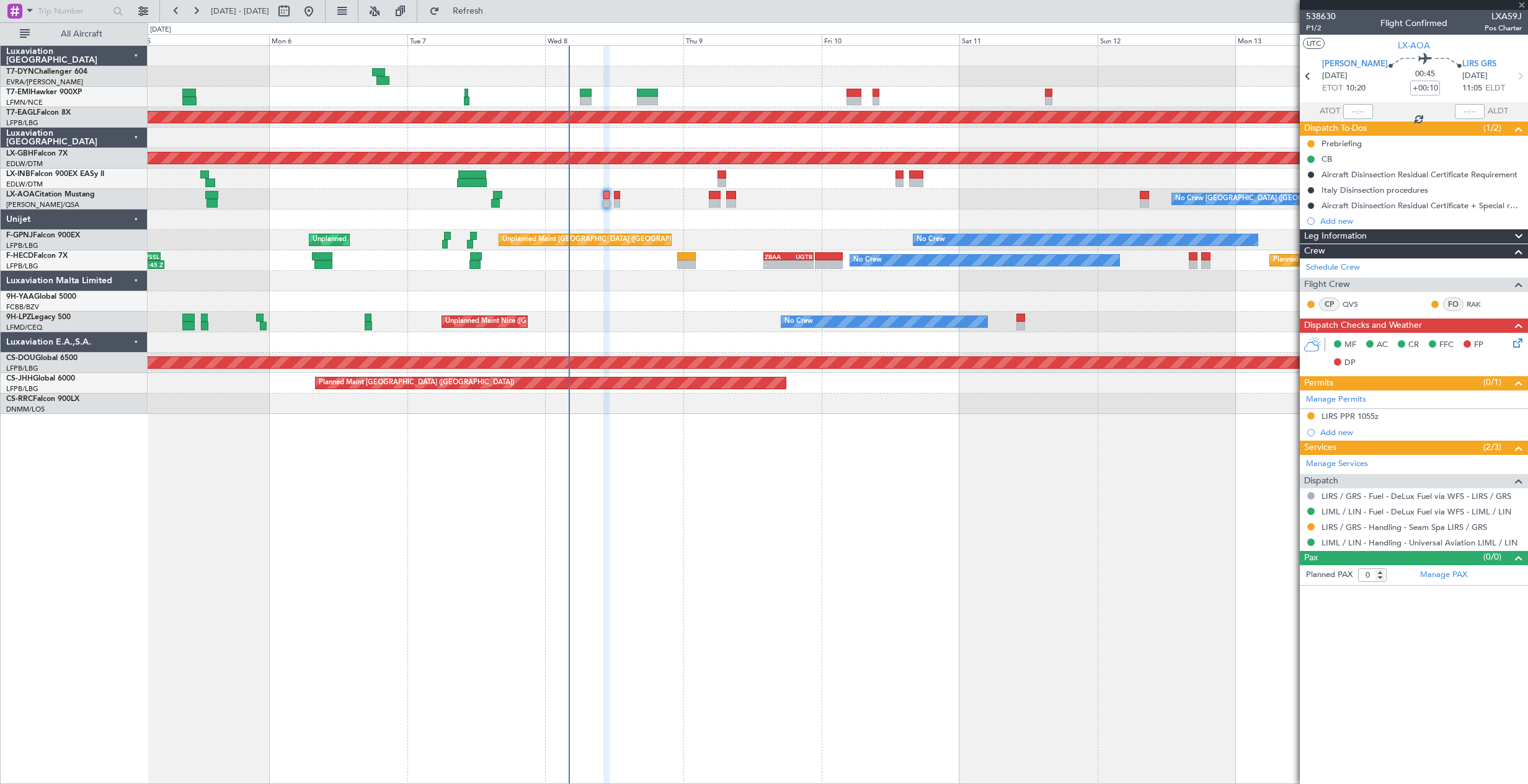
type input "+00:15"
type input "1"
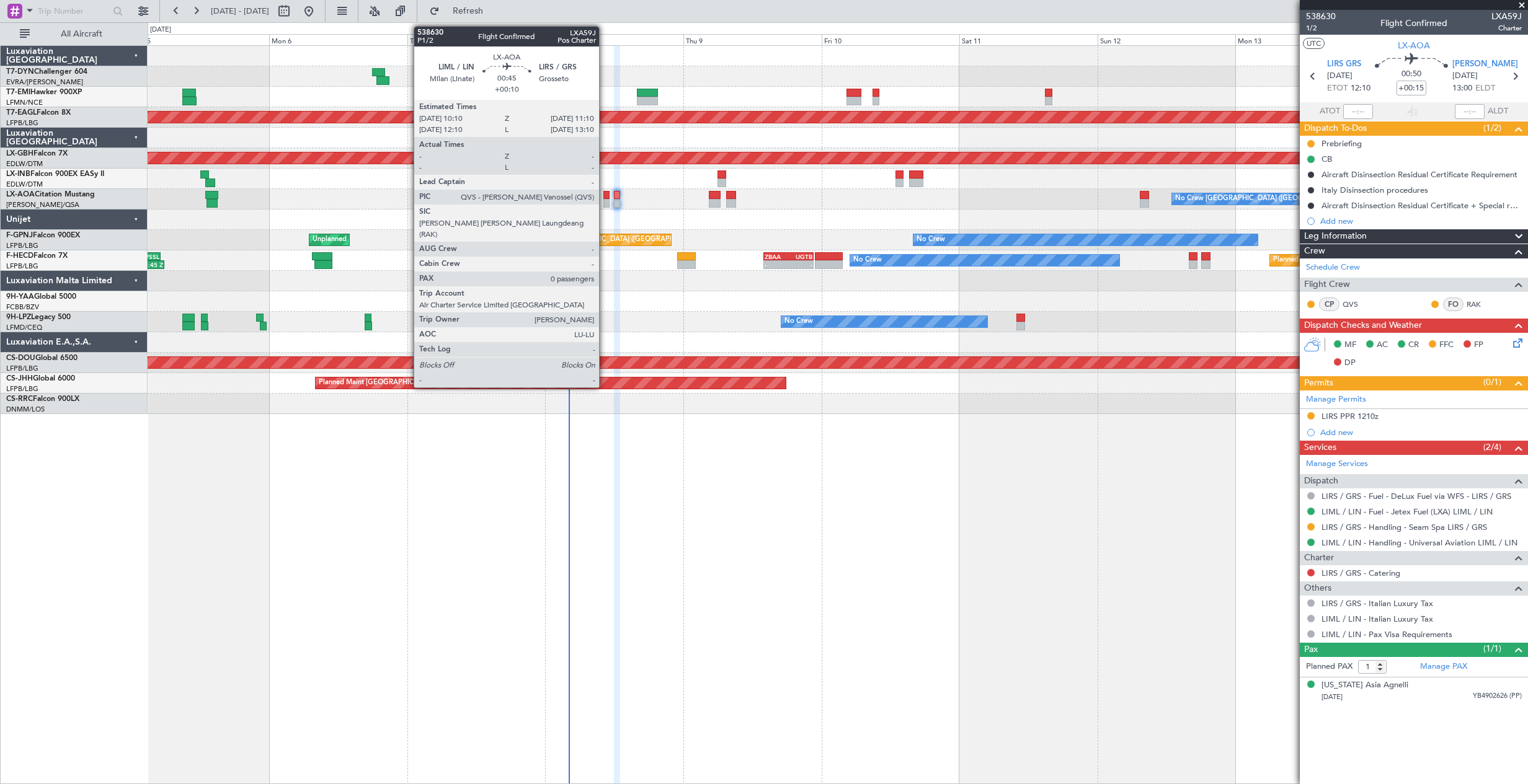
click at [605, 196] on div at bounding box center [606, 195] width 6 height 9
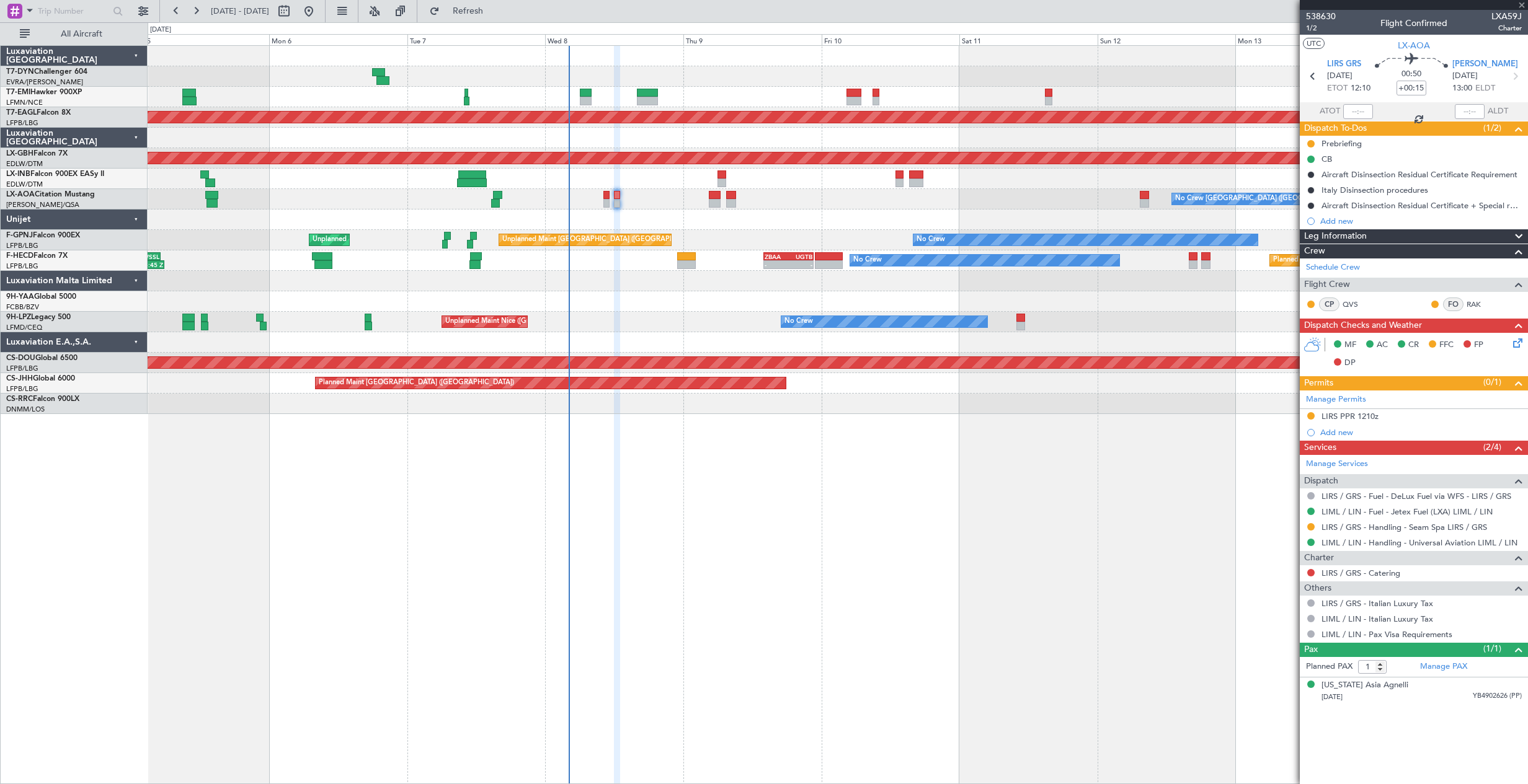
type input "+00:10"
type input "0"
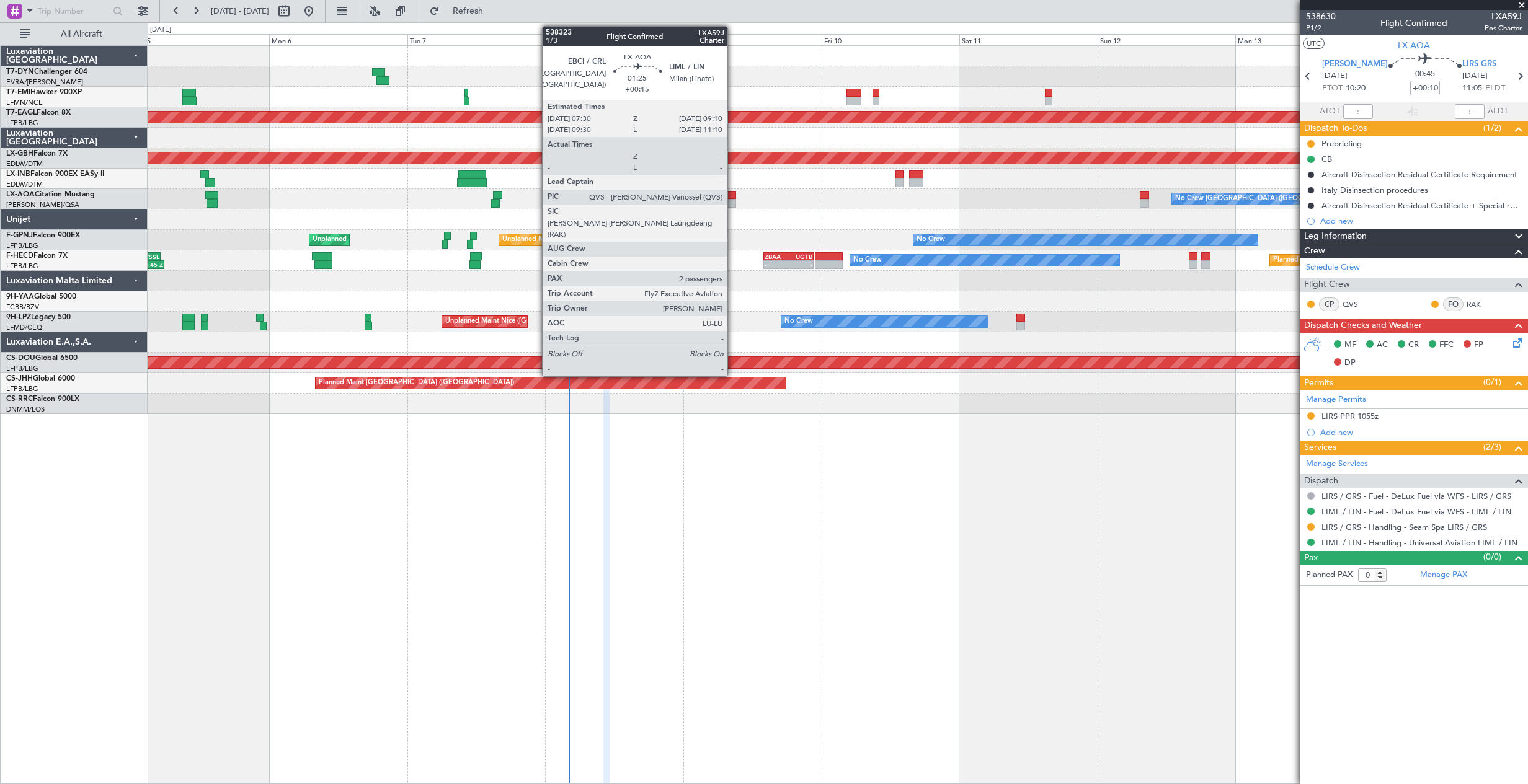
click at [733, 198] on div at bounding box center [731, 195] width 10 height 9
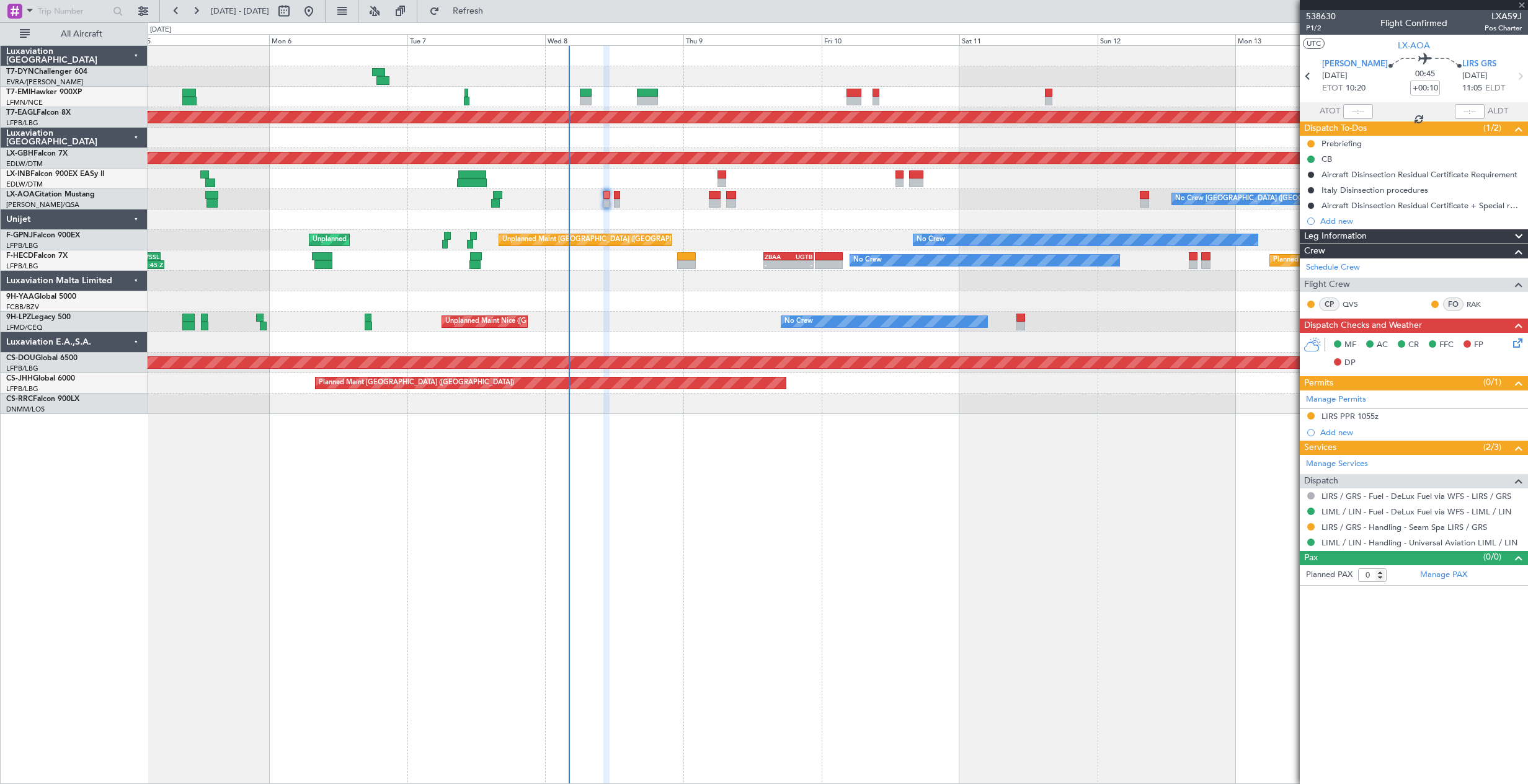
type input "+00:15"
type input "2"
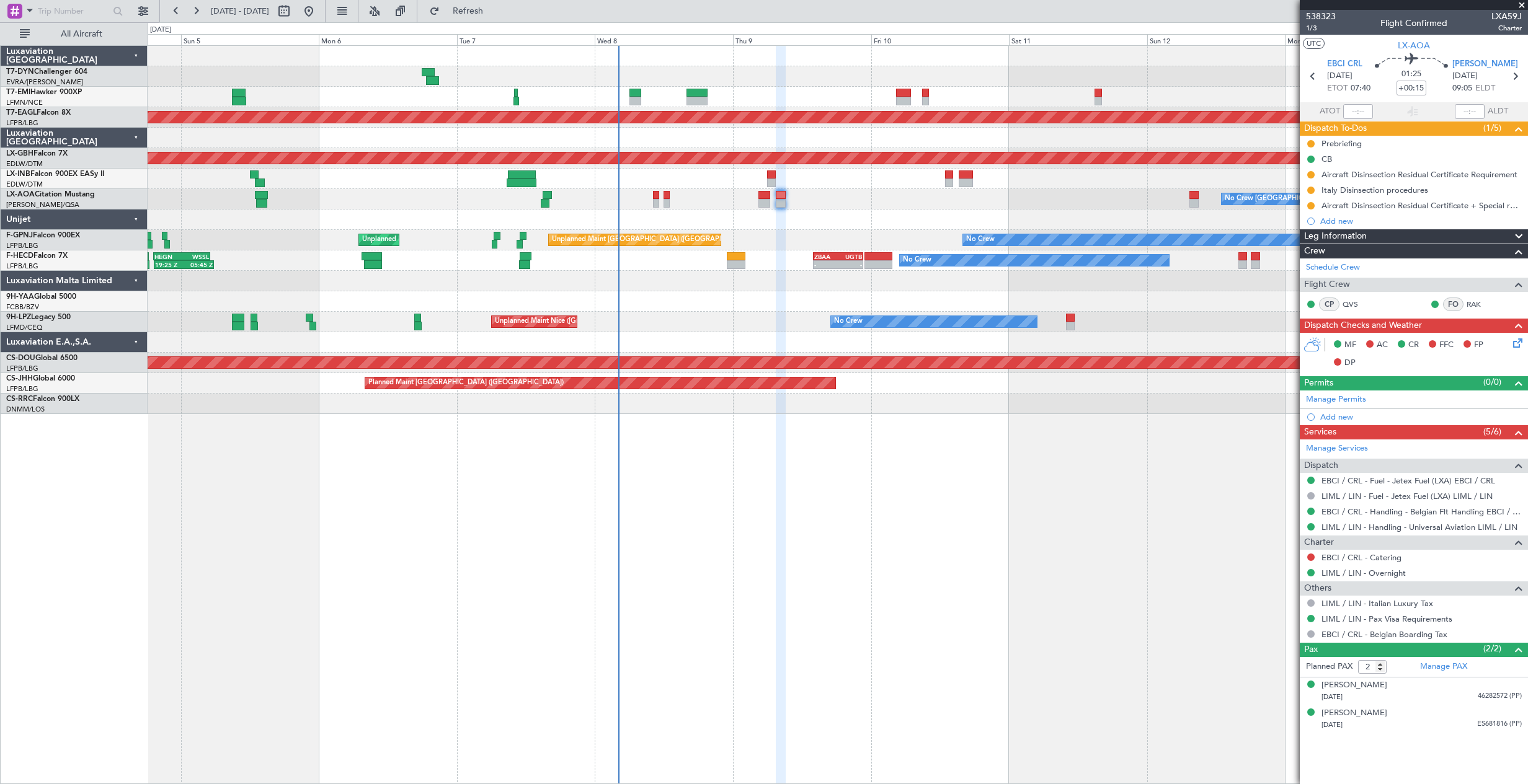
click at [850, 210] on div "No Crew Planned Maint [GEOGRAPHIC_DATA] (Al Maktoum Intl) Planned Maint Nurnber…" at bounding box center [837, 230] width 1380 height 368
click at [710, 314] on div "No Crew [GEOGRAPHIC_DATA] ([GEOGRAPHIC_DATA]) No Crew" at bounding box center [837, 322] width 1380 height 21
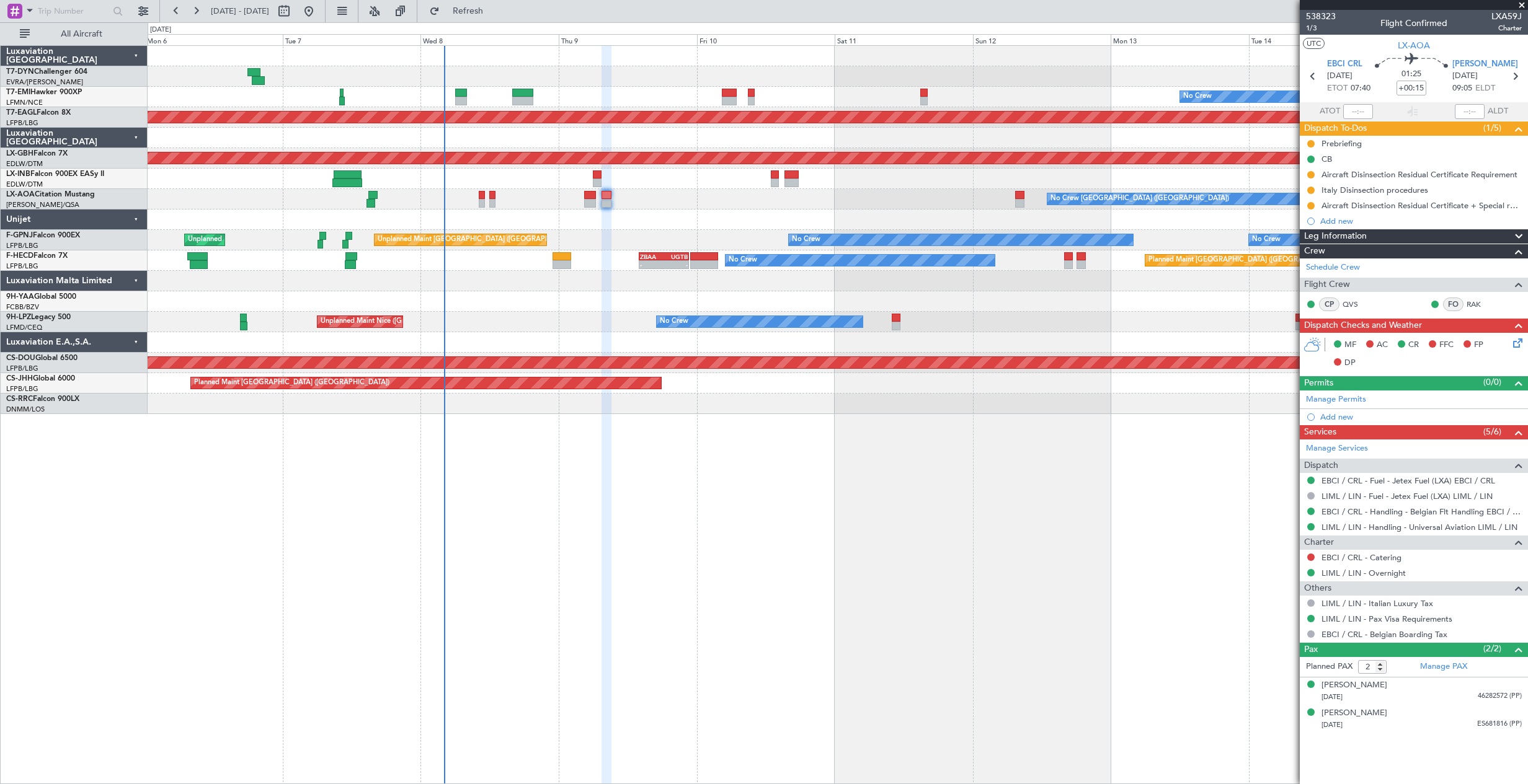
click at [1046, 282] on div at bounding box center [837, 281] width 1380 height 21
click at [903, 278] on div at bounding box center [837, 281] width 1380 height 21
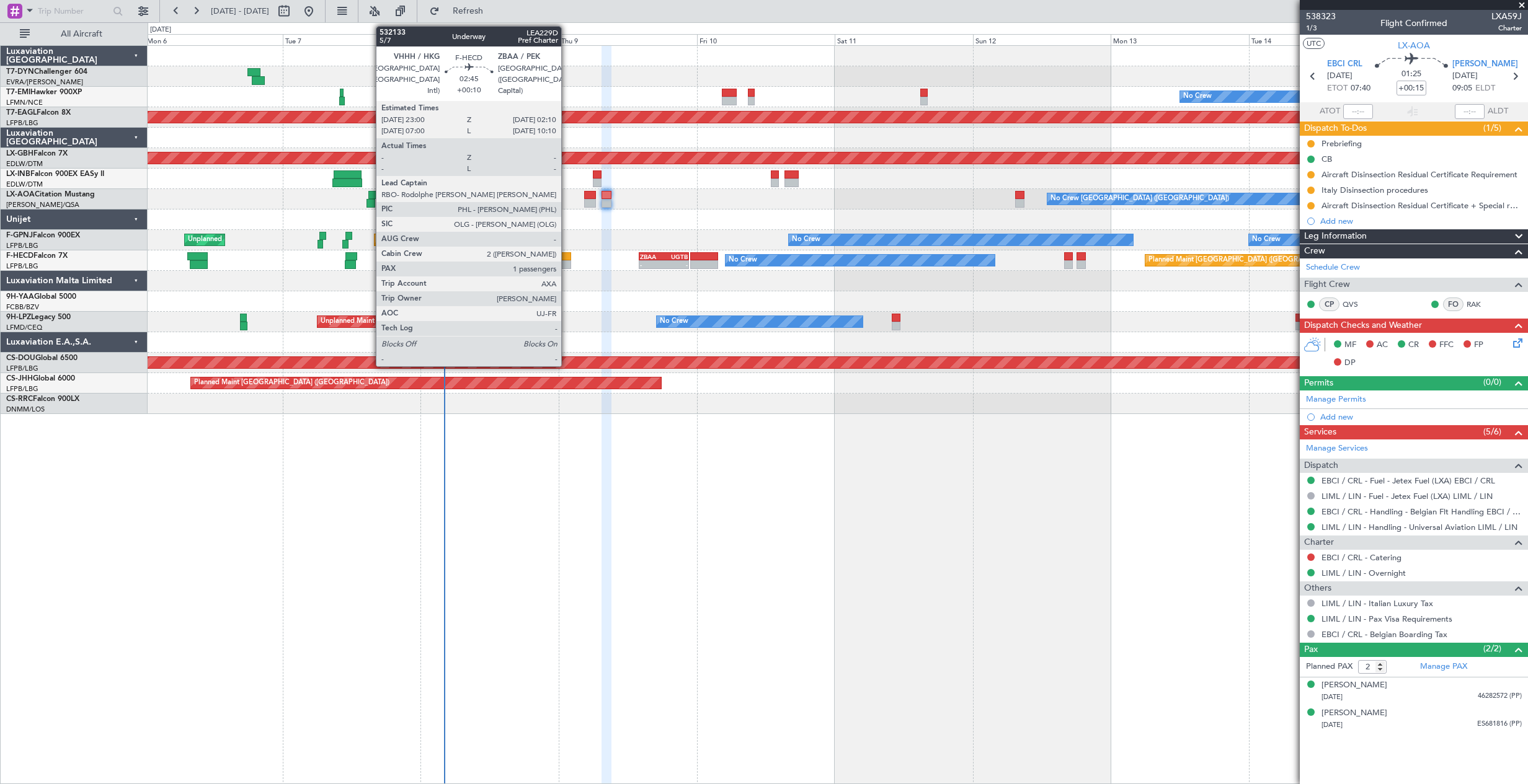
click at [567, 262] on div at bounding box center [562, 264] width 19 height 9
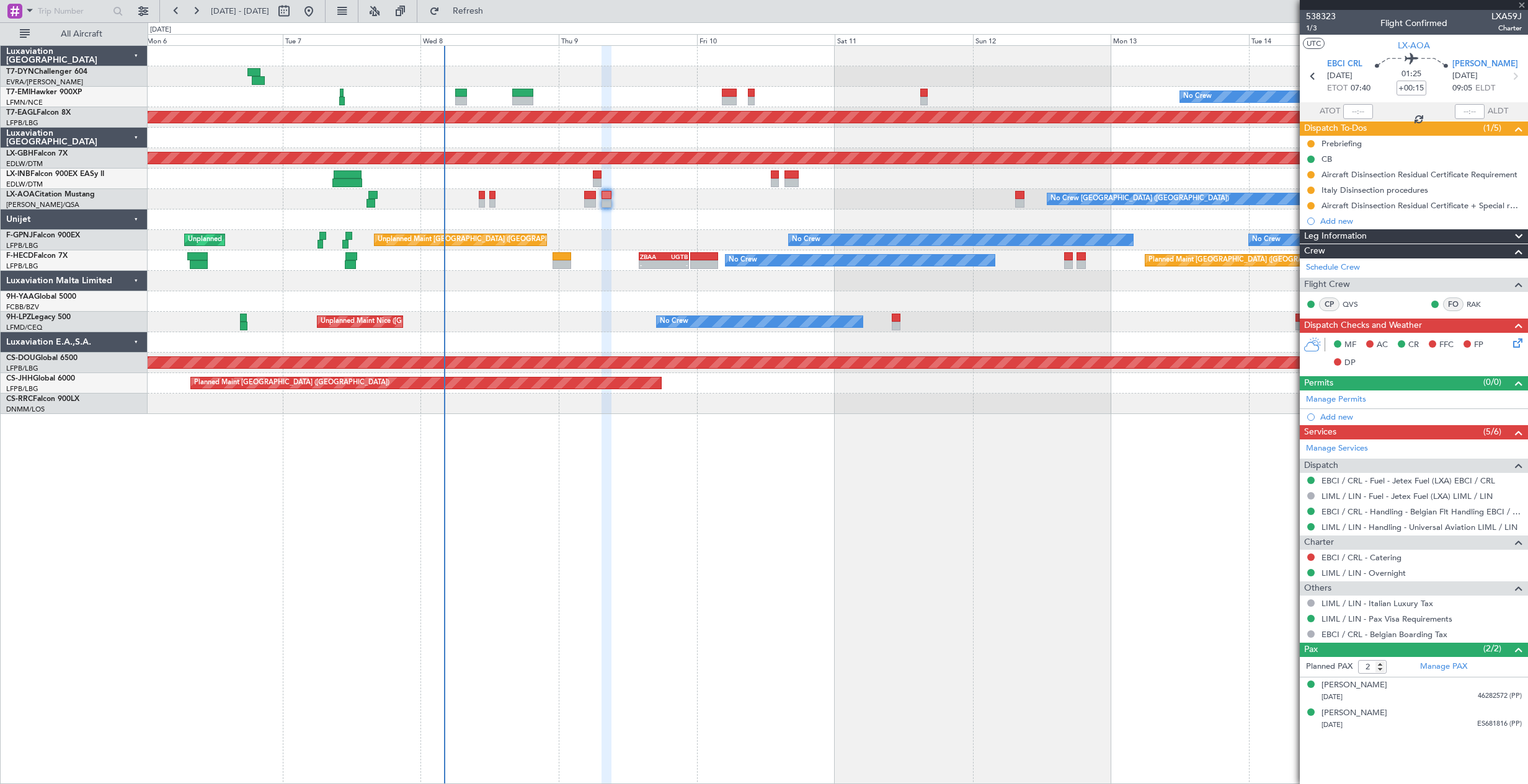
type input "+00:10"
type input "1"
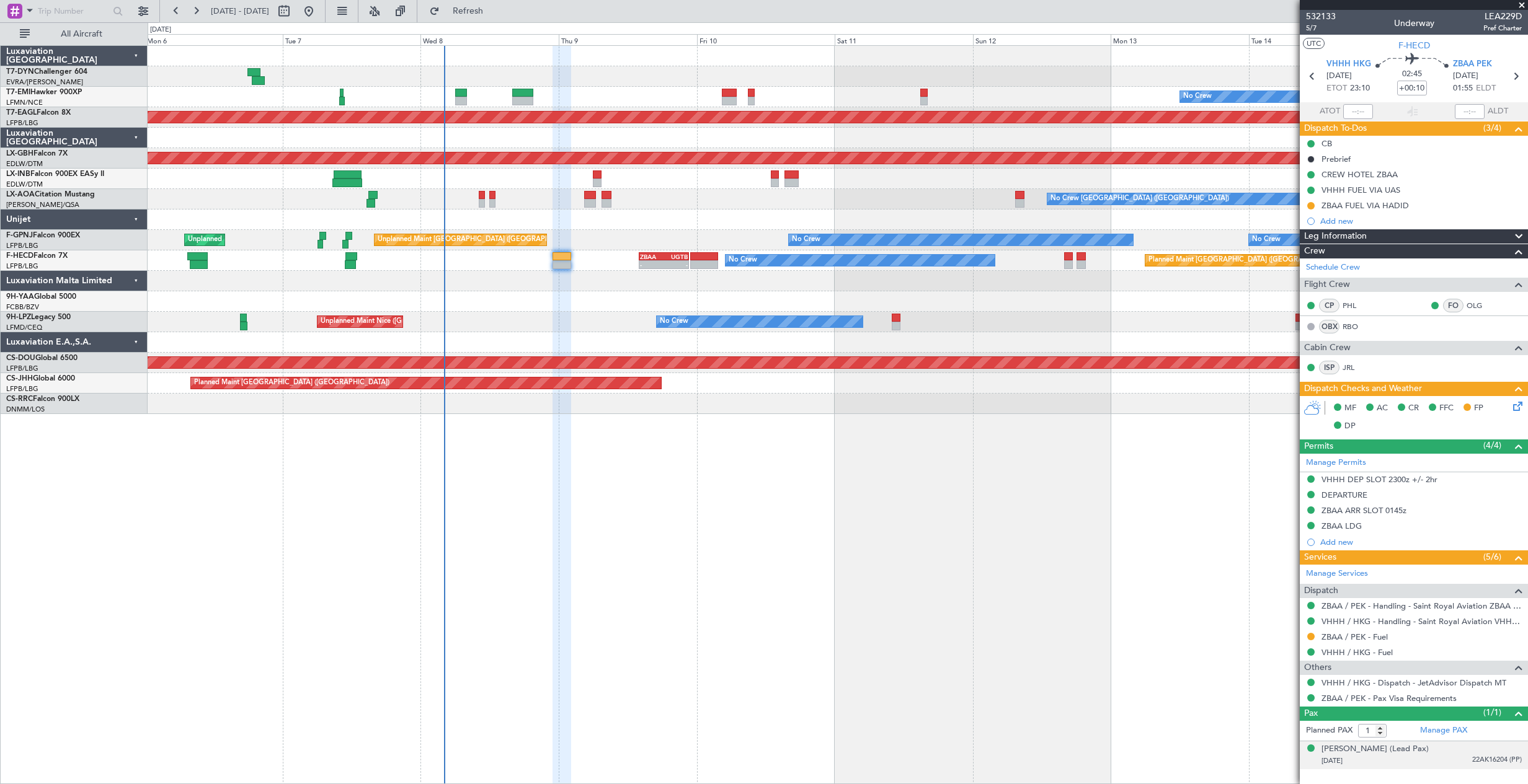
click at [1441, 752] on div "[PERSON_NAME] (Lead Pax) [DATE] 22AK16204 (PP)" at bounding box center [1422, 755] width 200 height 24
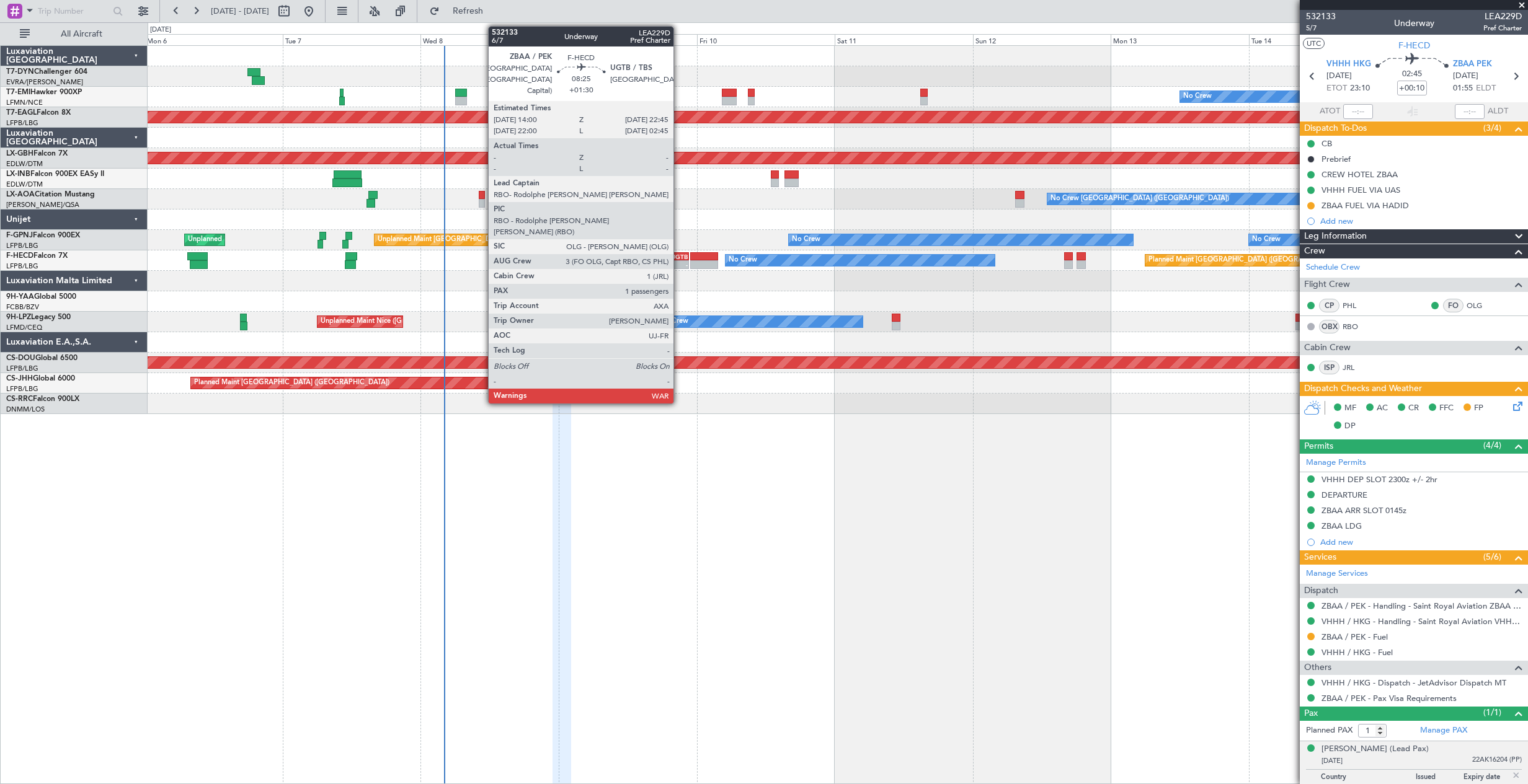
click at [679, 258] on div "UGTB" at bounding box center [676, 256] width 24 height 7
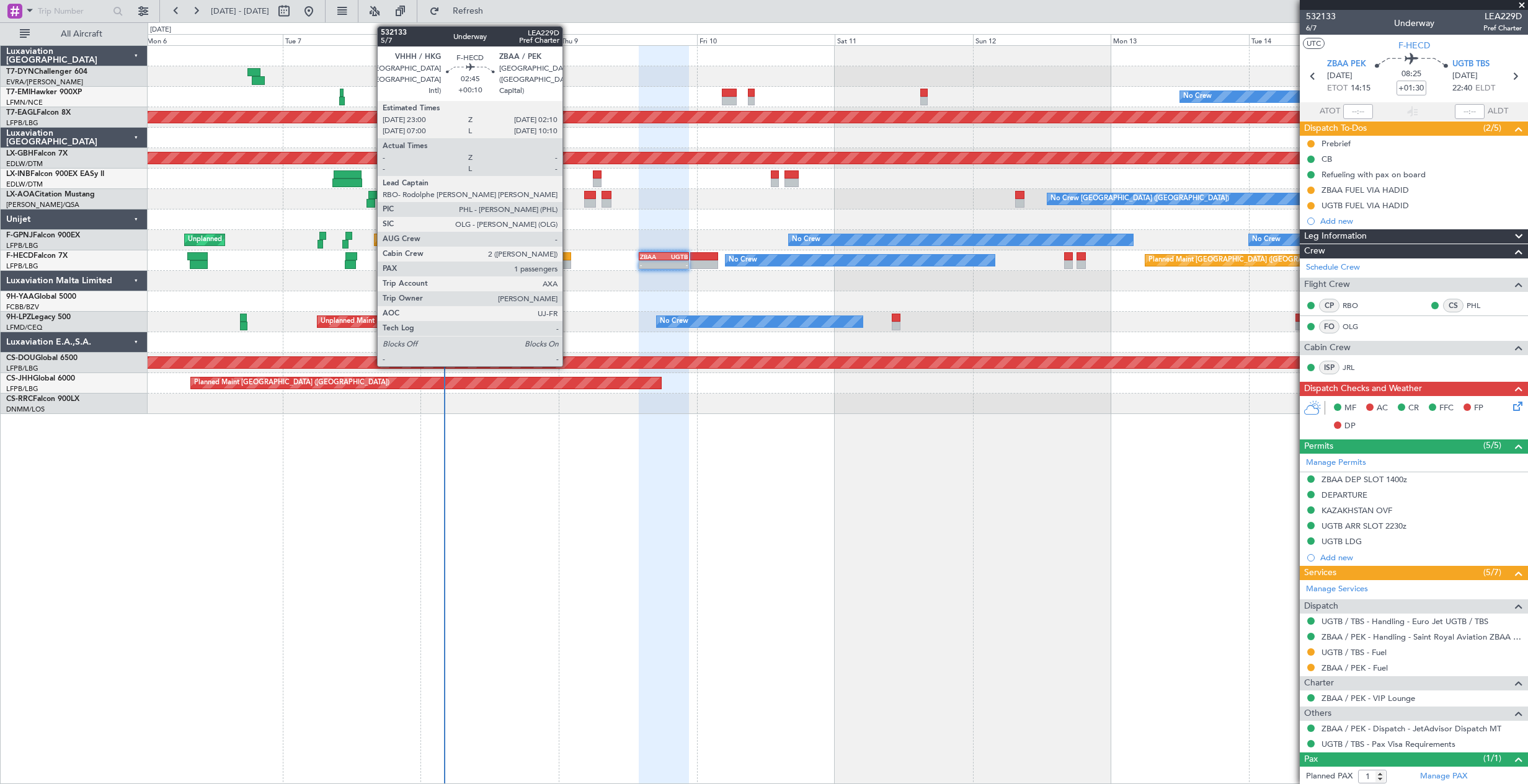
click at [568, 257] on div at bounding box center [562, 256] width 19 height 9
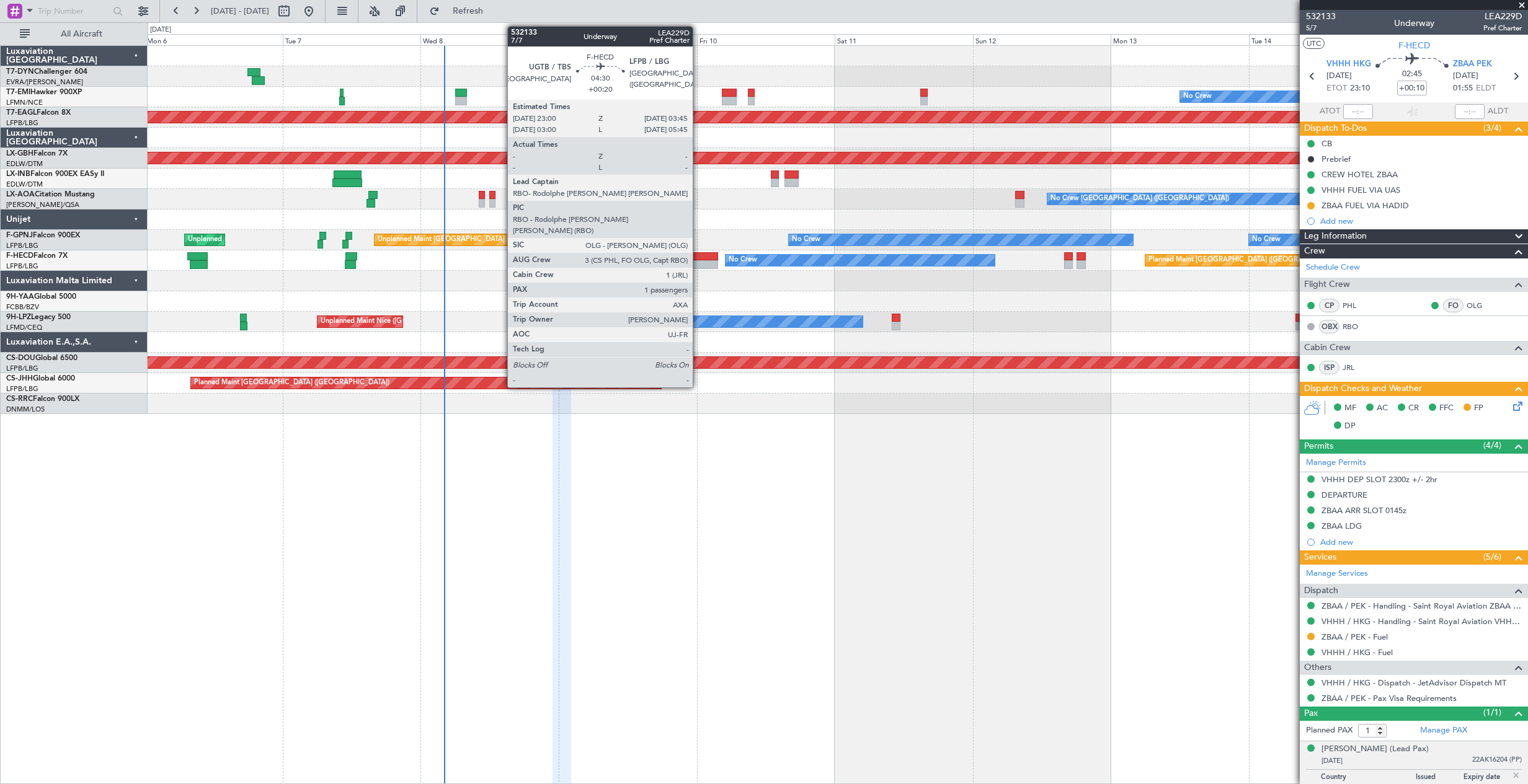
click at [698, 257] on div at bounding box center [704, 256] width 28 height 9
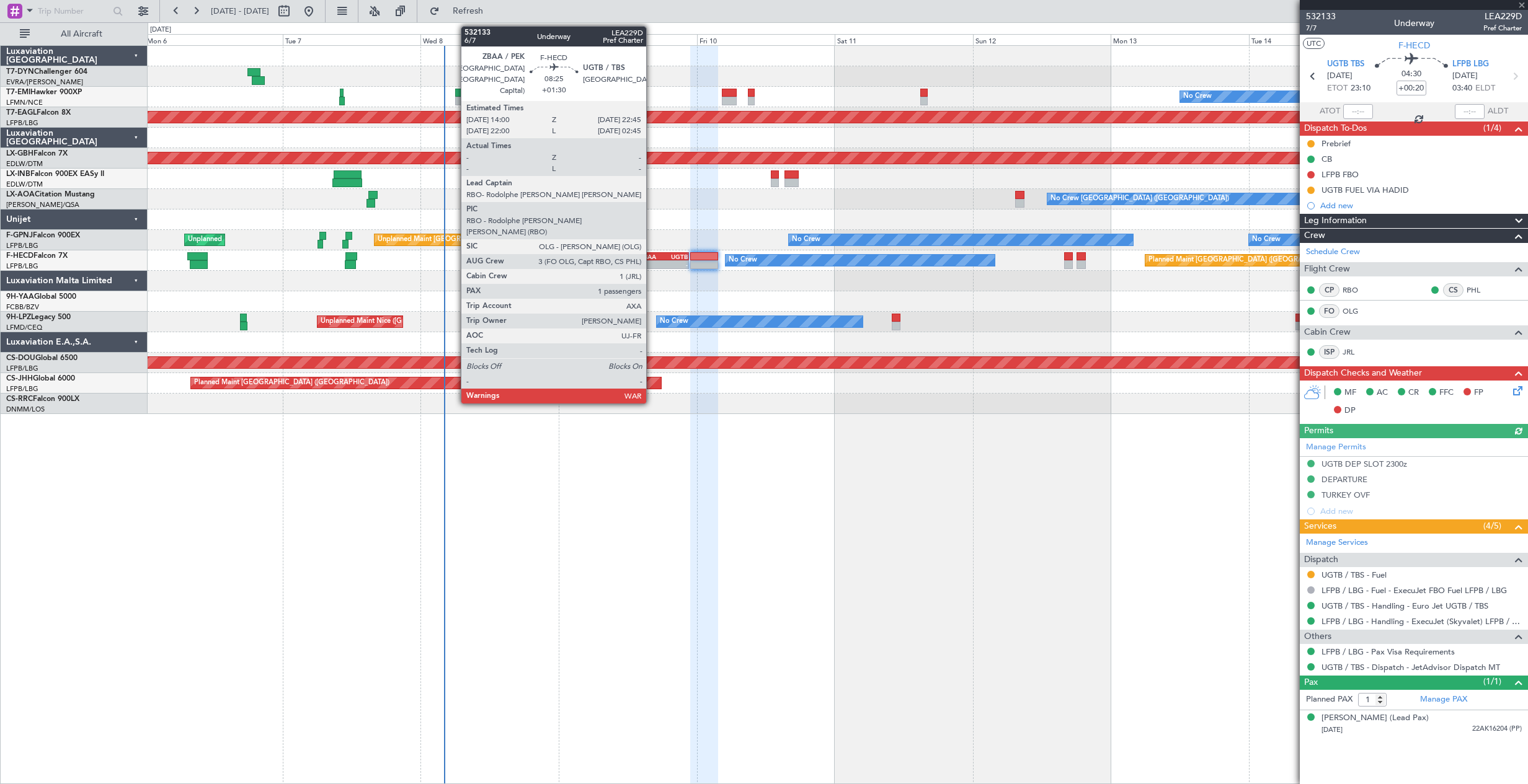
click at [651, 261] on div "-" at bounding box center [652, 264] width 24 height 7
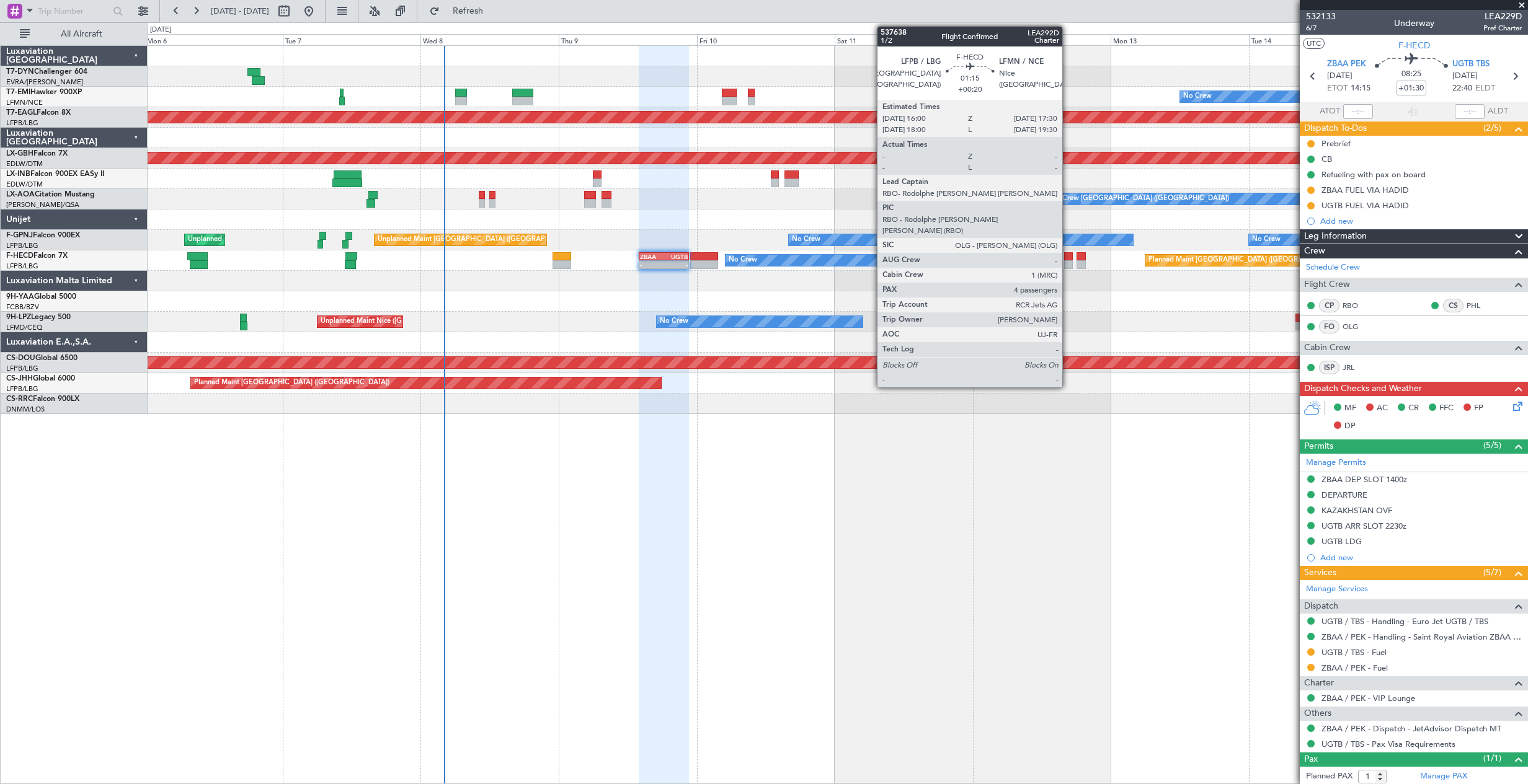
click at [1068, 261] on div at bounding box center [1068, 264] width 9 height 9
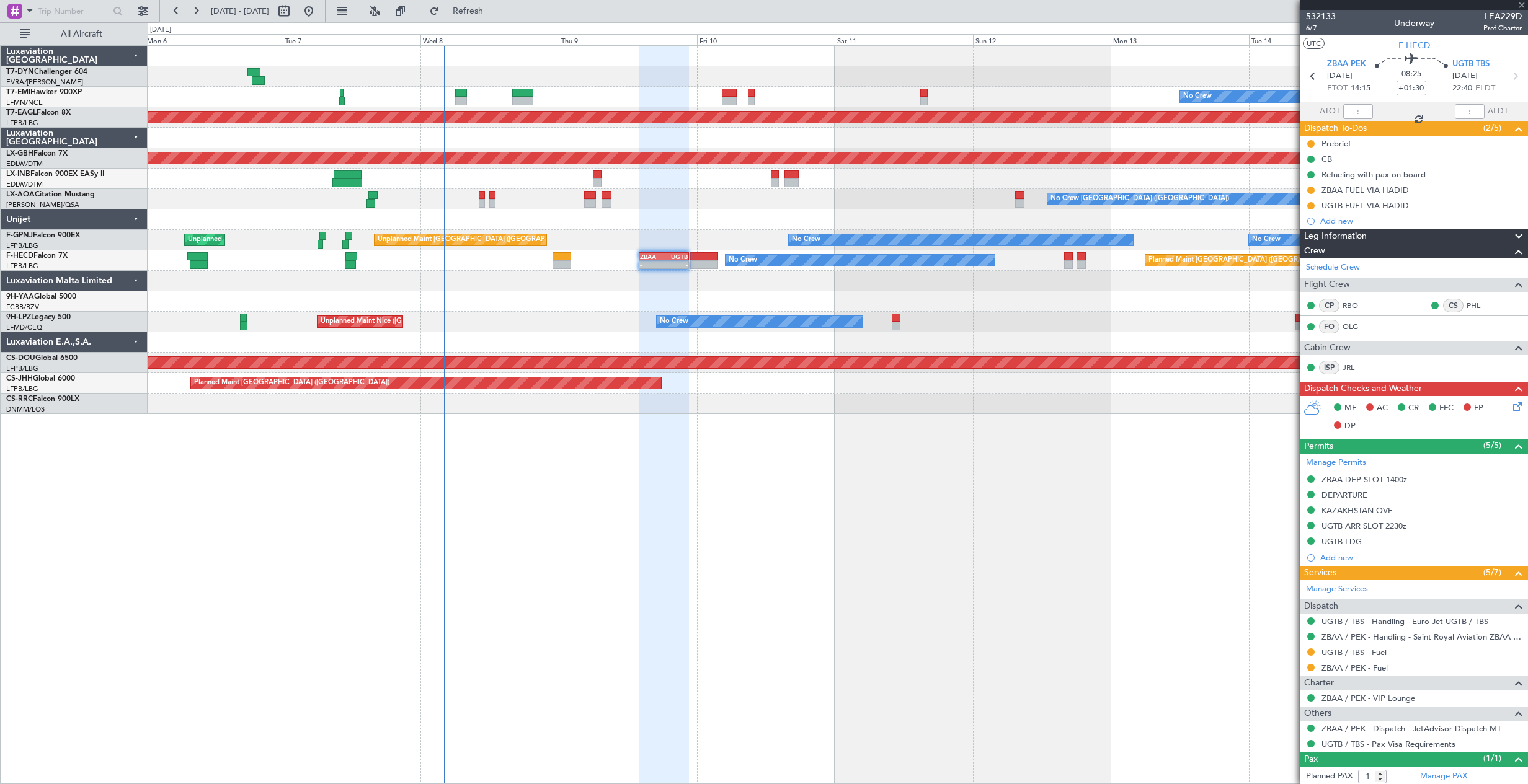
type input "+00:20"
type input "4"
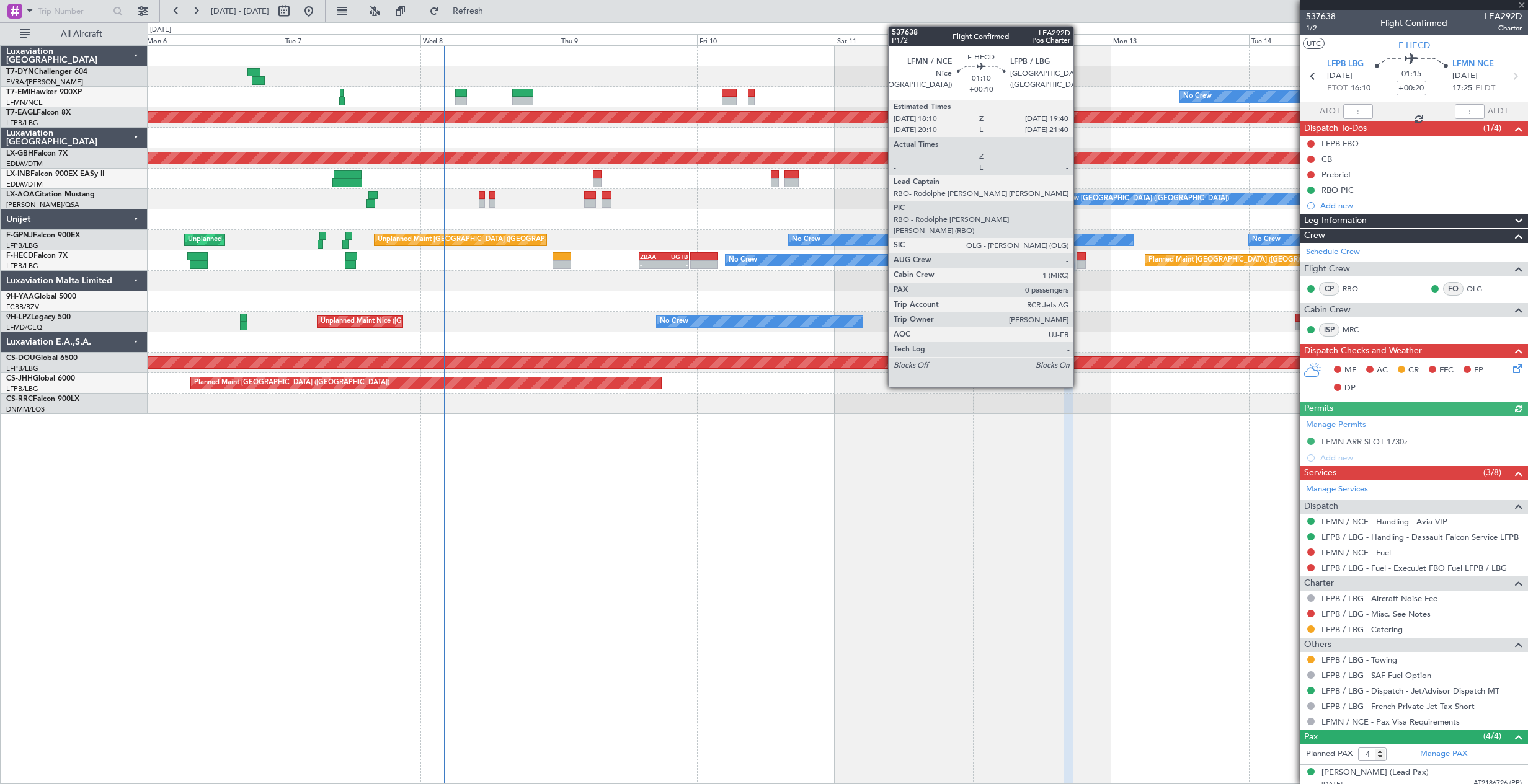
click at [1079, 260] on div at bounding box center [1080, 264] width 9 height 9
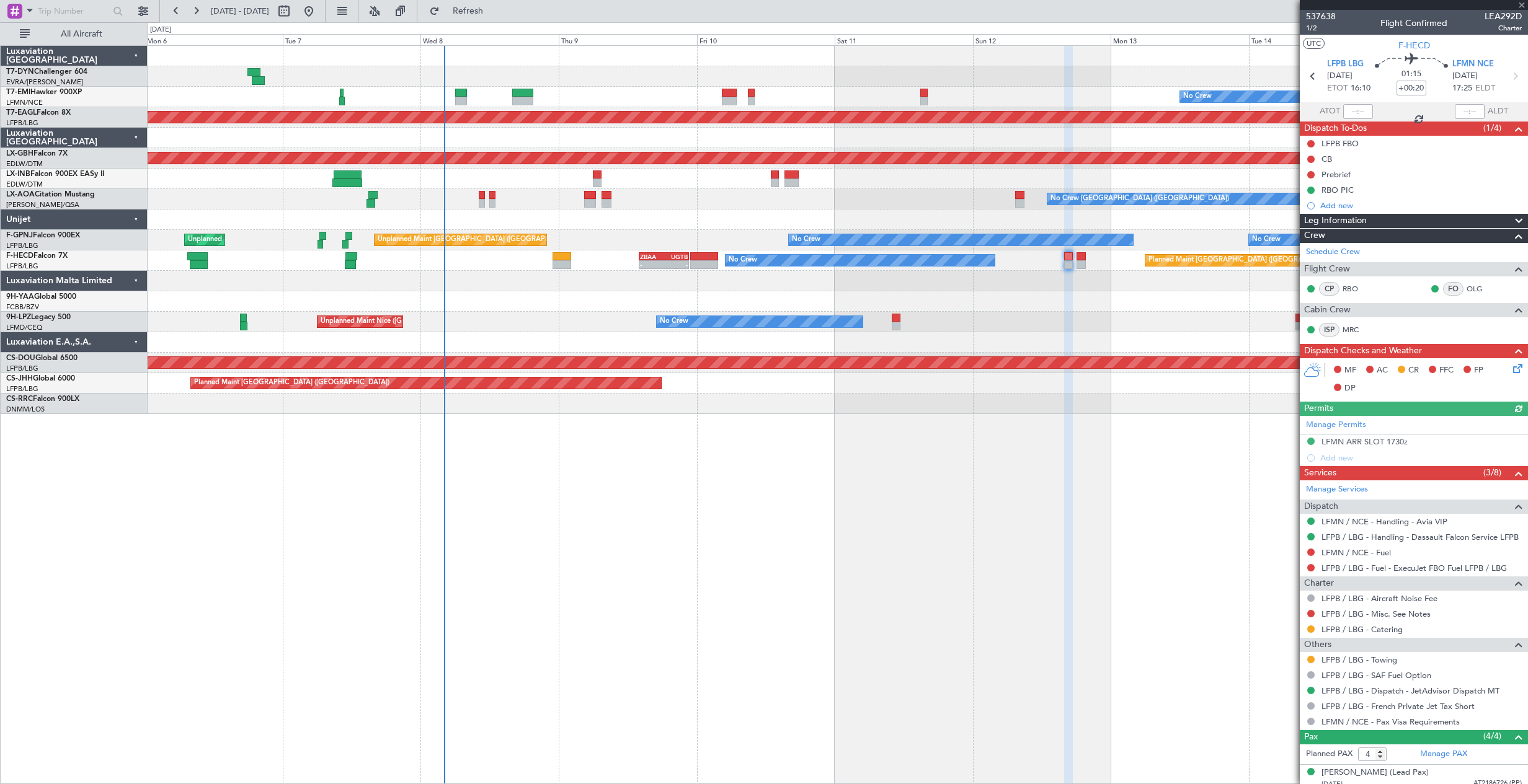
type input "+00:10"
type input "0"
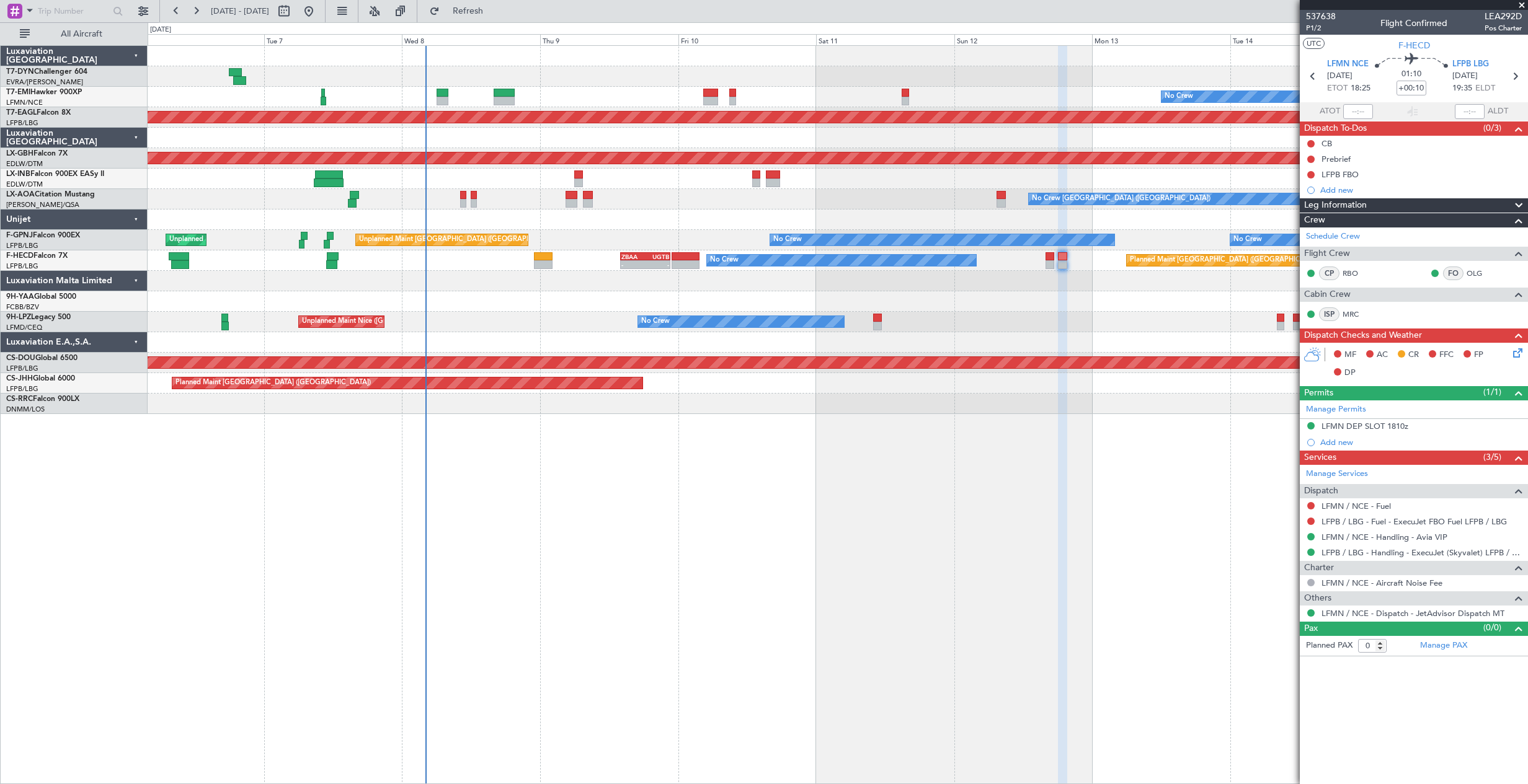
click at [404, 299] on div at bounding box center [837, 301] width 1380 height 21
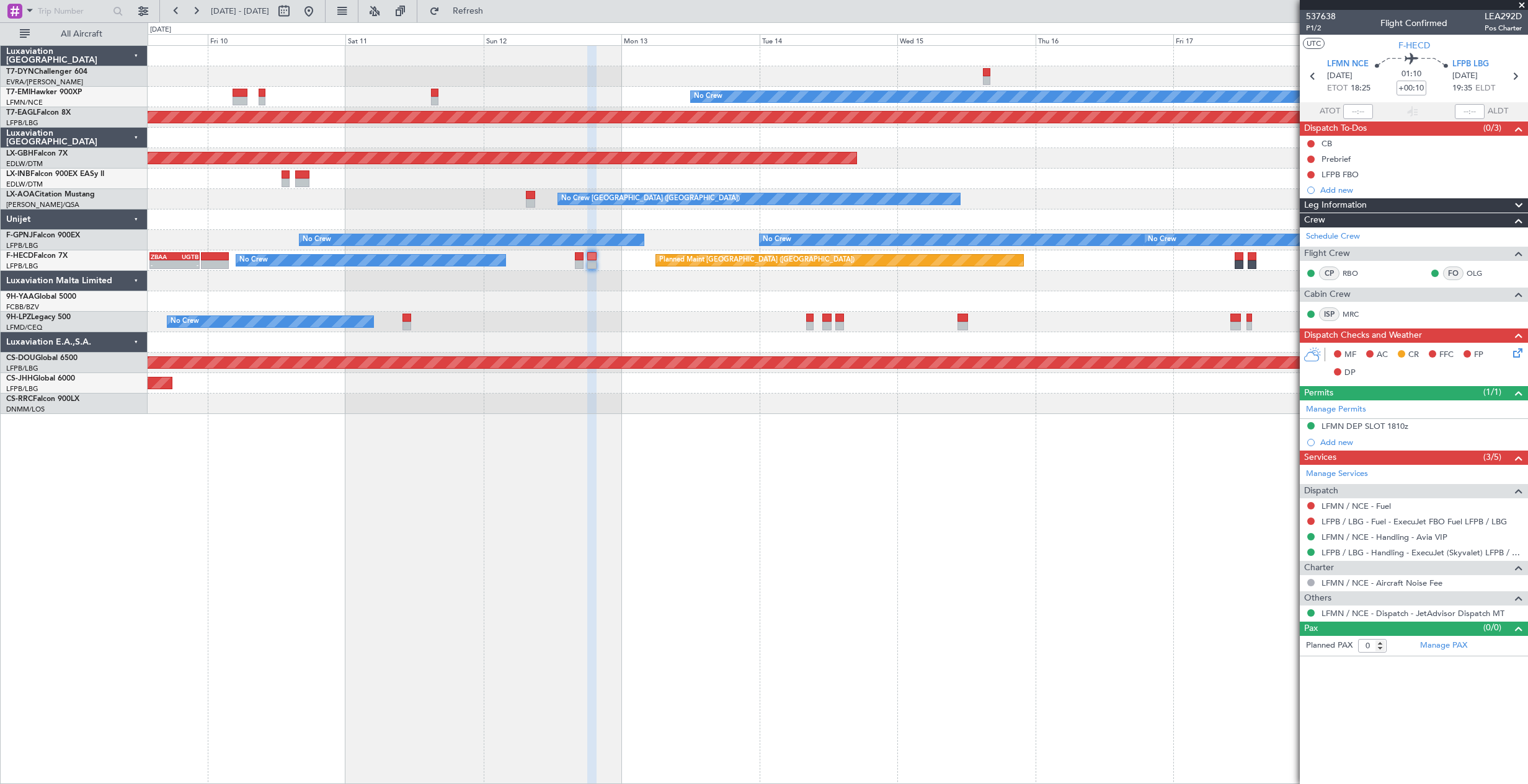
click at [539, 326] on div "No Crew [GEOGRAPHIC_DATA] ([GEOGRAPHIC_DATA])" at bounding box center [837, 322] width 1380 height 21
click at [887, 321] on div "No Crew Planned Maint [GEOGRAPHIC_DATA] (Al Maktoum Intl) Planned Maint Nurnber…" at bounding box center [837, 230] width 1380 height 368
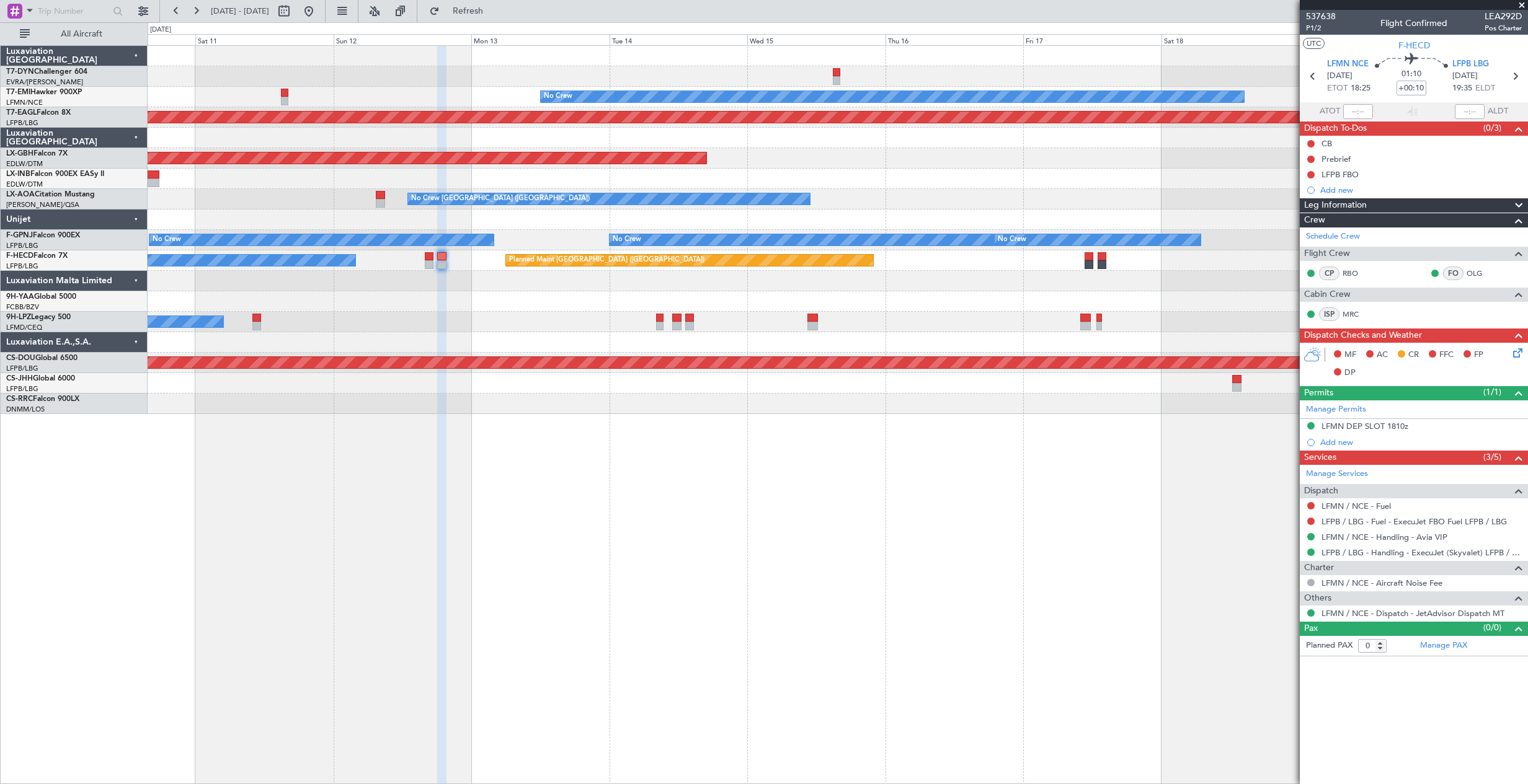
click at [654, 321] on div "No Crew" at bounding box center [837, 322] width 1380 height 21
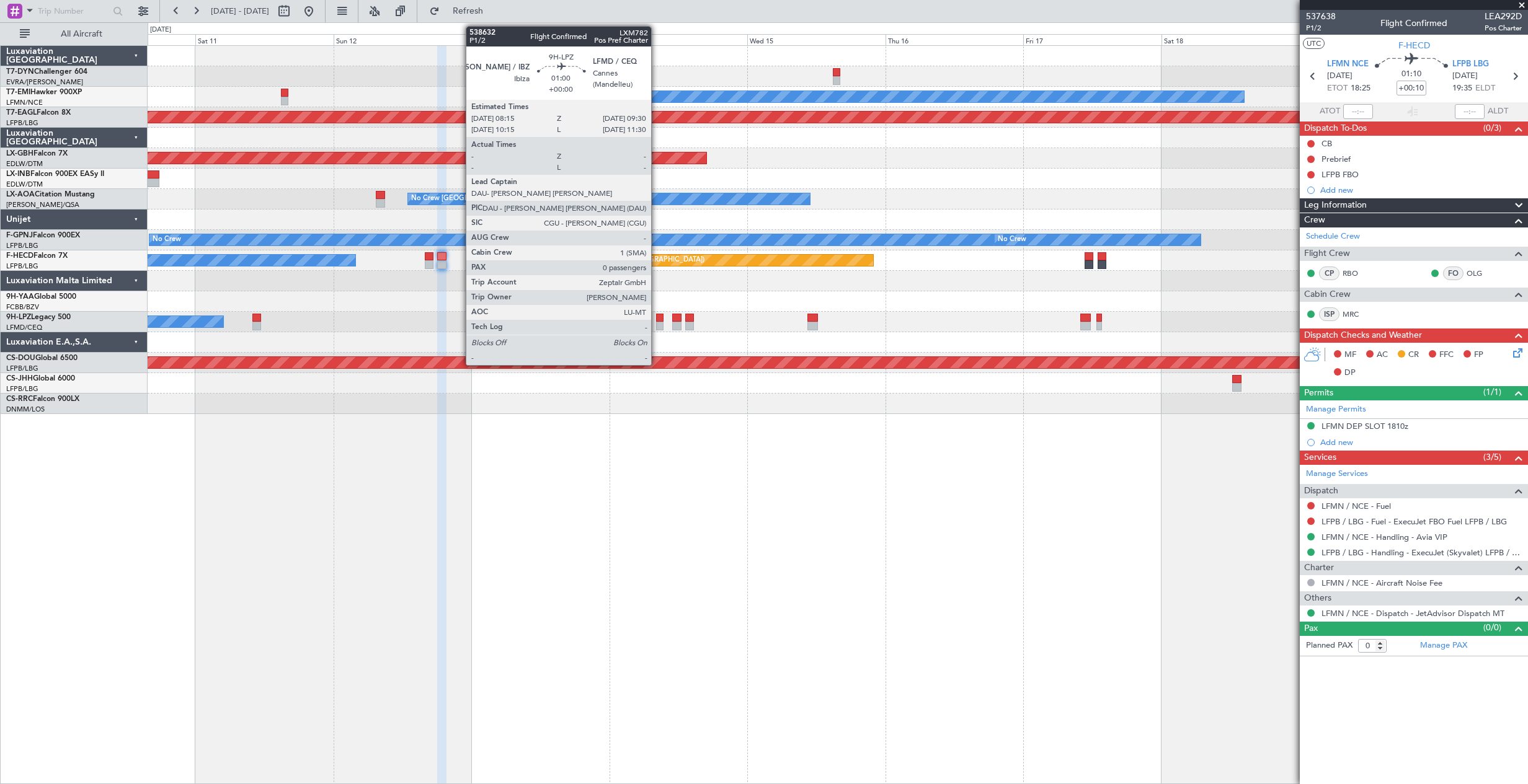
click at [657, 323] on div at bounding box center [659, 326] width 7 height 9
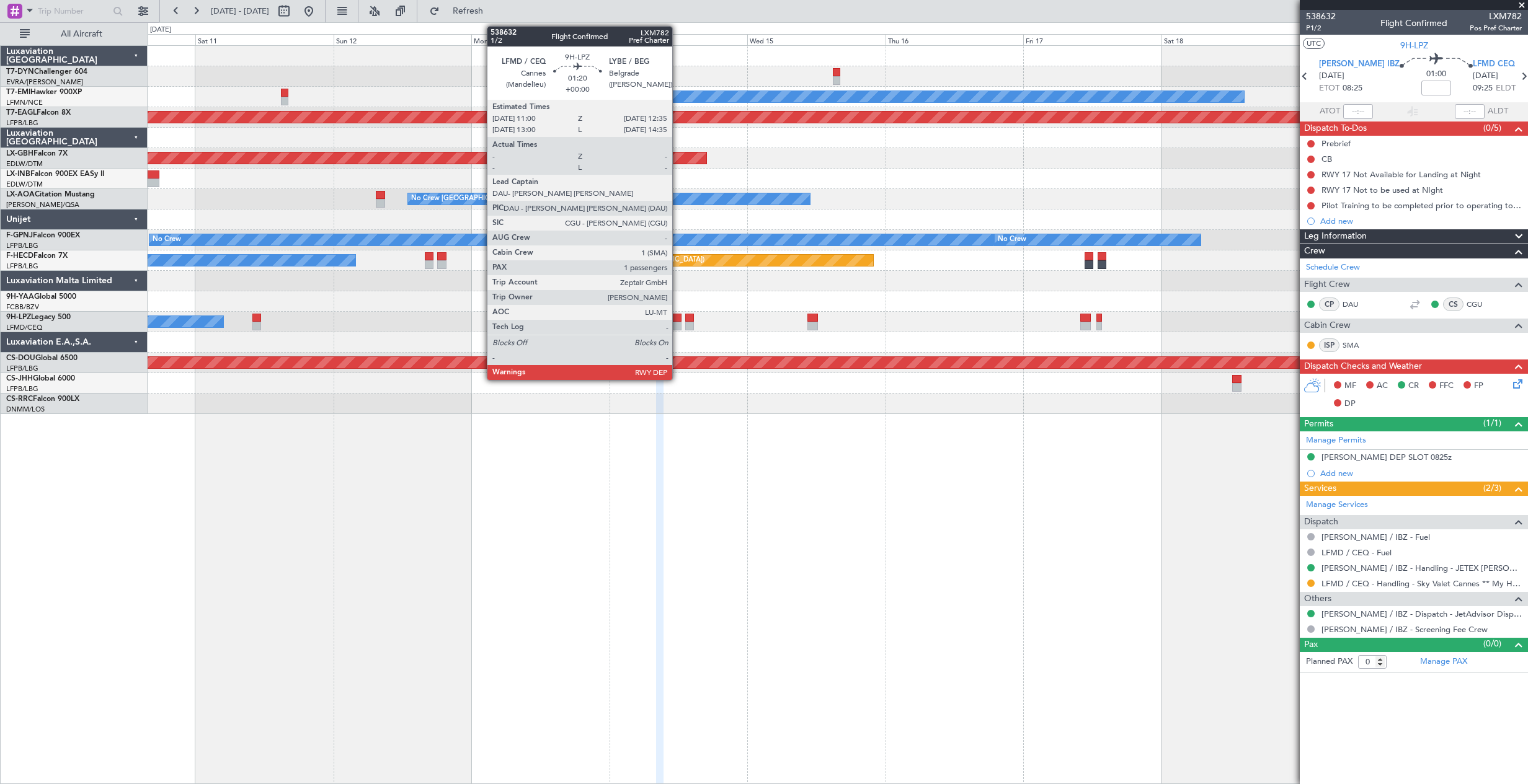
click at [677, 321] on div at bounding box center [677, 318] width 9 height 9
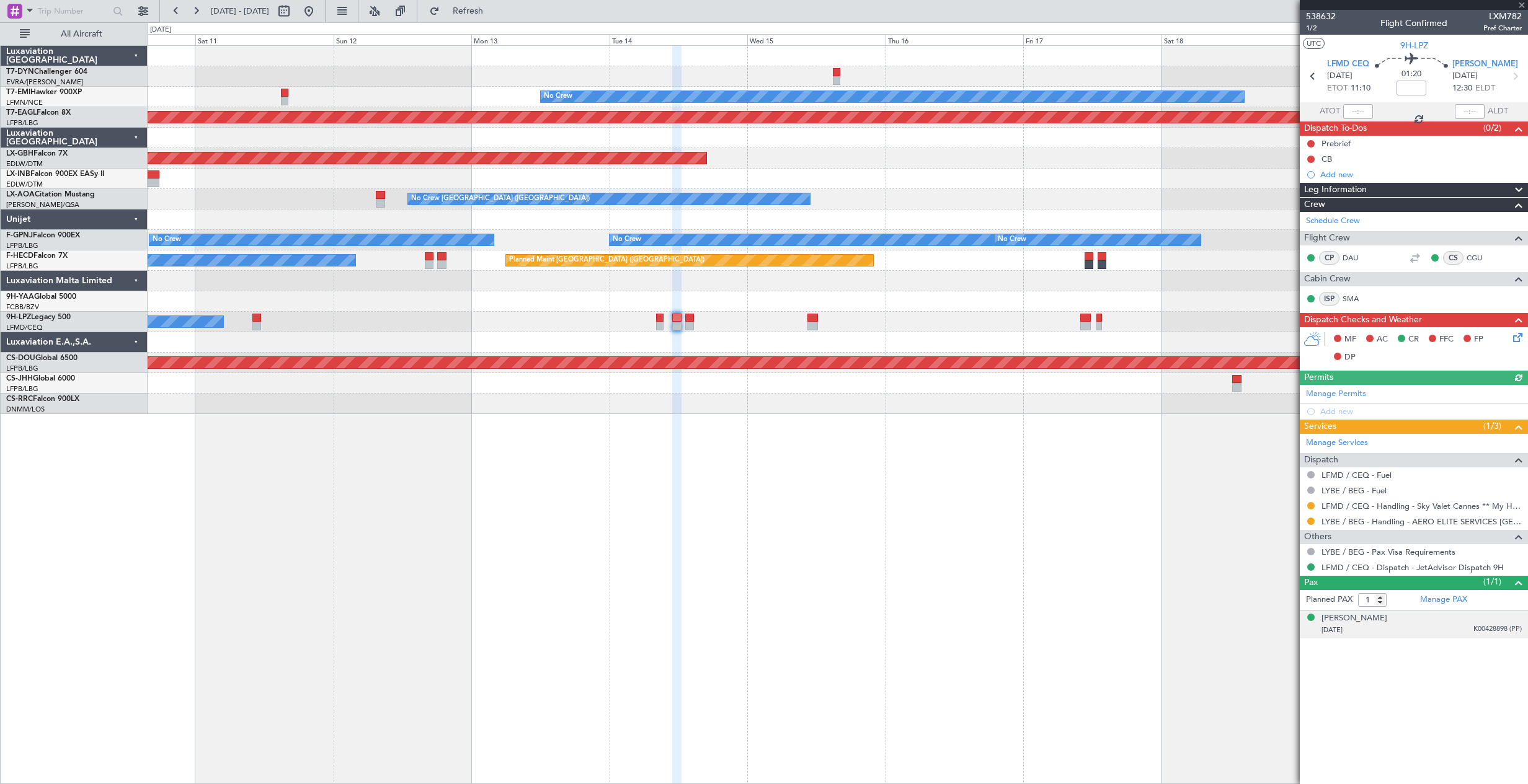
click at [1385, 625] on div "[DATE] K00428898 (PP)" at bounding box center [1422, 630] width 200 height 13
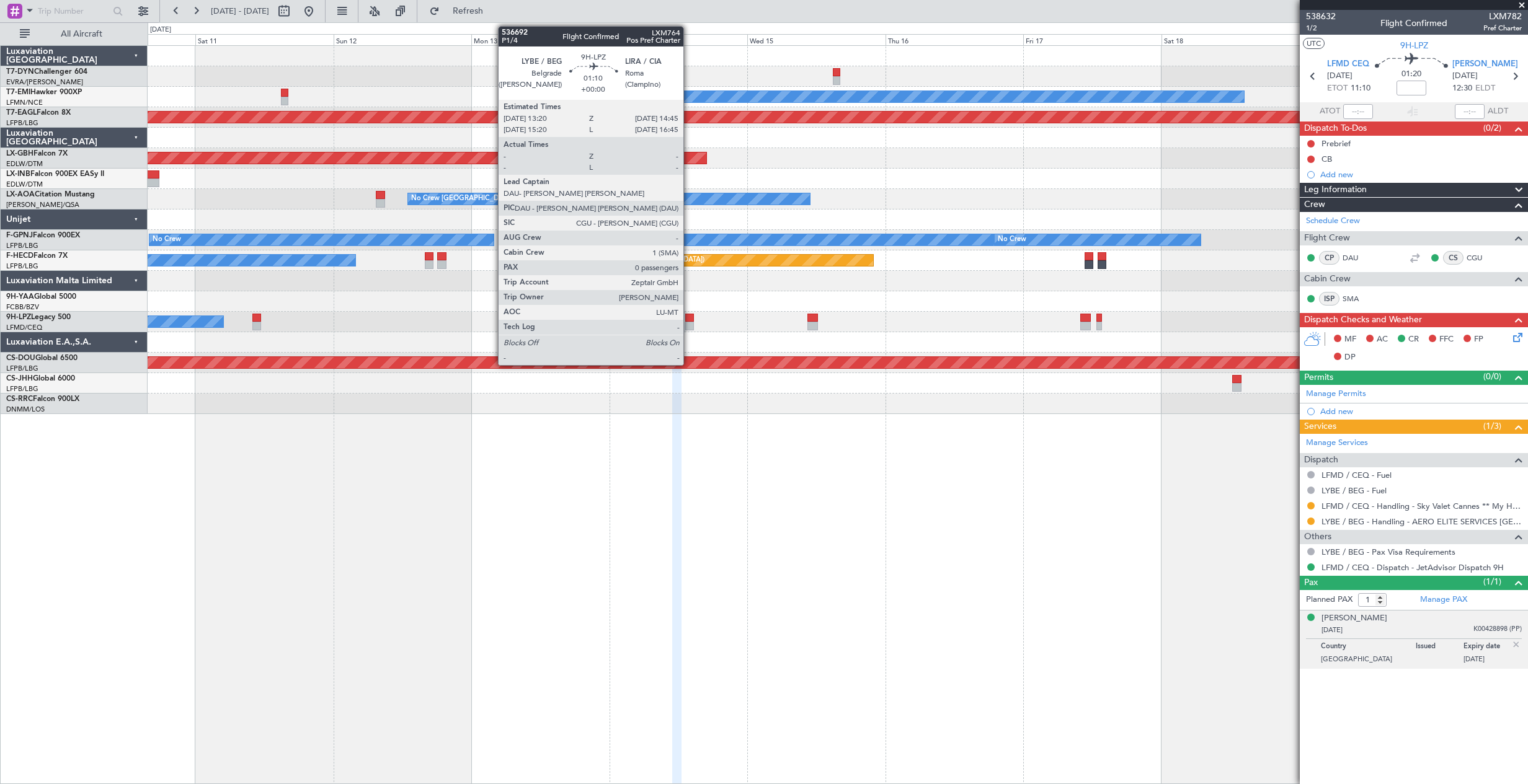
click at [689, 326] on div at bounding box center [689, 326] width 9 height 9
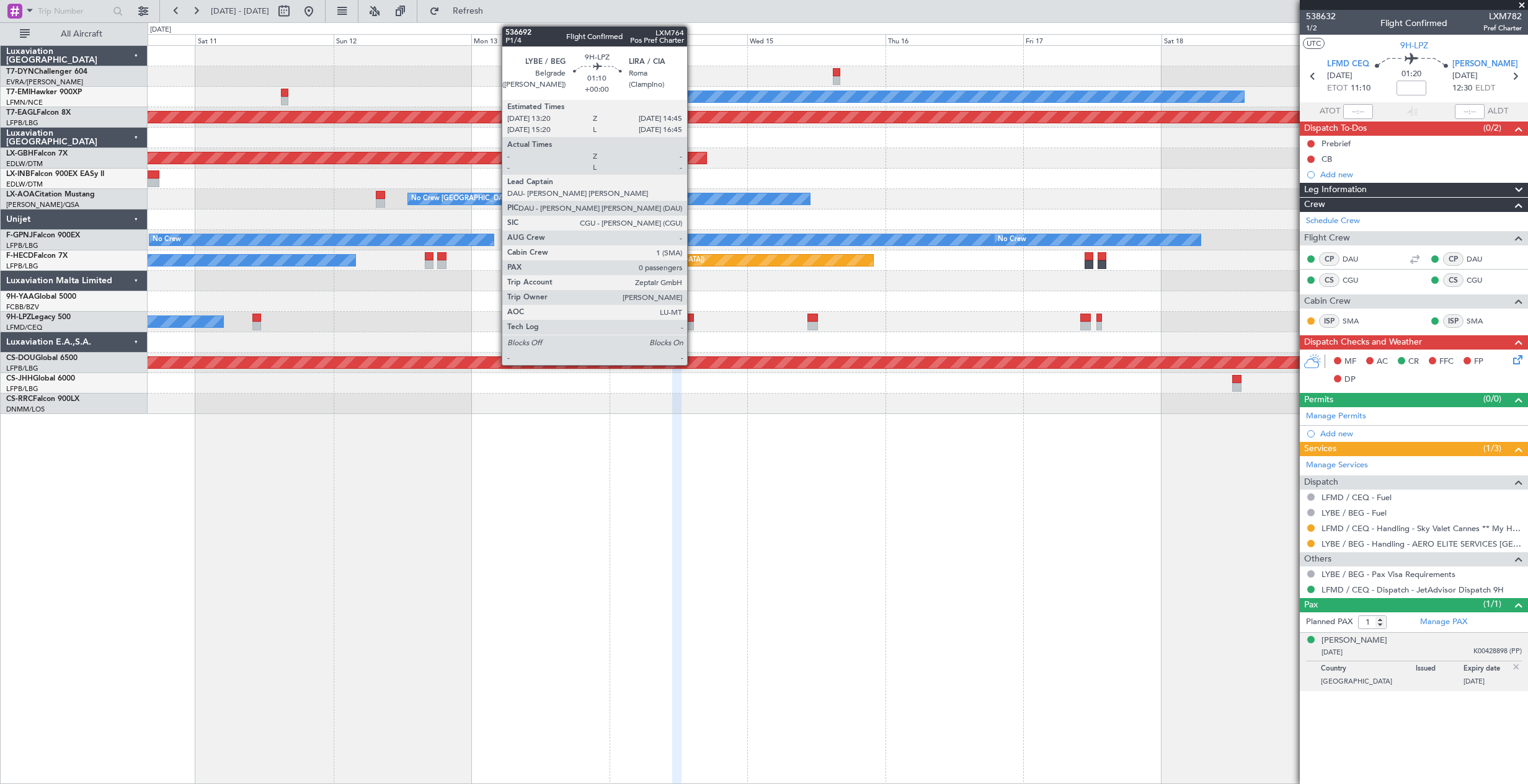
click at [693, 321] on div at bounding box center [689, 318] width 9 height 9
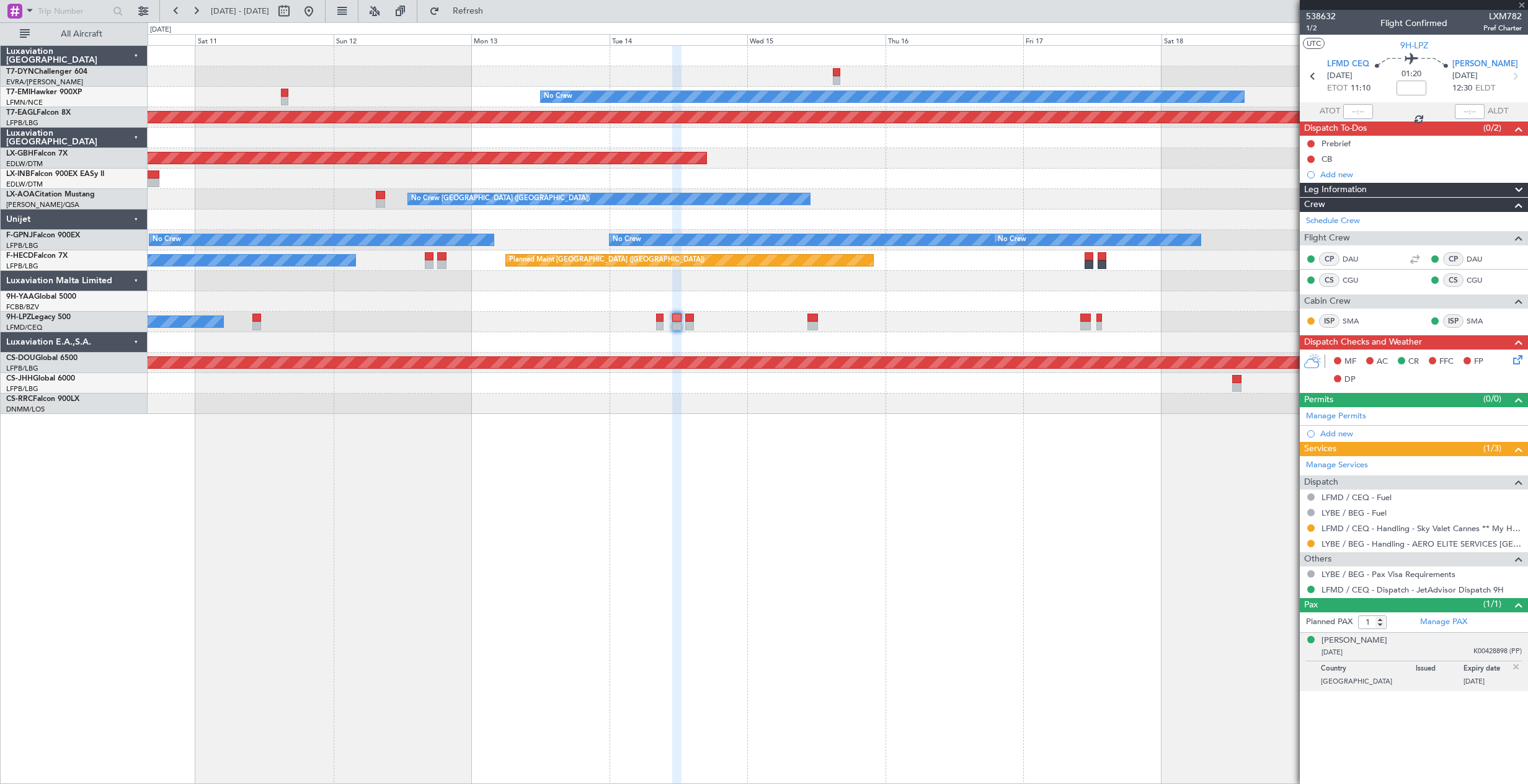
type input "0"
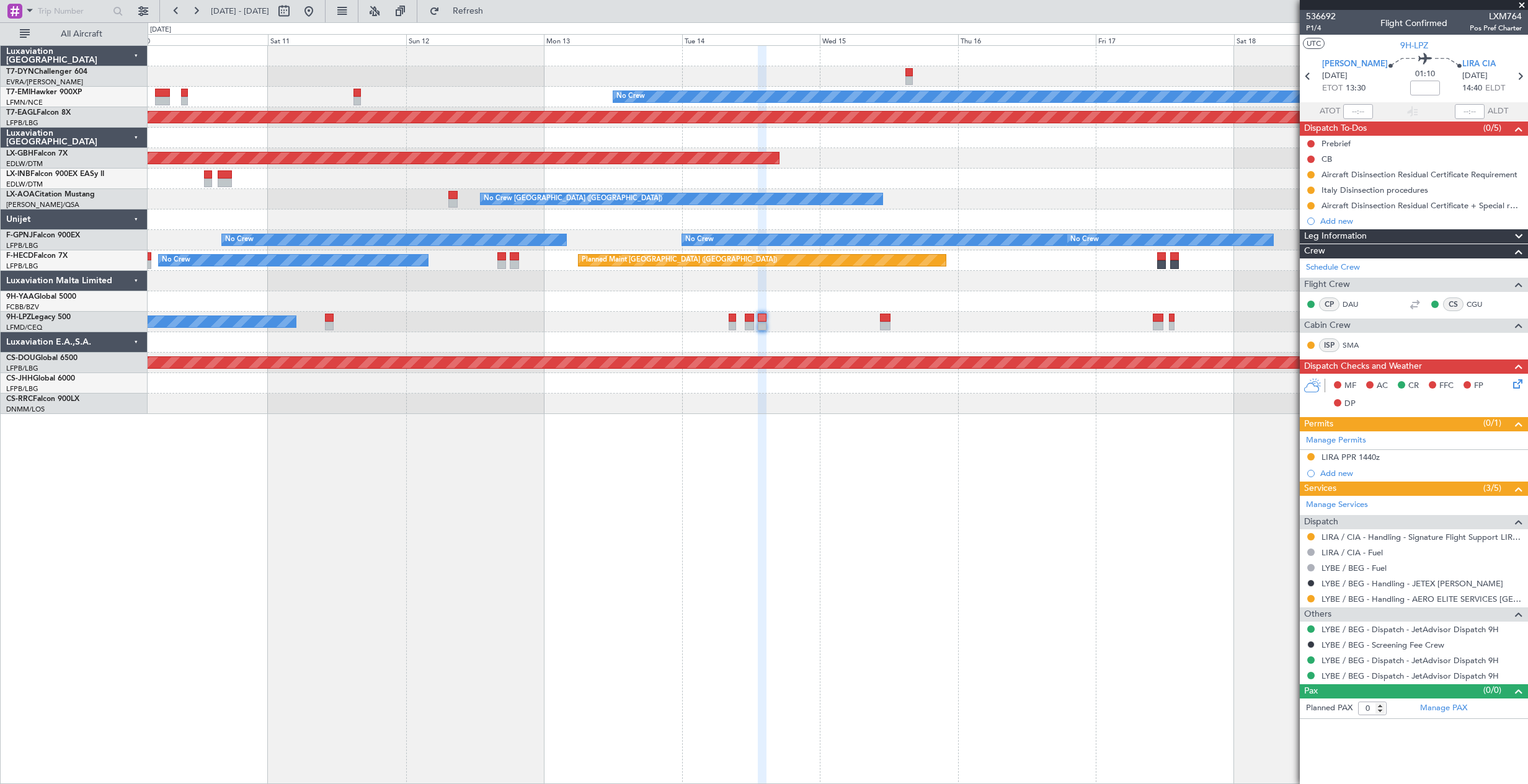
click at [494, 300] on div at bounding box center [837, 301] width 1380 height 21
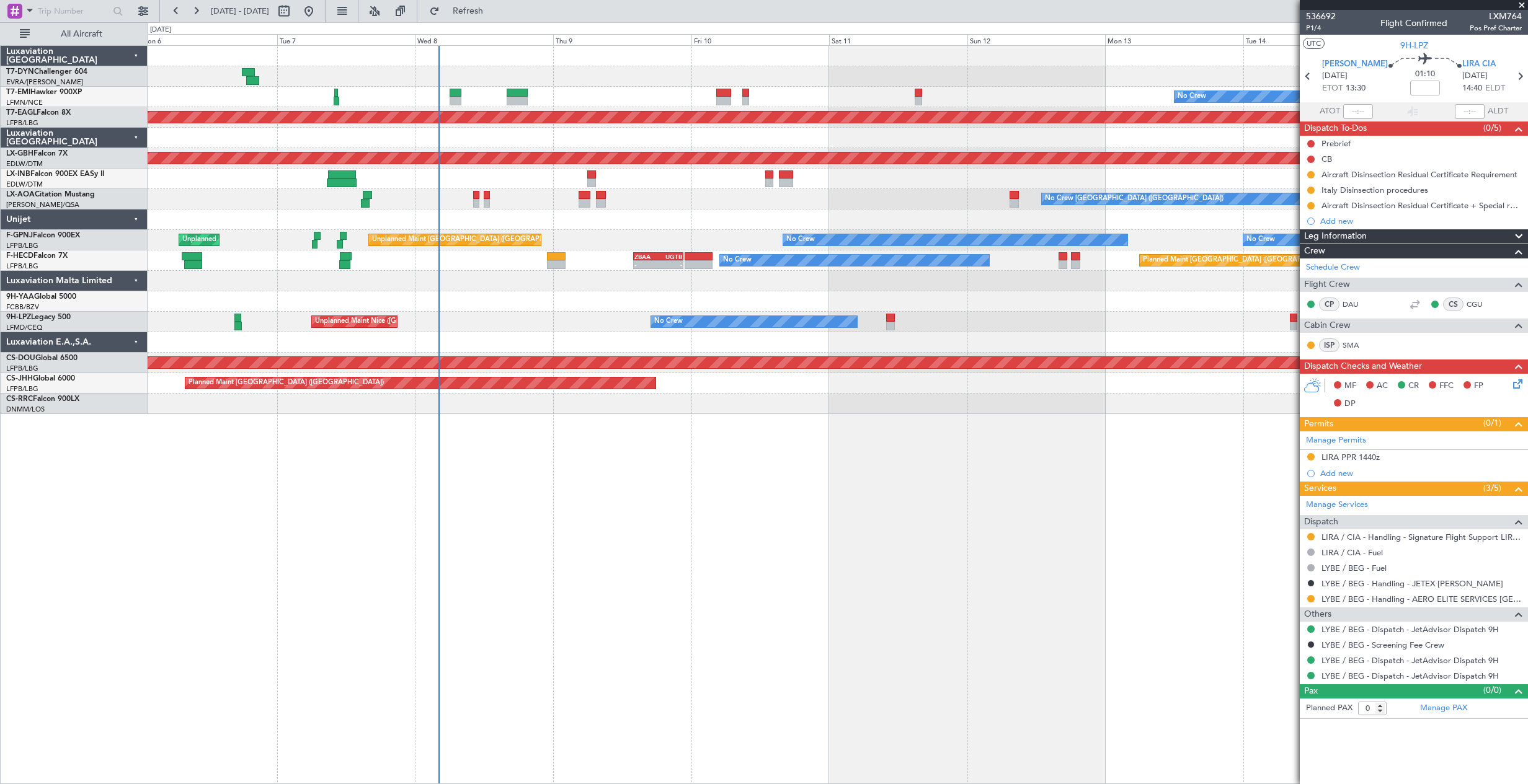
click at [1179, 312] on div "No Crew [GEOGRAPHIC_DATA] ([GEOGRAPHIC_DATA]) No Crew" at bounding box center [837, 322] width 1380 height 21
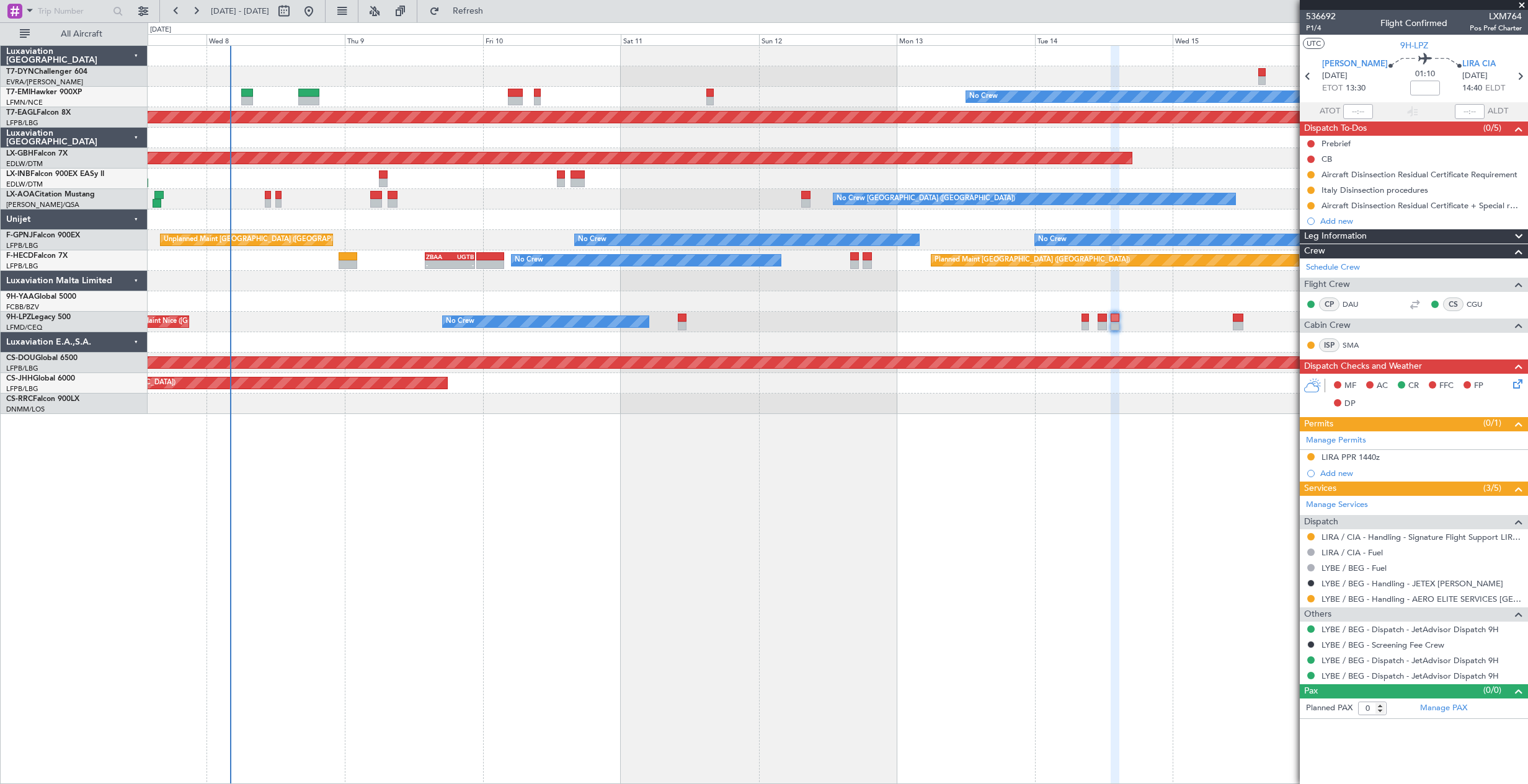
click at [710, 395] on div at bounding box center [837, 403] width 1380 height 21
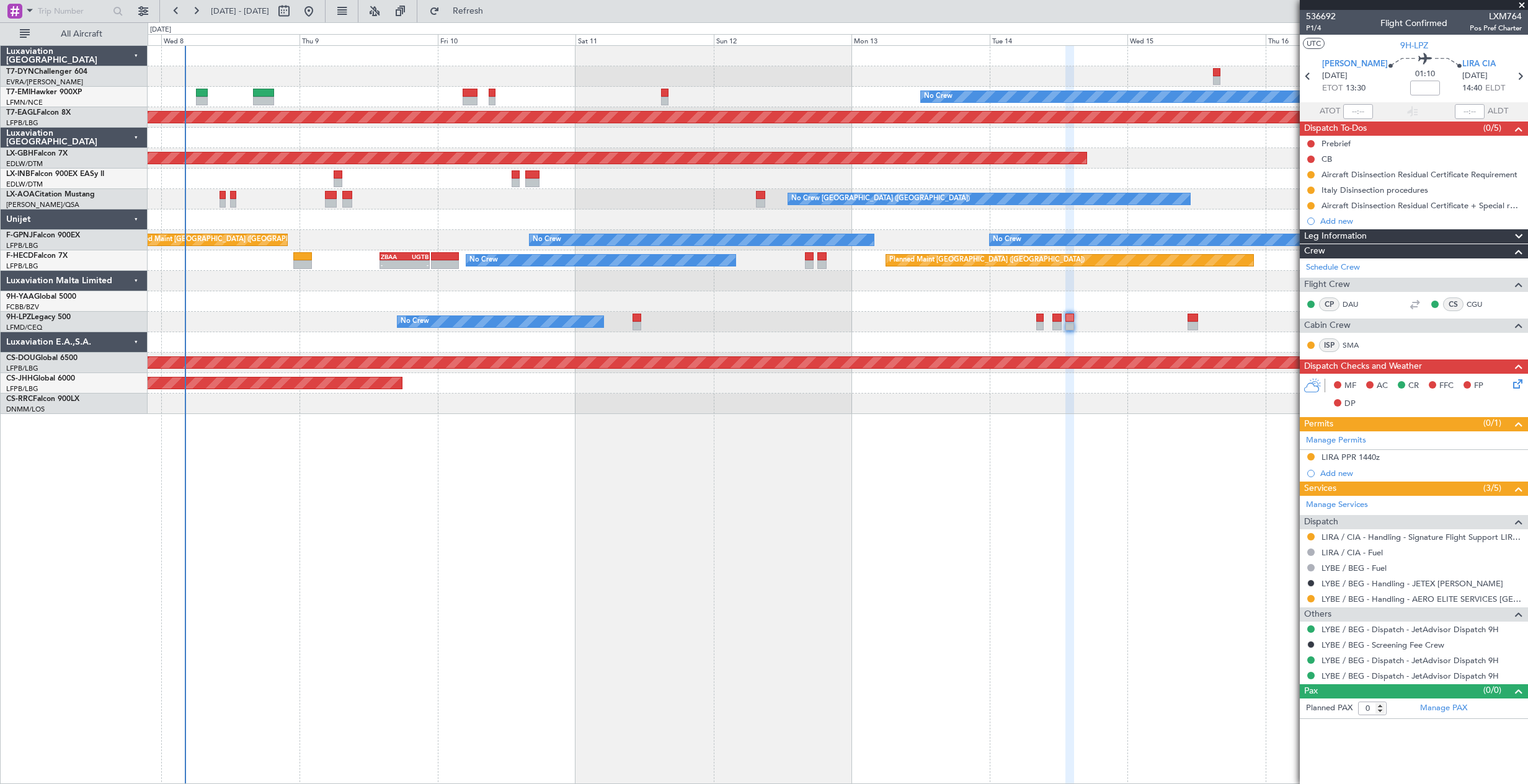
click at [865, 417] on div "No Crew Planned Maint [GEOGRAPHIC_DATA] (Al Maktoum Intl) Planned Maint Nurnber…" at bounding box center [838, 415] width 1380 height 739
